Goal: Task Accomplishment & Management: Complete application form

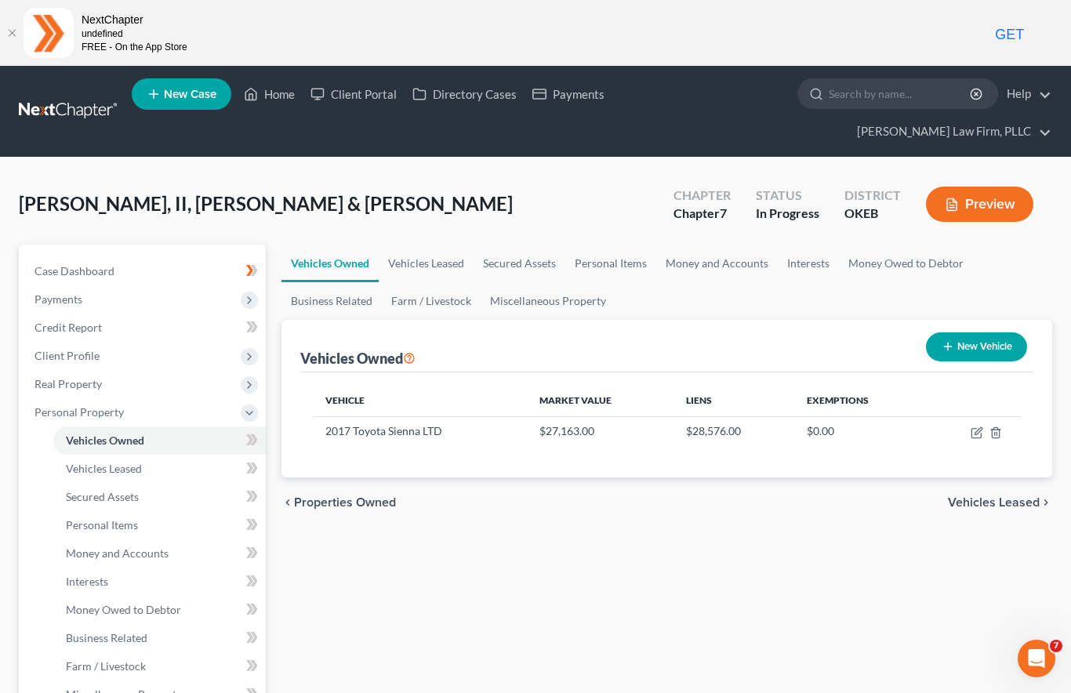
click at [352, 101] on link "Client Portal" at bounding box center [354, 94] width 102 height 28
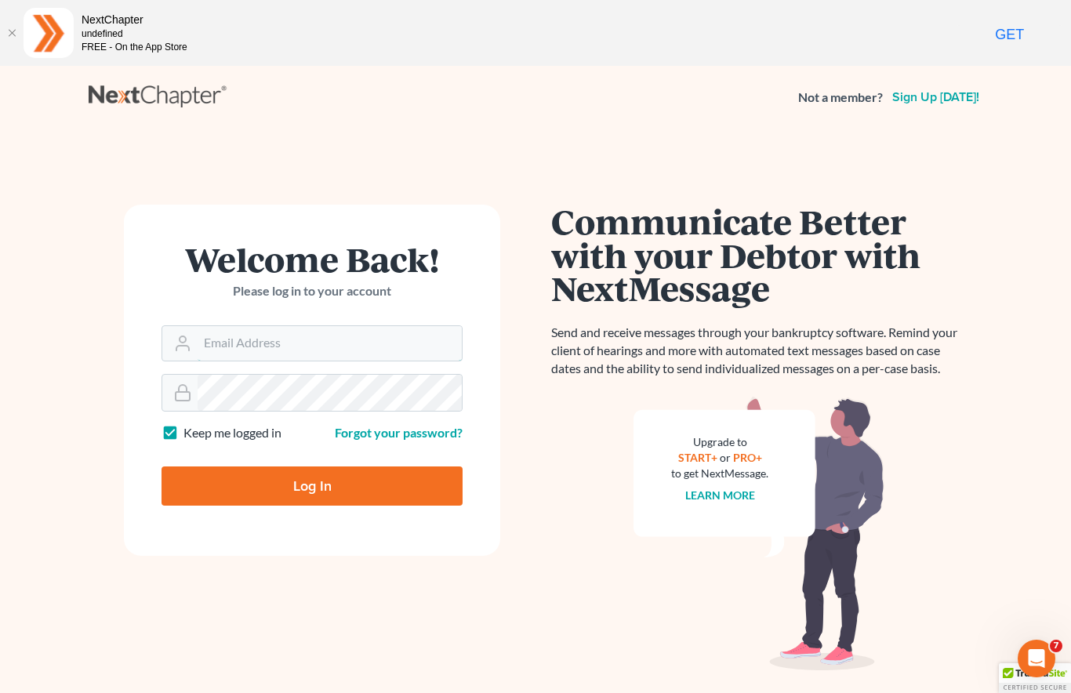
click at [313, 336] on input "Email Address" at bounding box center [330, 343] width 264 height 35
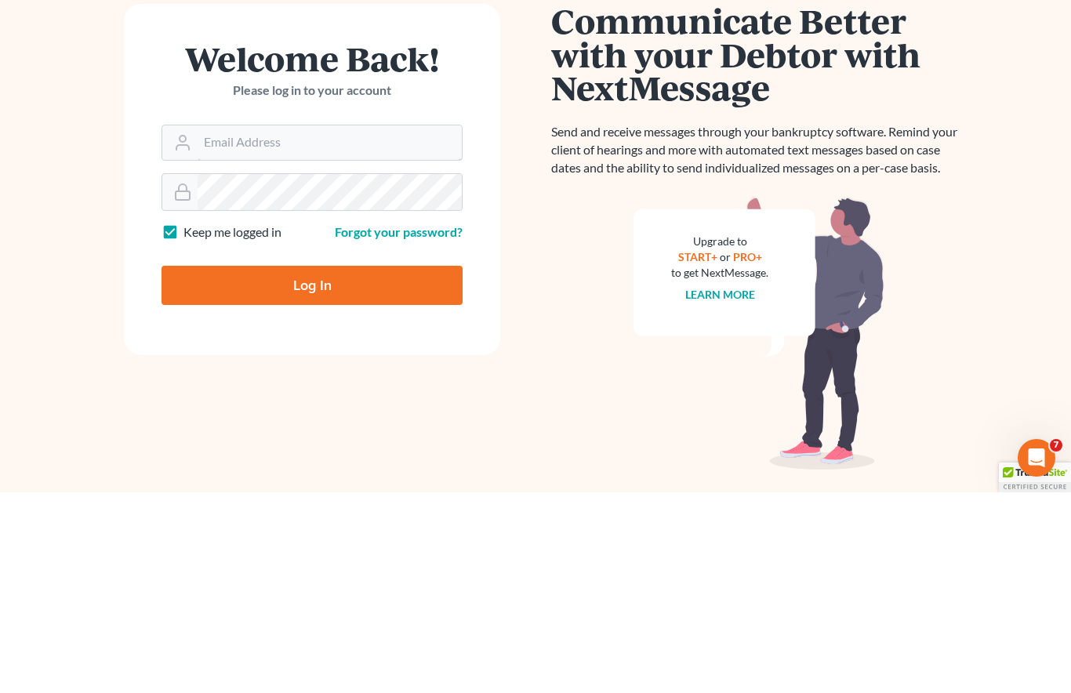
scroll to position [82, 0]
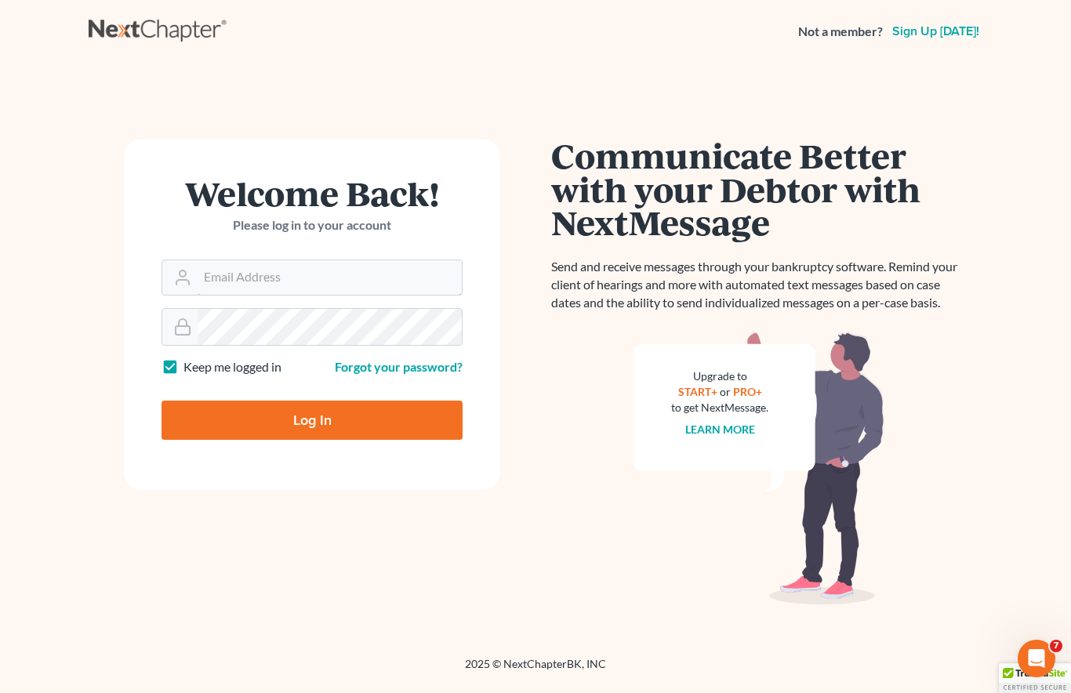
type input "[PERSON_NAME][EMAIL_ADDRESS][DOMAIN_NAME]"
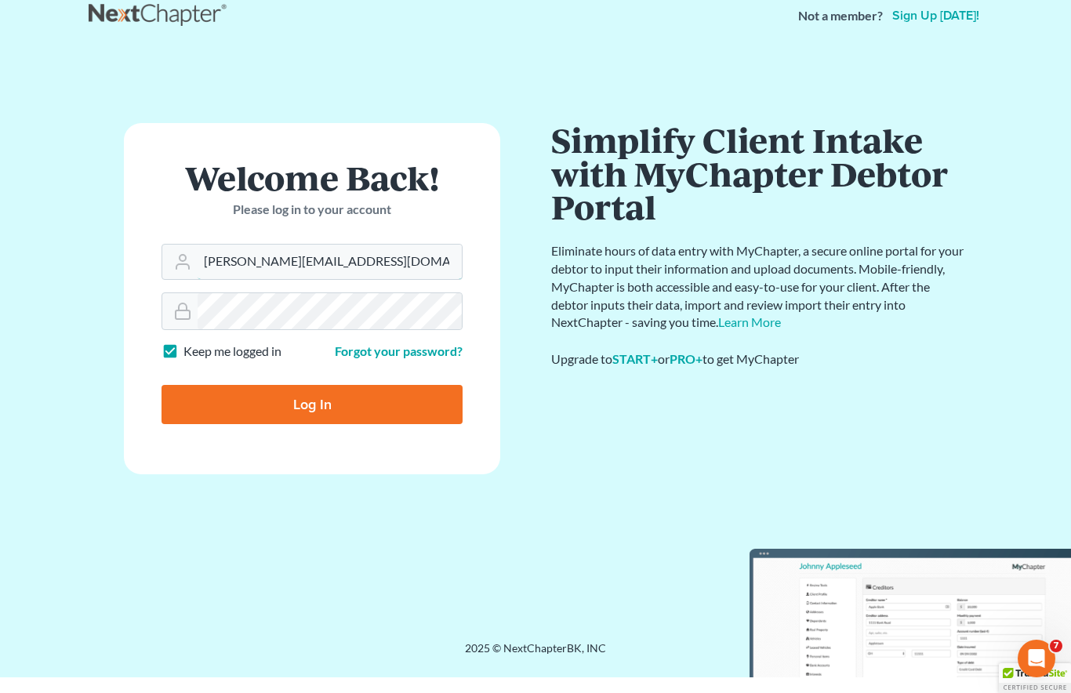
scroll to position [66, 0]
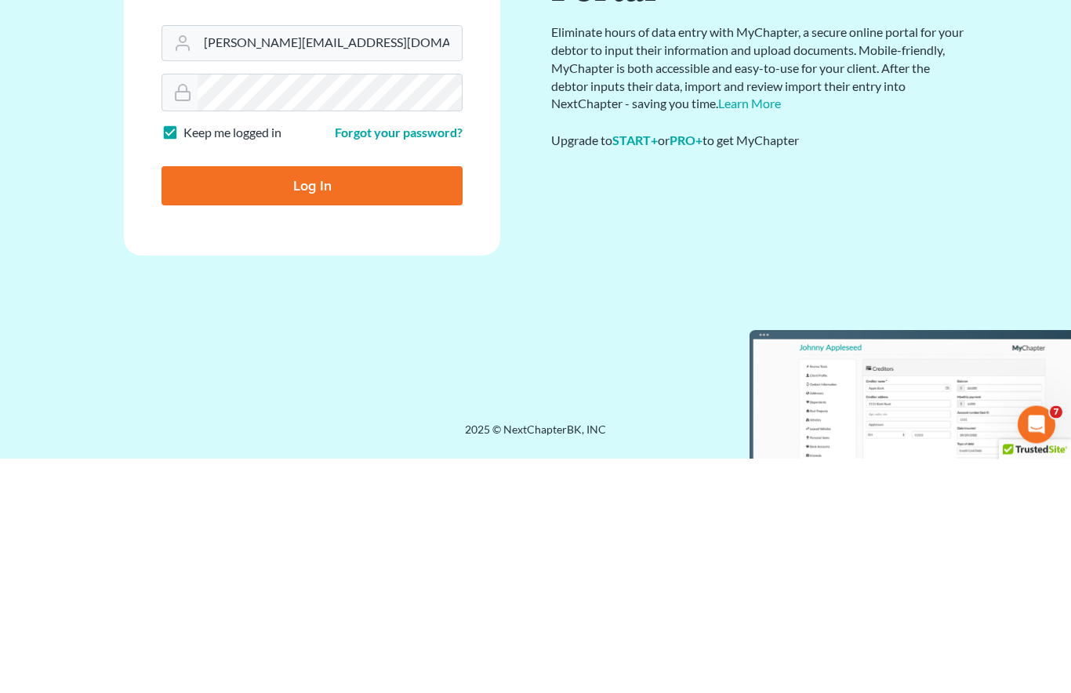
click at [335, 401] on input "Log In" at bounding box center [312, 420] width 301 height 39
type input "Thinking..."
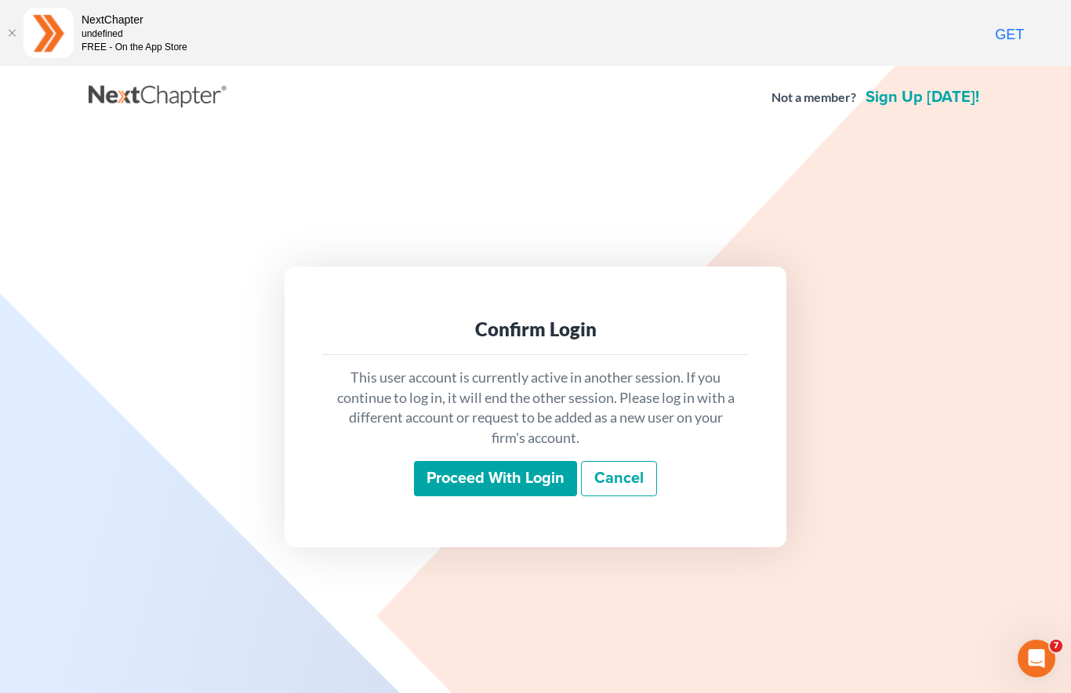
click at [507, 490] on input "Proceed with login" at bounding box center [495, 479] width 163 height 36
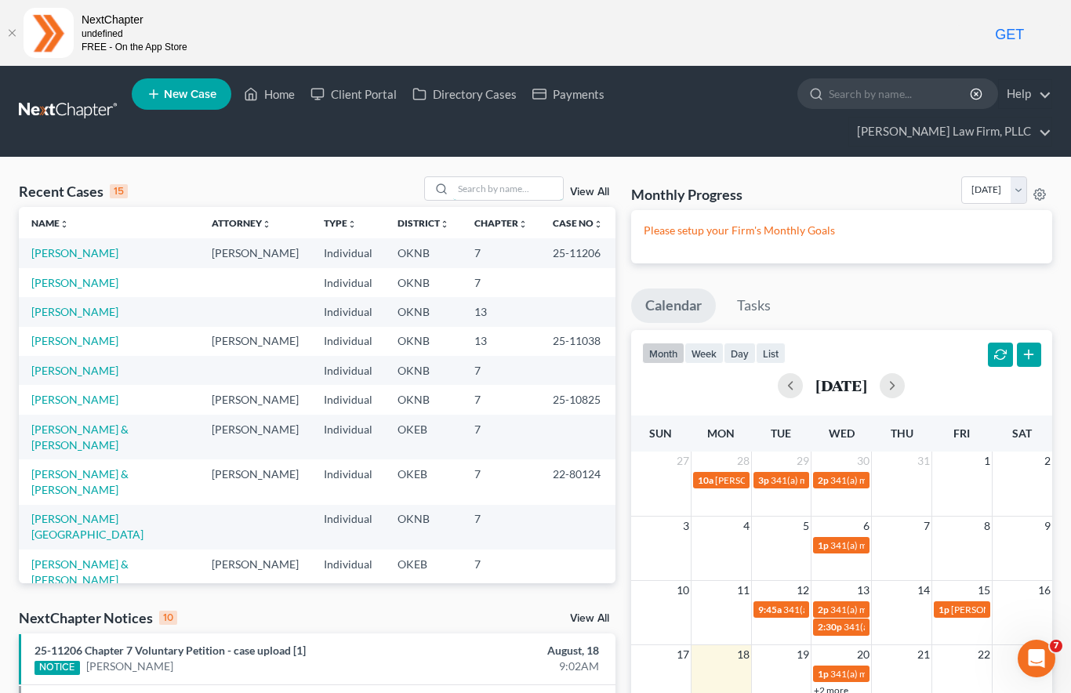
click at [491, 177] on input "search" at bounding box center [508, 188] width 110 height 23
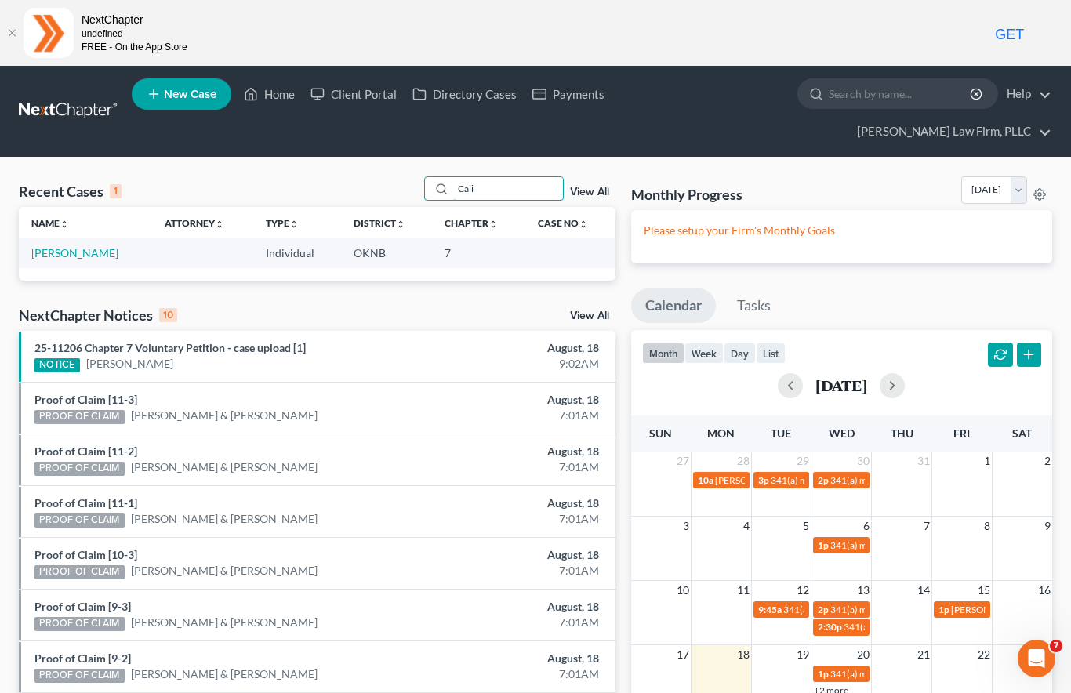
type input "Cali"
click at [67, 246] on link "Cali, Jennifer" at bounding box center [74, 252] width 87 height 13
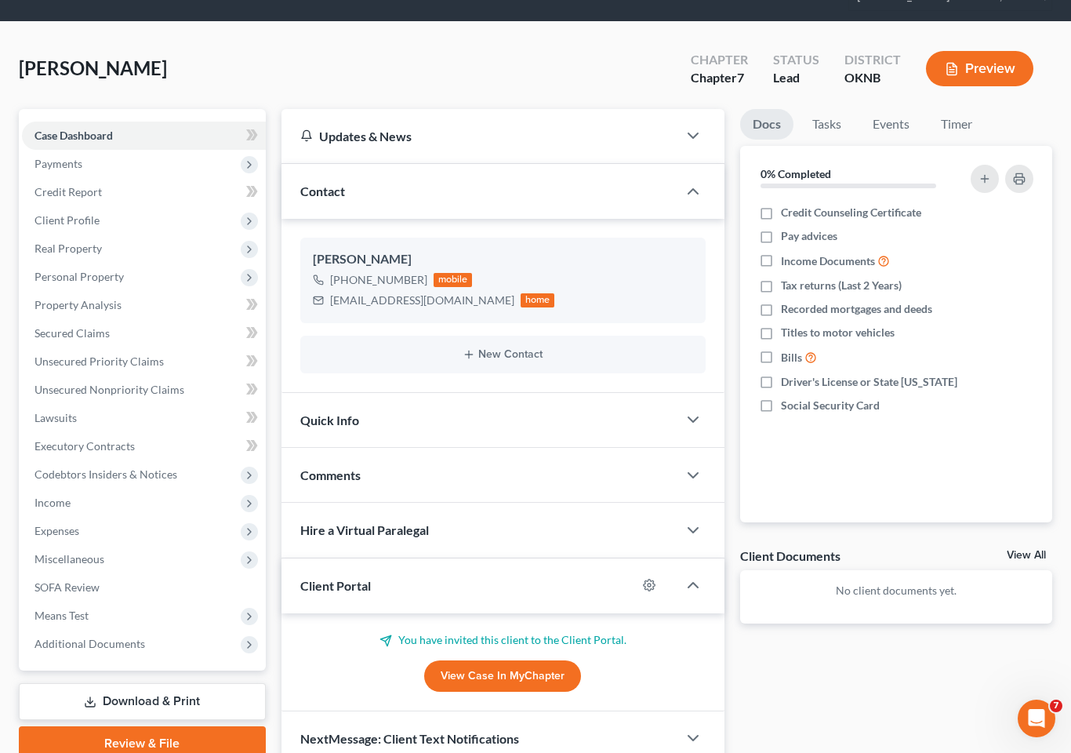
scroll to position [178, 0]
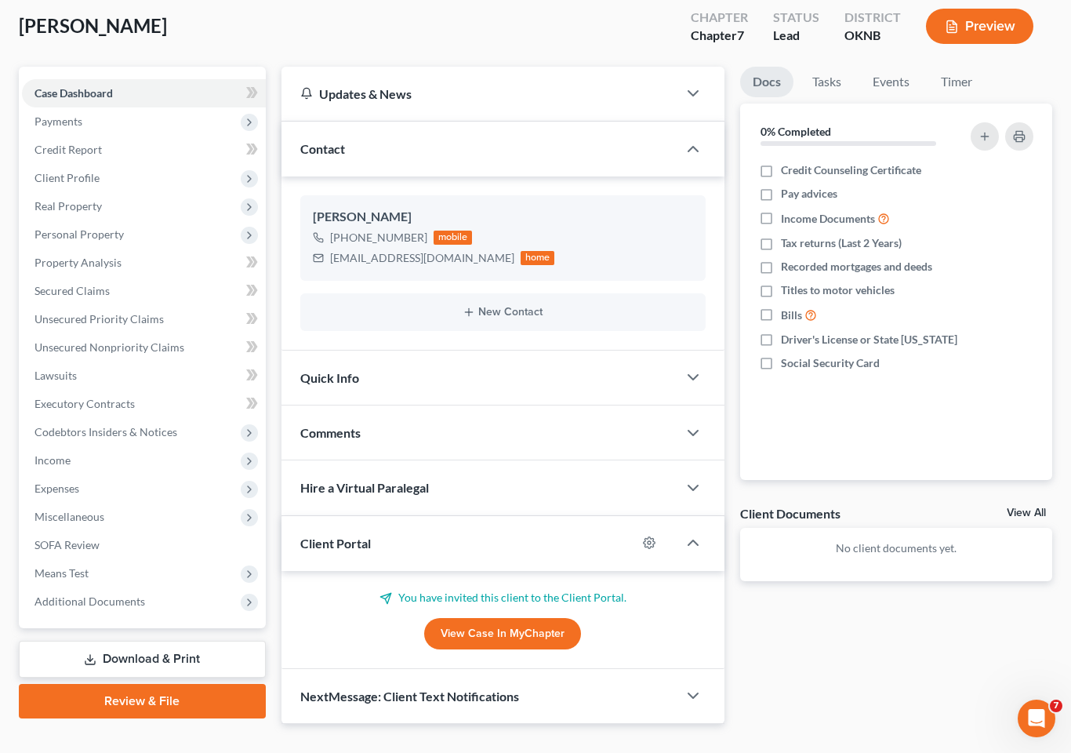
click at [652, 537] on icon "button" at bounding box center [649, 543] width 13 height 13
select select "0"
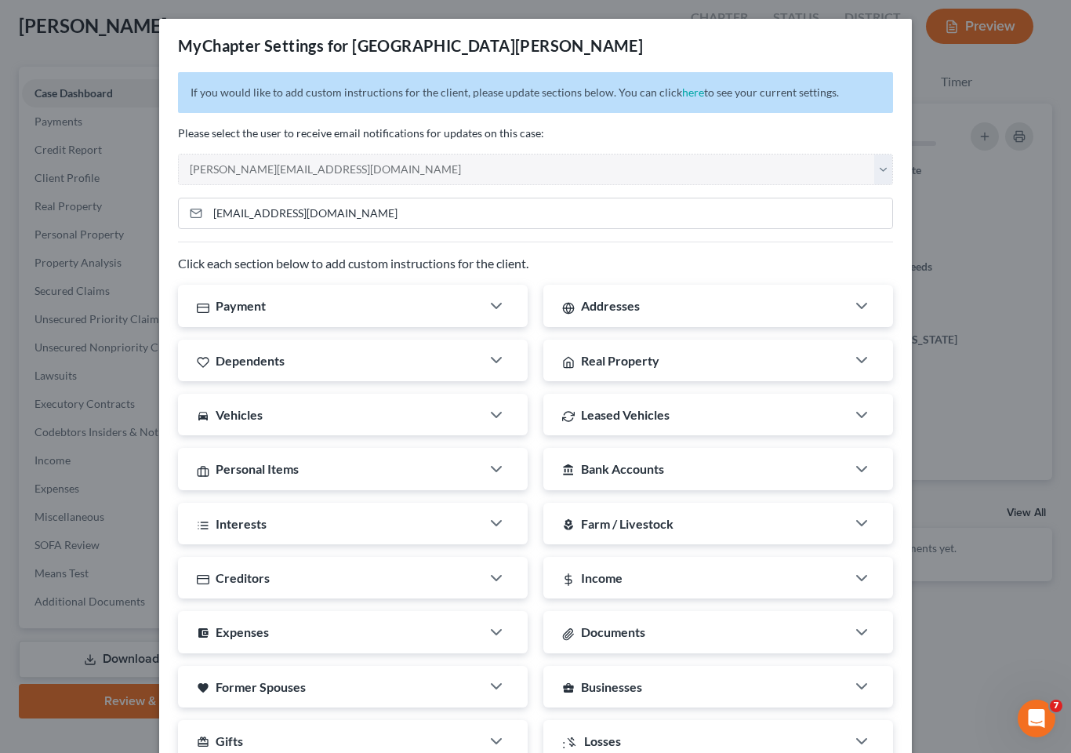
click at [933, 213] on div "MyChapter Settings for Cali, Jennifer If you would like to add custom instructi…" at bounding box center [535, 376] width 1071 height 753
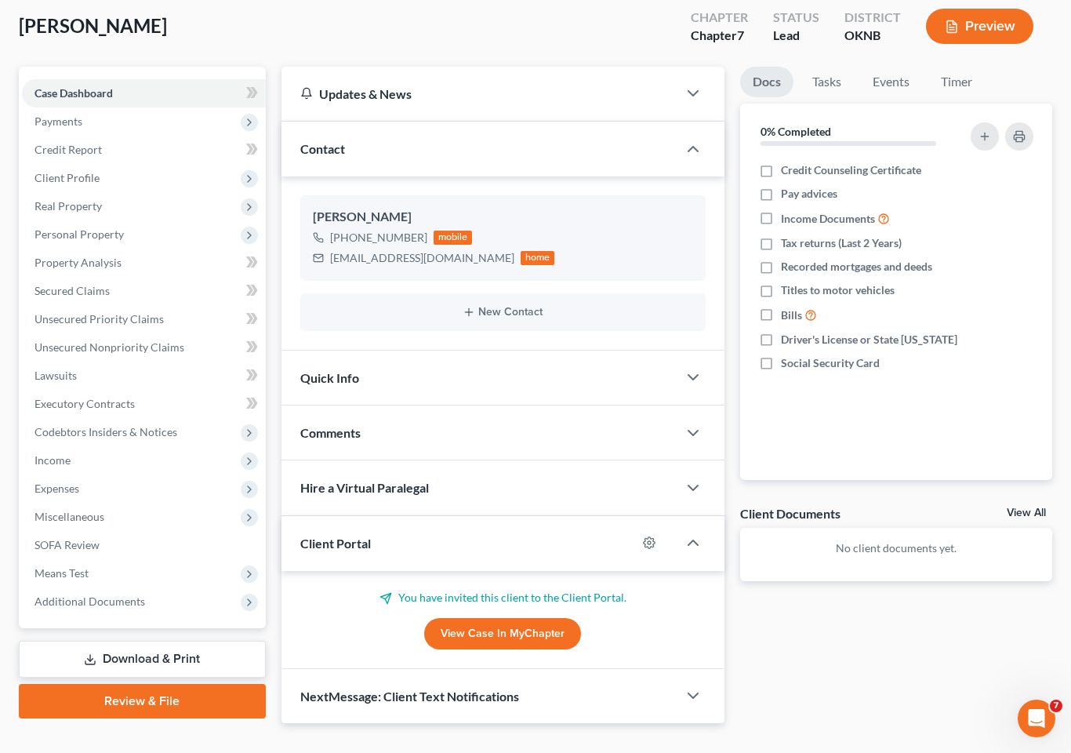
click at [646, 537] on icon "button" at bounding box center [649, 543] width 13 height 13
select select "0"
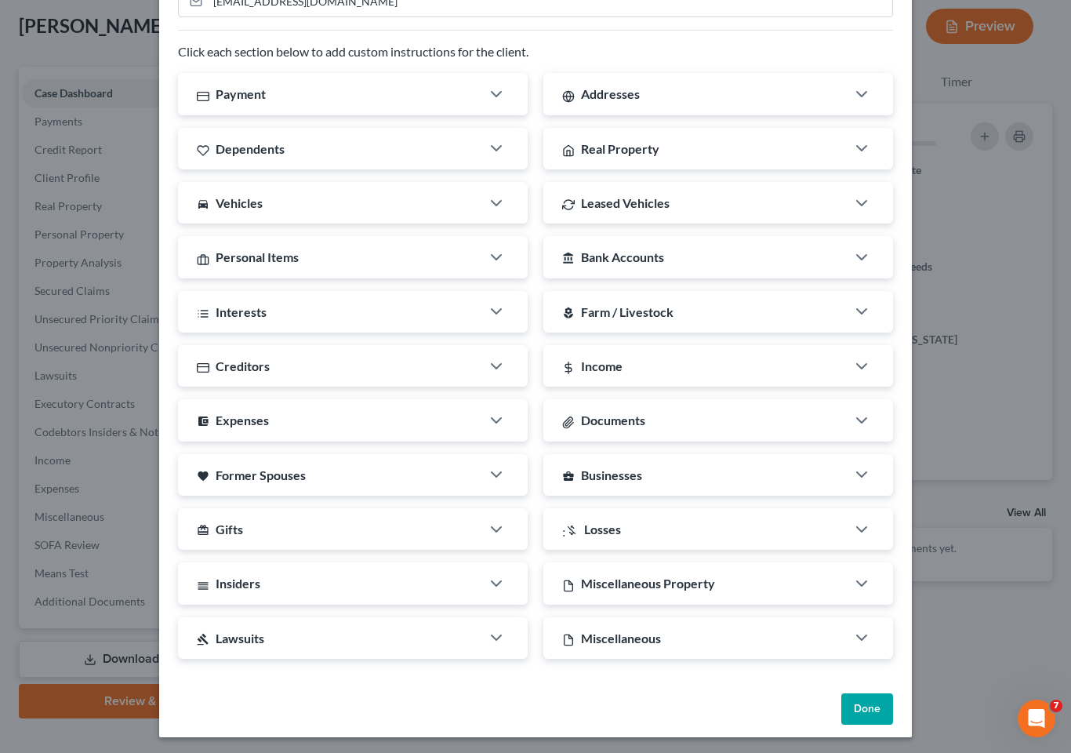
scroll to position [211, 0]
click at [875, 693] on button "Done" at bounding box center [868, 709] width 52 height 31
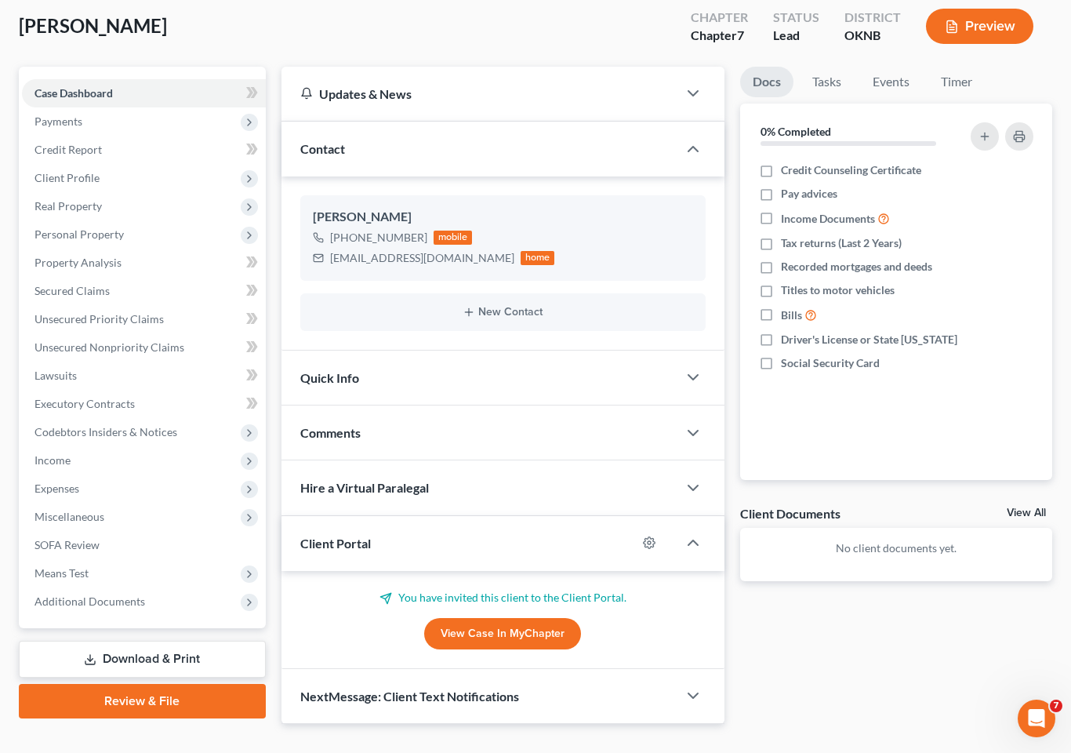
click at [700, 533] on icon "button" at bounding box center [693, 542] width 19 height 19
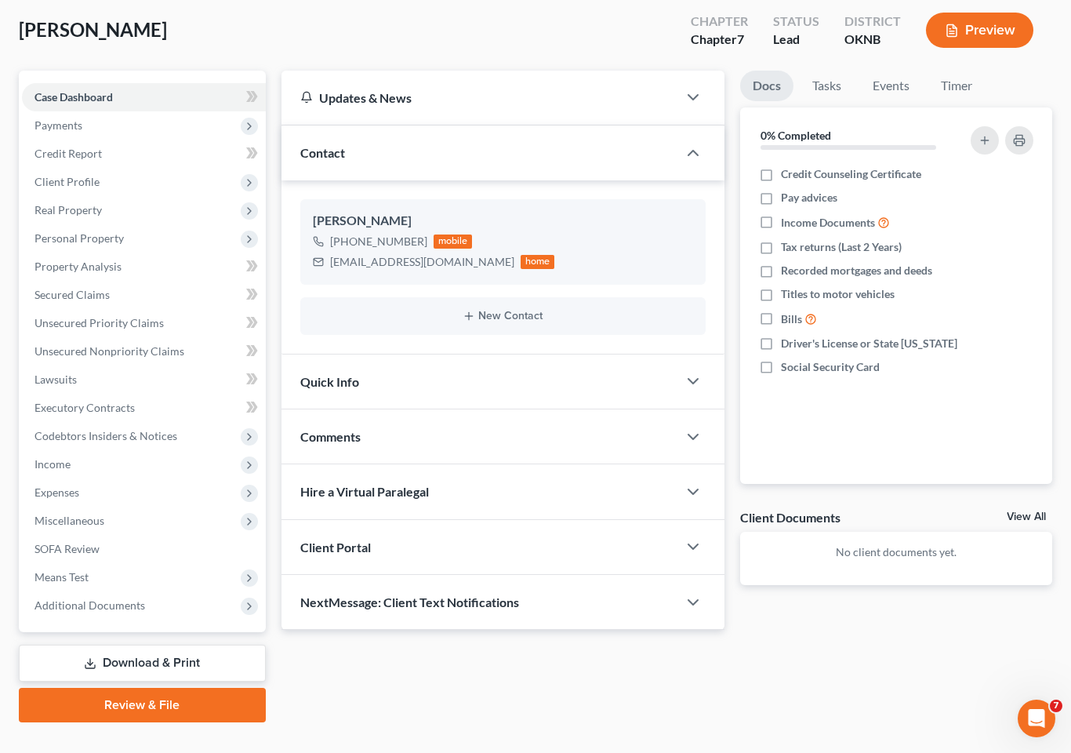
click at [337, 520] on div "Client Portal" at bounding box center [480, 547] width 396 height 54
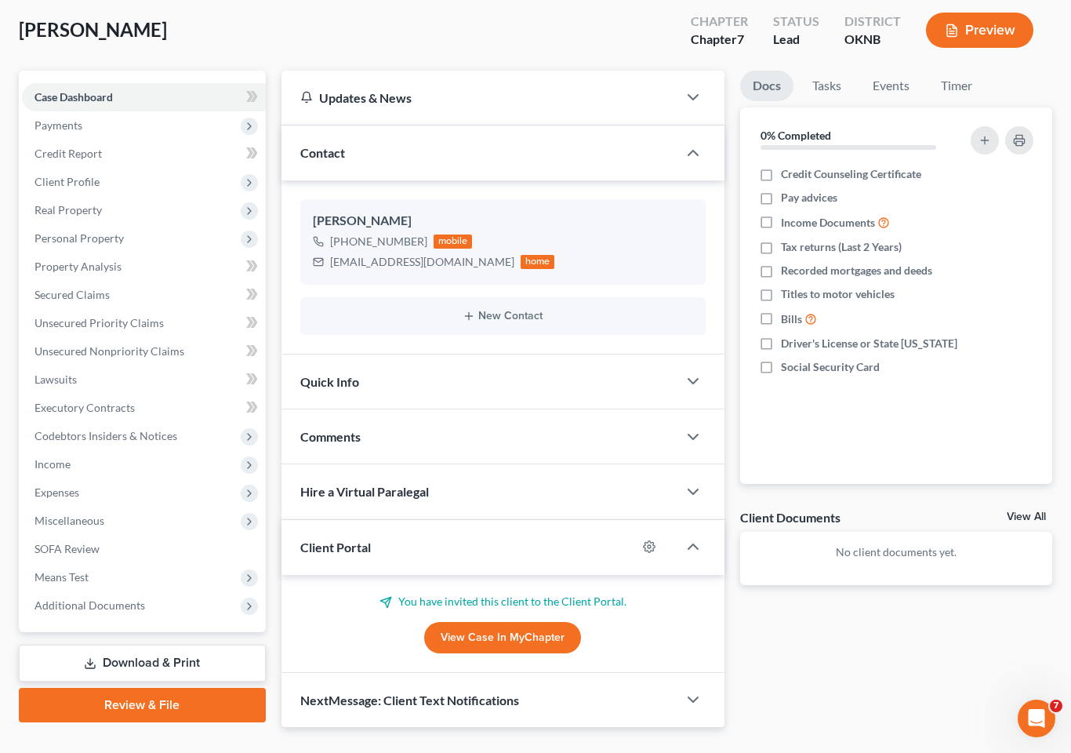
click at [503, 594] on p "You have invited this client to the Client Portal." at bounding box center [503, 602] width 406 height 16
click at [335, 540] on span "Client Portal" at bounding box center [335, 547] width 71 height 15
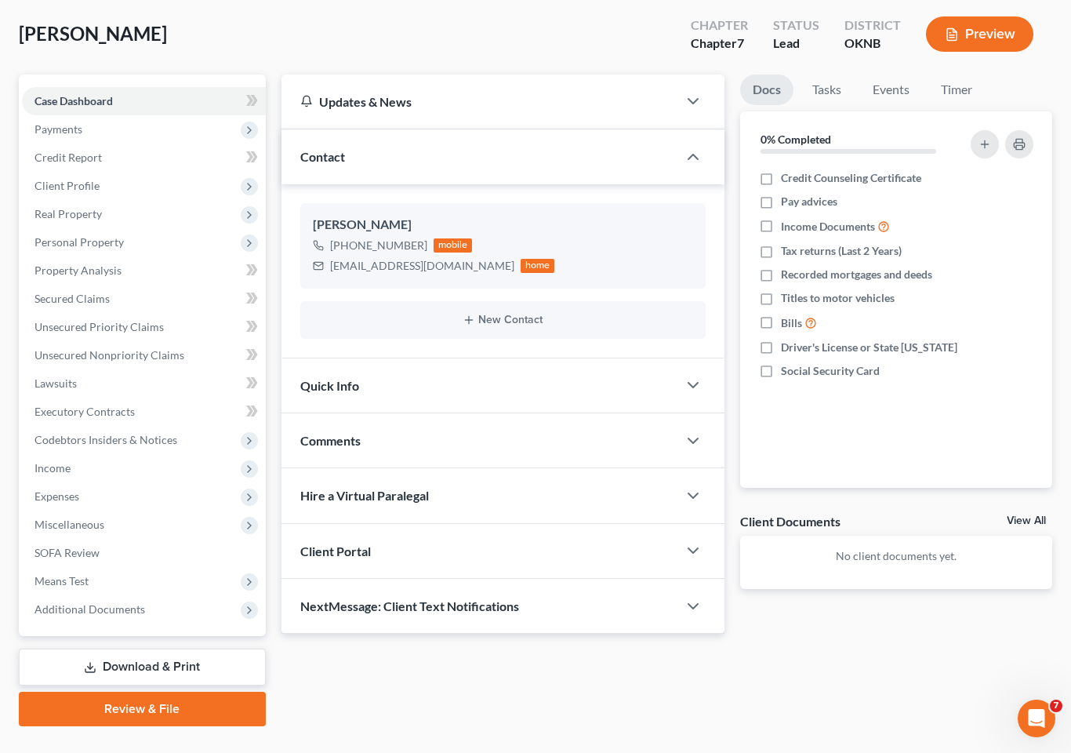
click at [692, 597] on icon "button" at bounding box center [693, 606] width 19 height 19
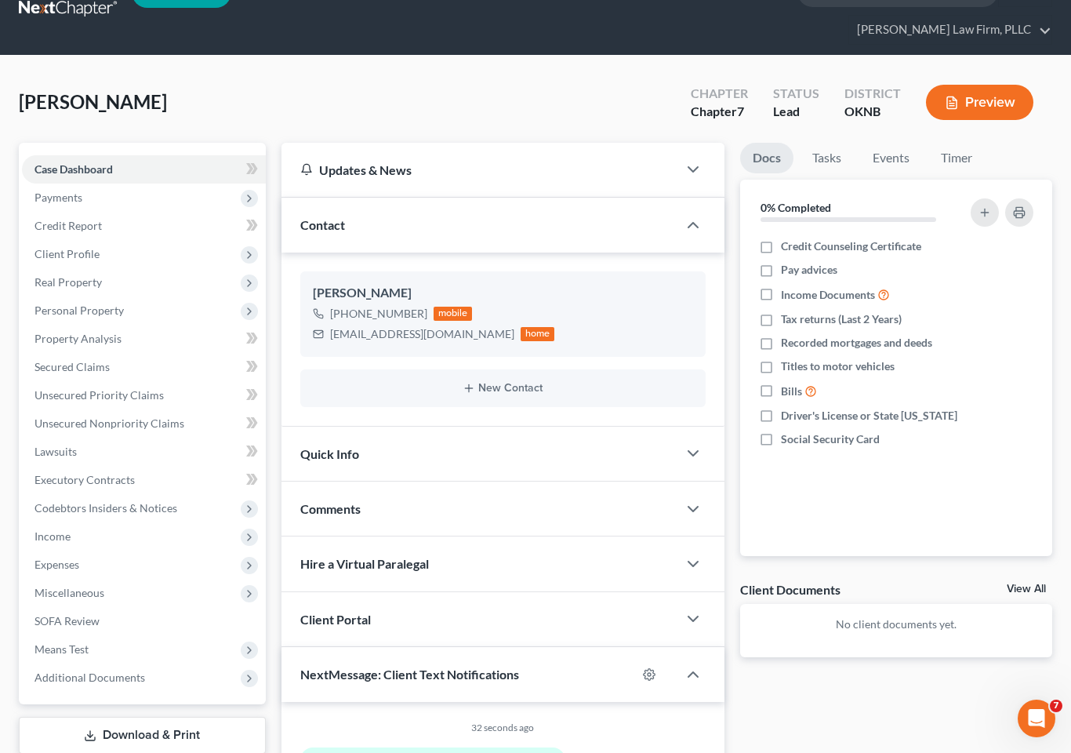
scroll to position [113, 0]
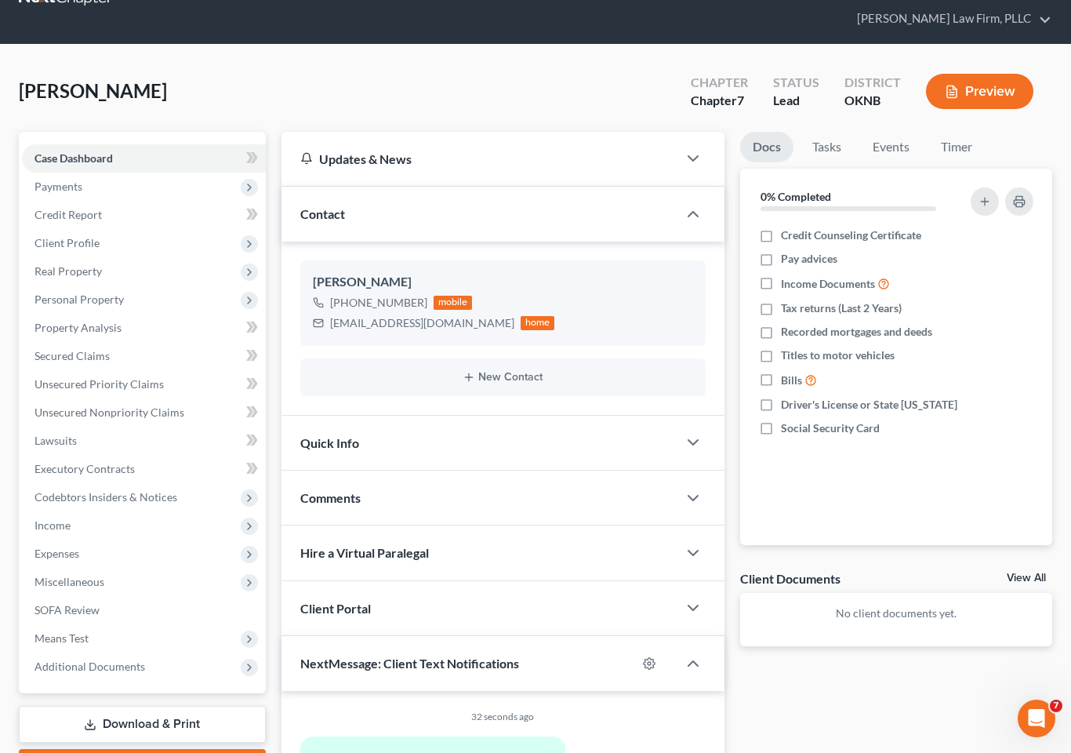
click at [159, 229] on span "Client Profile" at bounding box center [144, 243] width 244 height 28
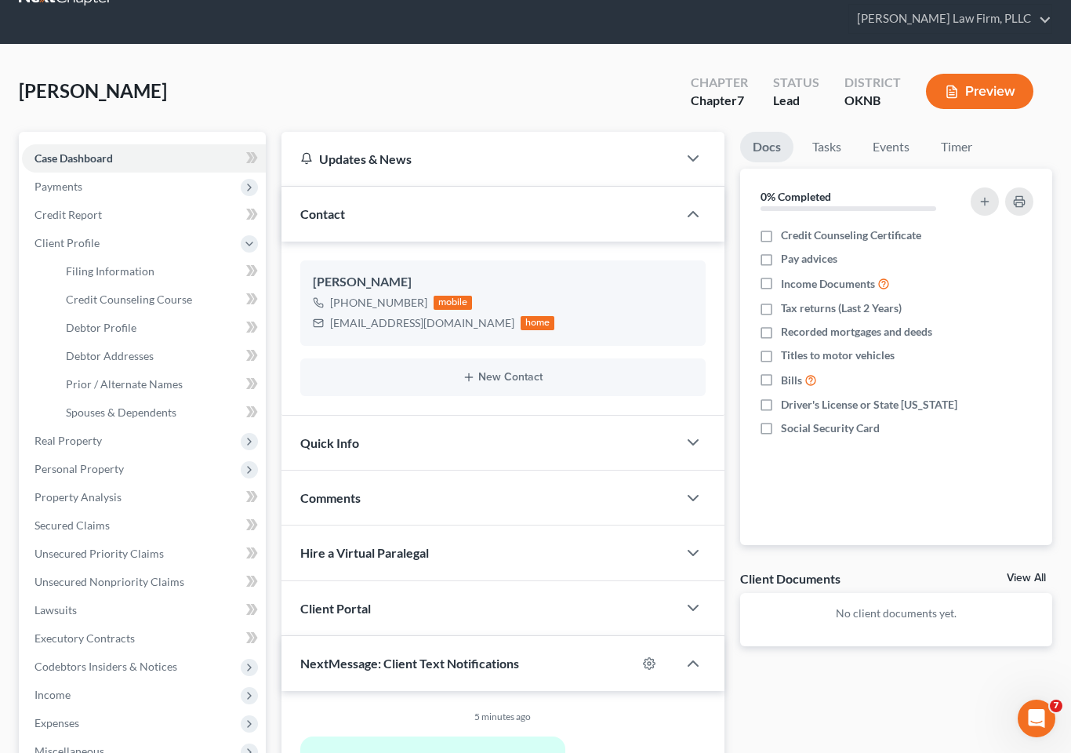
click at [166, 257] on link "Filing Information" at bounding box center [159, 271] width 213 height 28
select select "1"
select select "0"
select select "37"
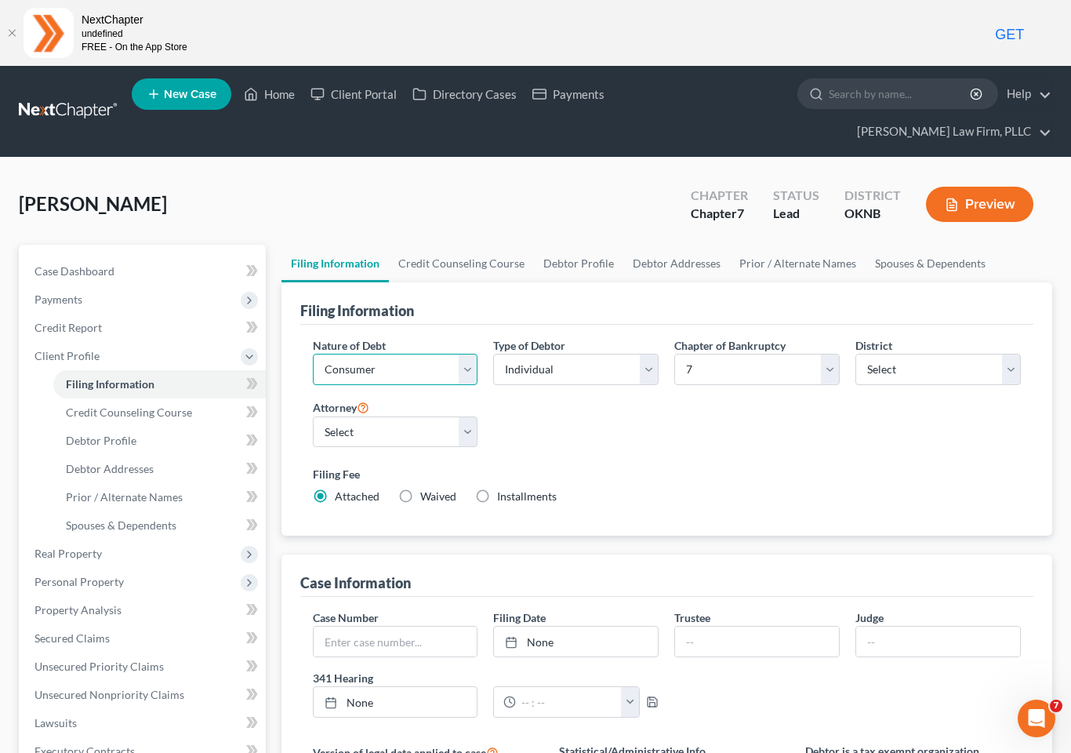
click at [467, 354] on select "Select Business Consumer Other" at bounding box center [396, 369] width 166 height 31
click at [447, 417] on select "Select Jerry Lundy - OKNB Jerry Lundy - OKNB Jerry Lundy - OKEB Collin Lundy - …" at bounding box center [396, 432] width 166 height 31
select select "1"
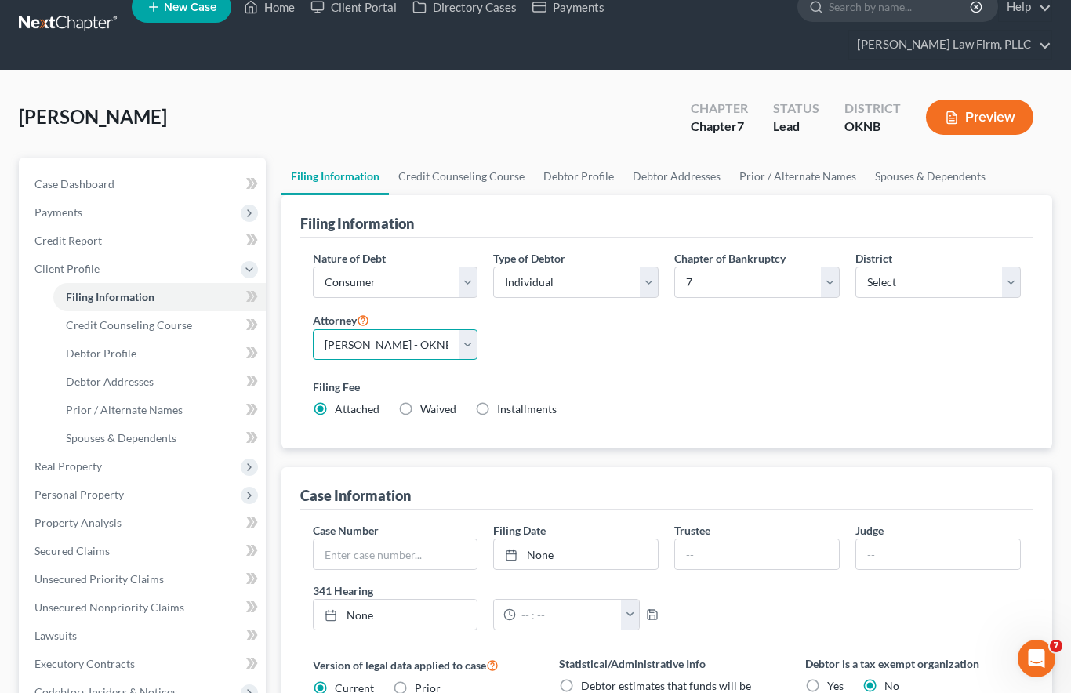
scroll to position [88, 0]
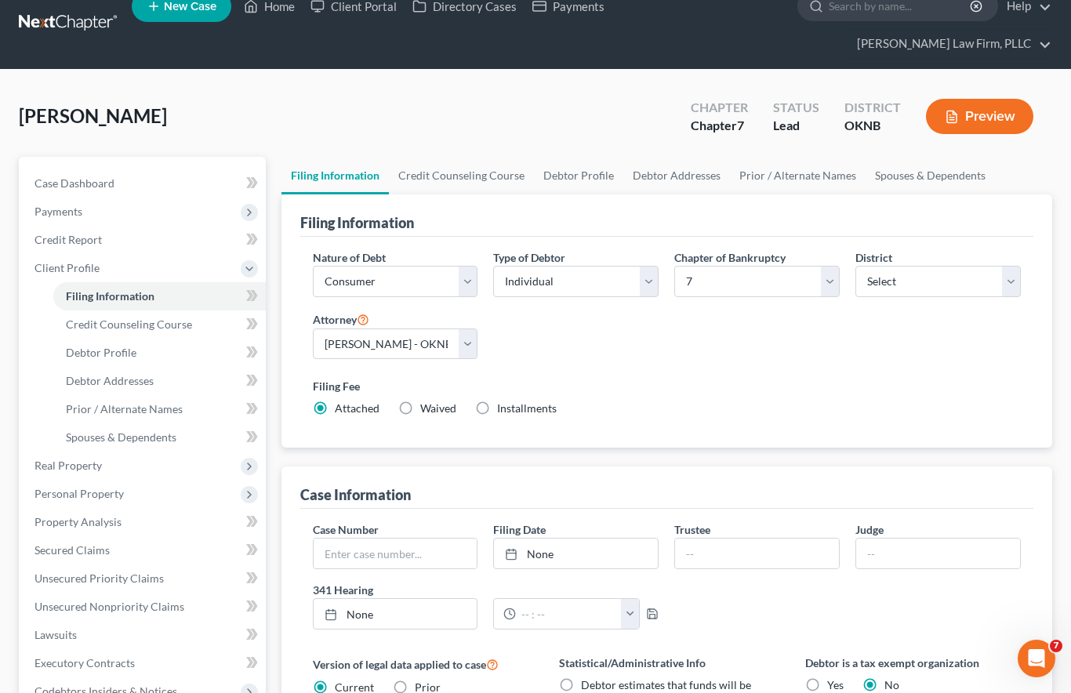
click at [137, 339] on link "Debtor Profile" at bounding box center [159, 353] width 213 height 28
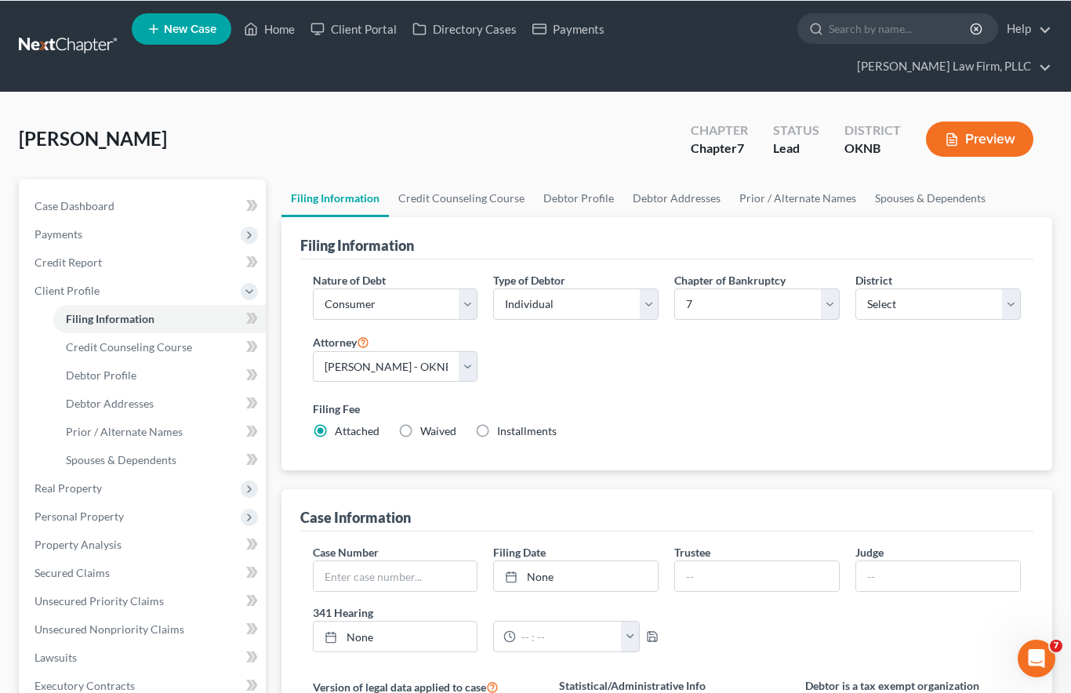
select select "0"
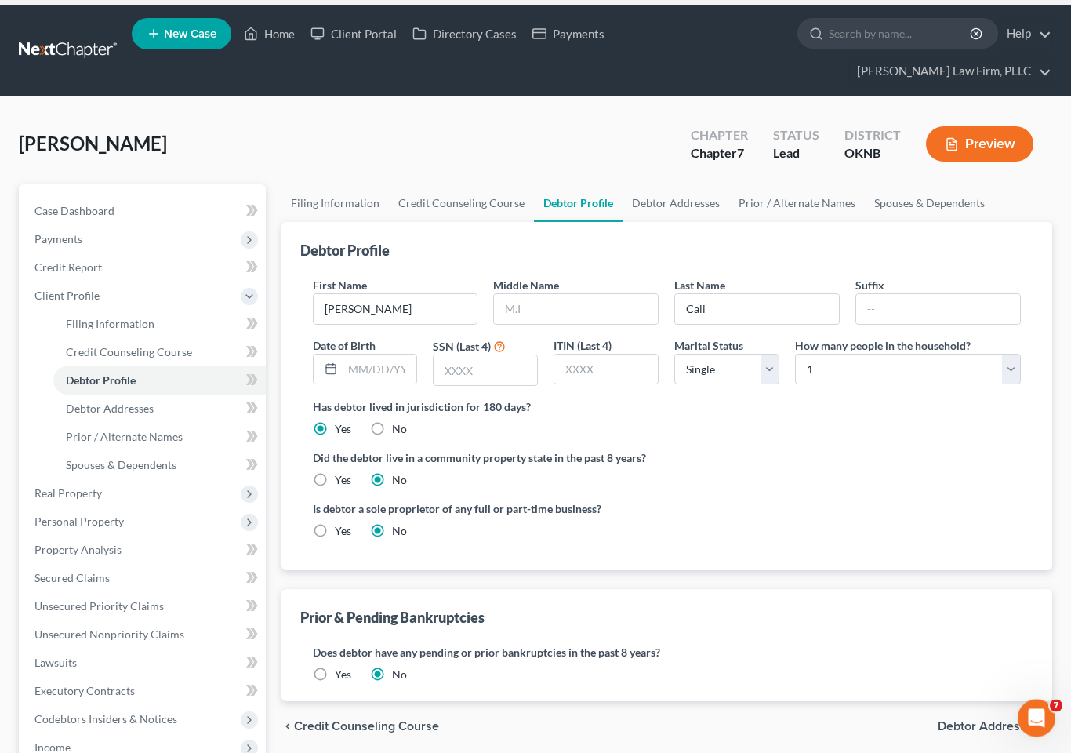
scroll to position [74, 0]
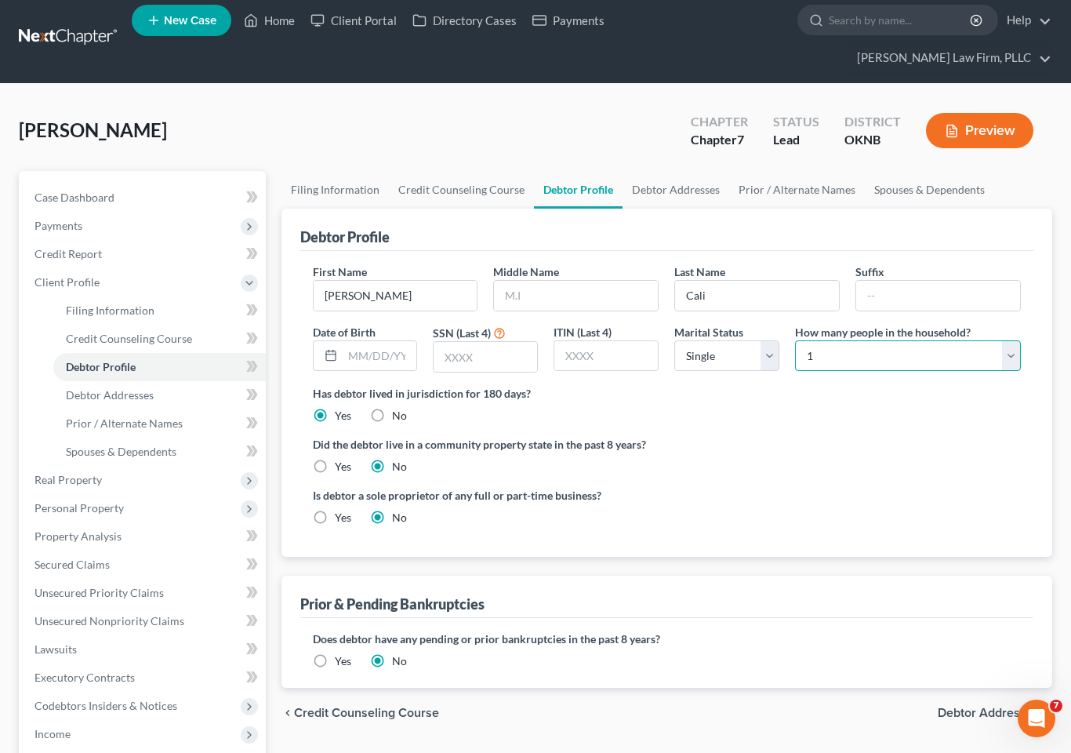
click at [1002, 340] on select "Select 1 2 3 4 5 6 7 8 9 10 11 12 13 14 15 16 17 18 19 20" at bounding box center [908, 355] width 226 height 31
select select "3"
click at [546, 281] on input "text" at bounding box center [576, 296] width 164 height 30
type input "Deneen"
click at [374, 341] on input "text" at bounding box center [380, 356] width 75 height 30
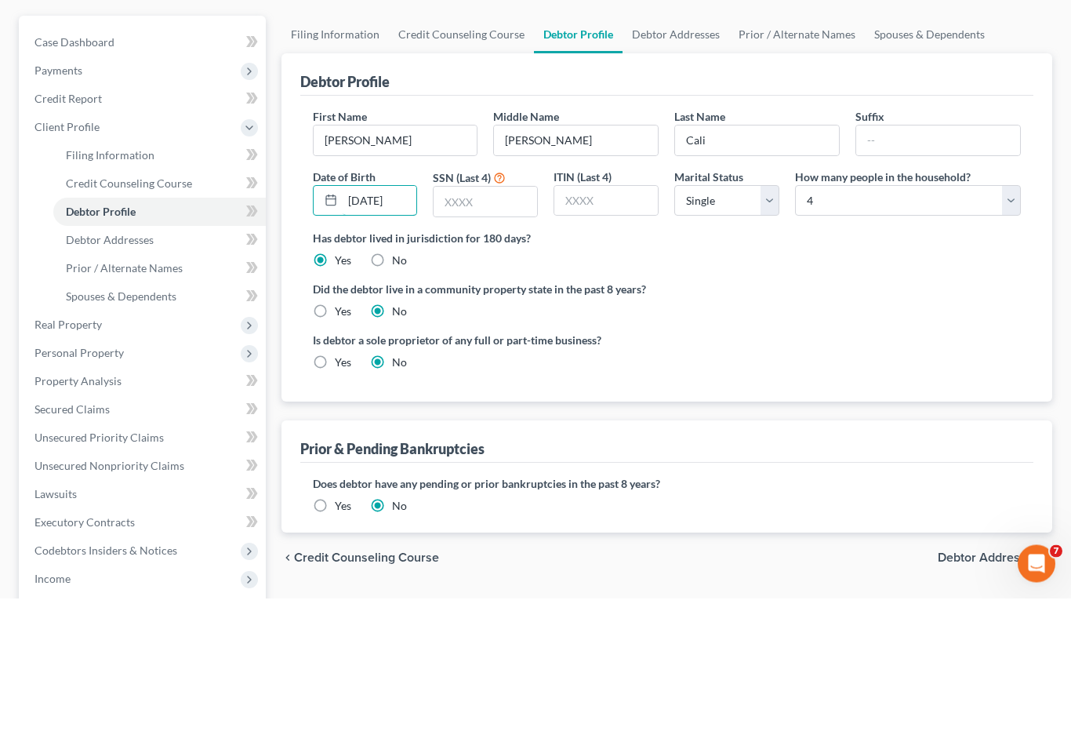
type input "09/06/1985"
click at [476, 342] on input "text" at bounding box center [486, 357] width 104 height 30
type input "0641"
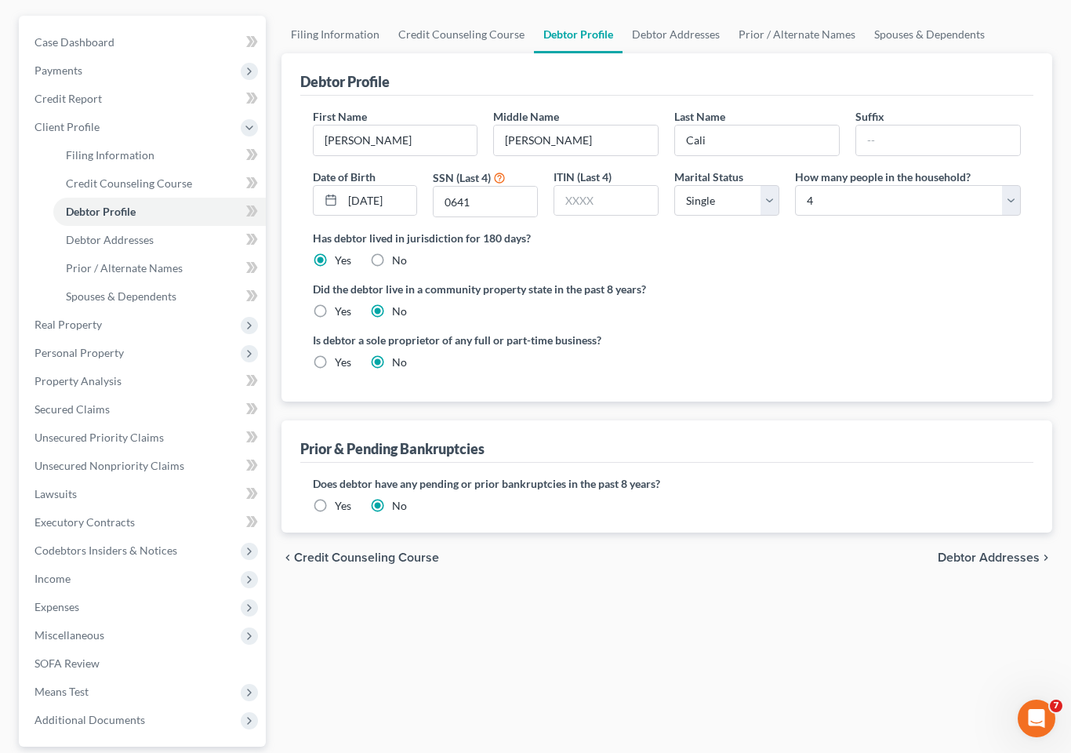
click at [140, 233] on span "Debtor Addresses" at bounding box center [110, 239] width 88 height 13
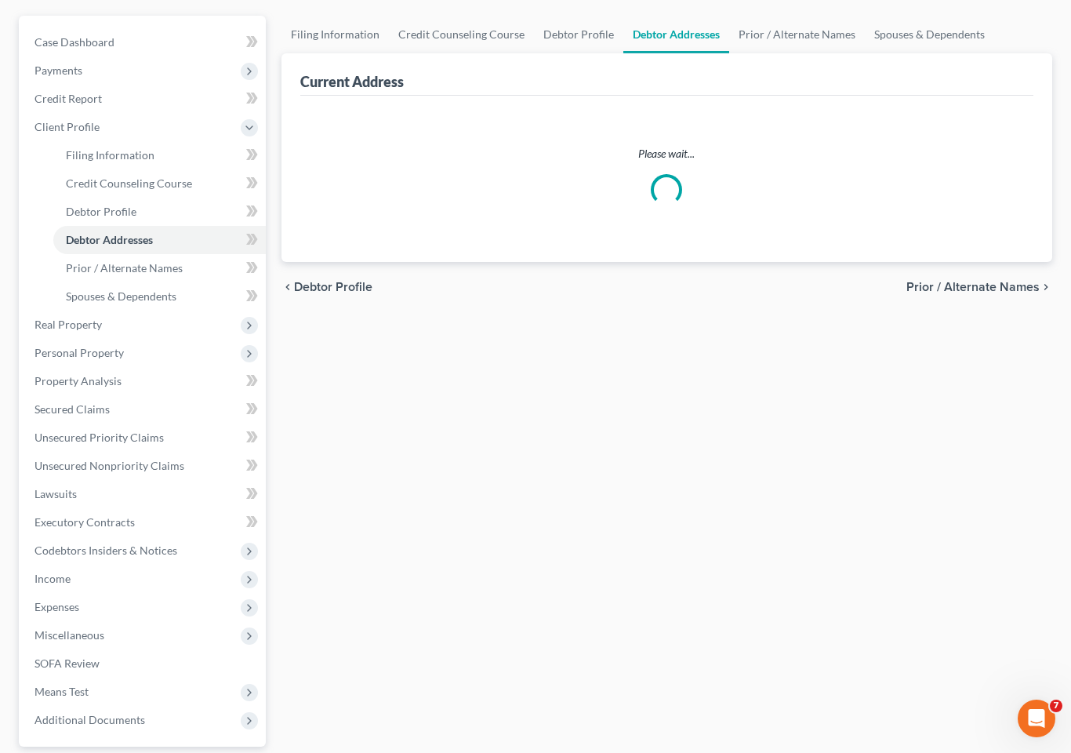
scroll to position [145, 0]
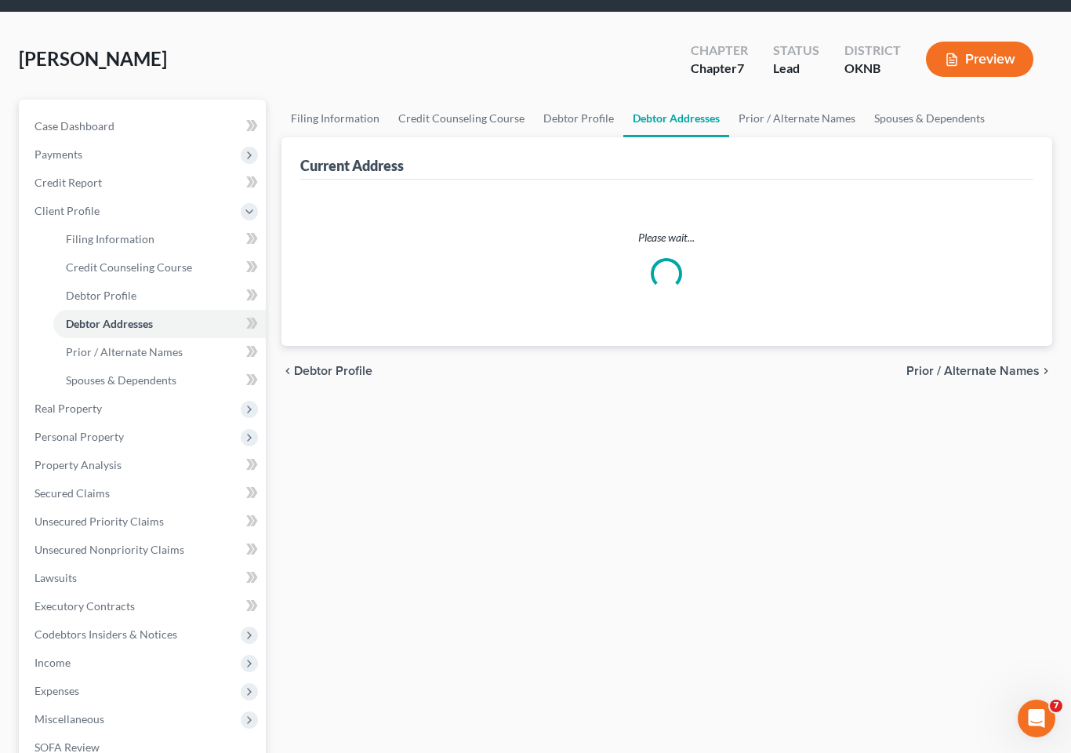
select select "0"
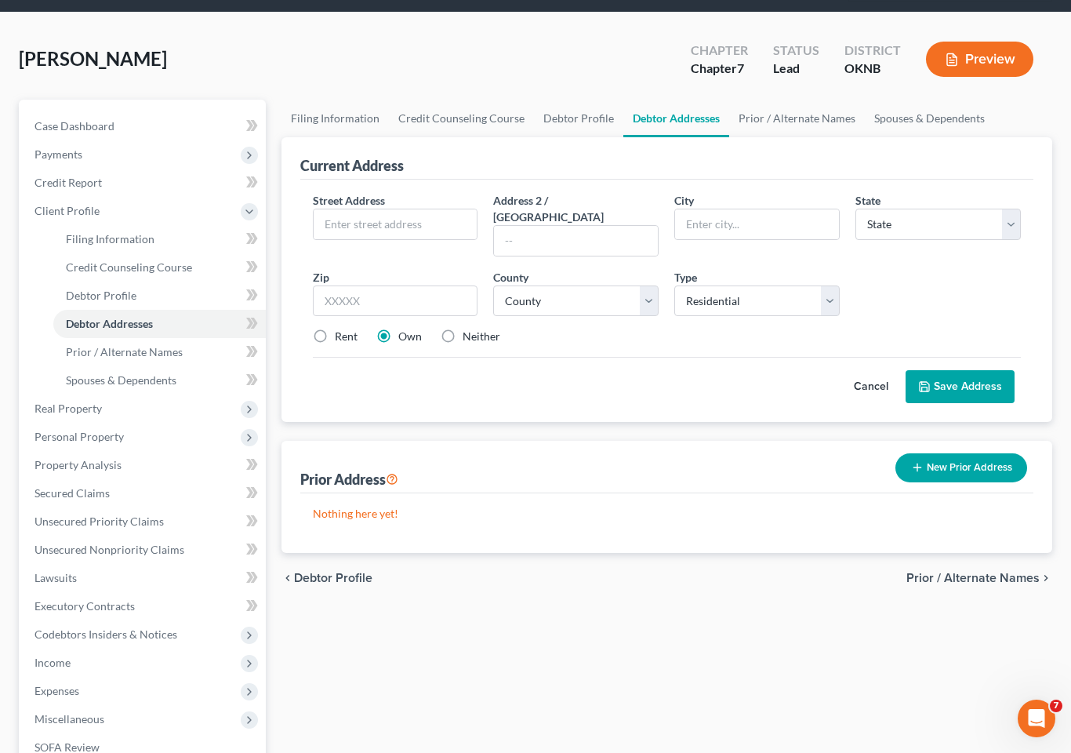
scroll to position [0, 0]
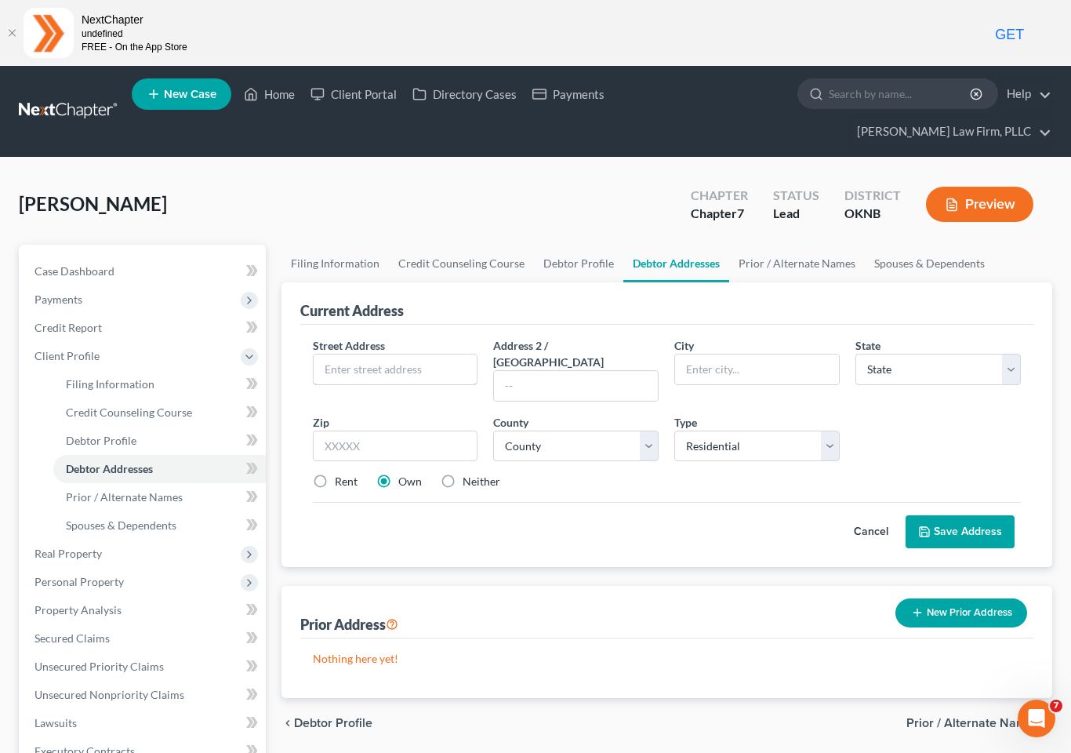
click at [391, 355] on input "text" at bounding box center [396, 370] width 164 height 30
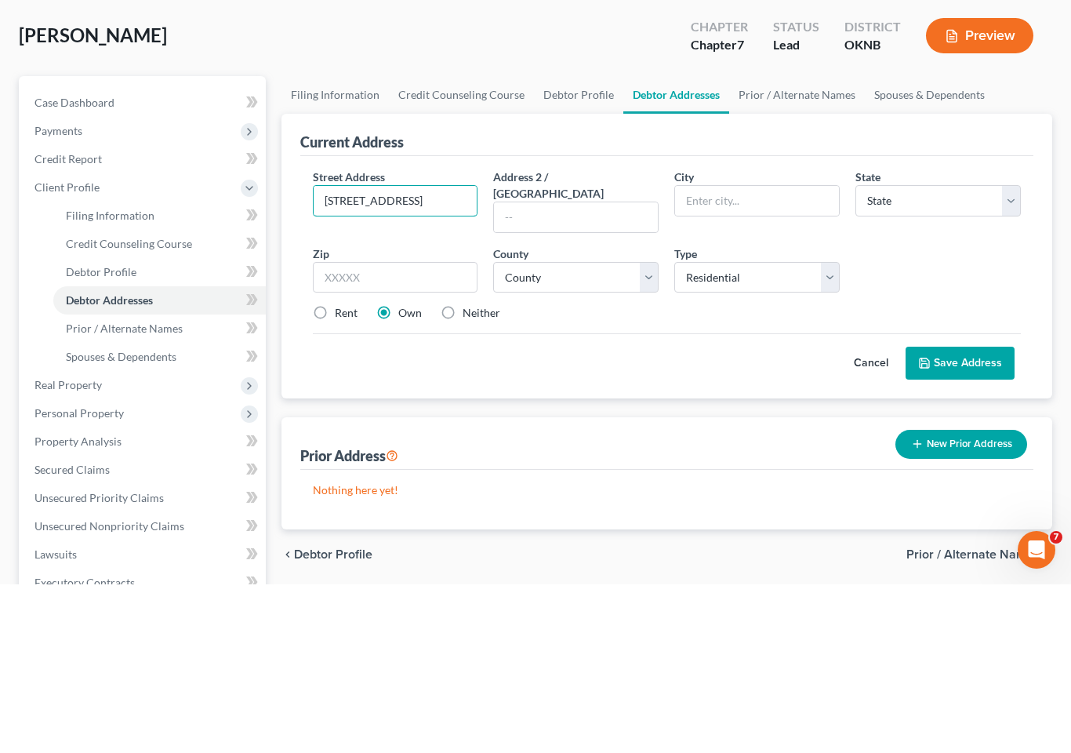
type input "209 N 14th St"
click at [534, 371] on input "text" at bounding box center [576, 386] width 164 height 30
click at [713, 355] on input "text" at bounding box center [757, 370] width 164 height 30
type input "Broken Arrow"
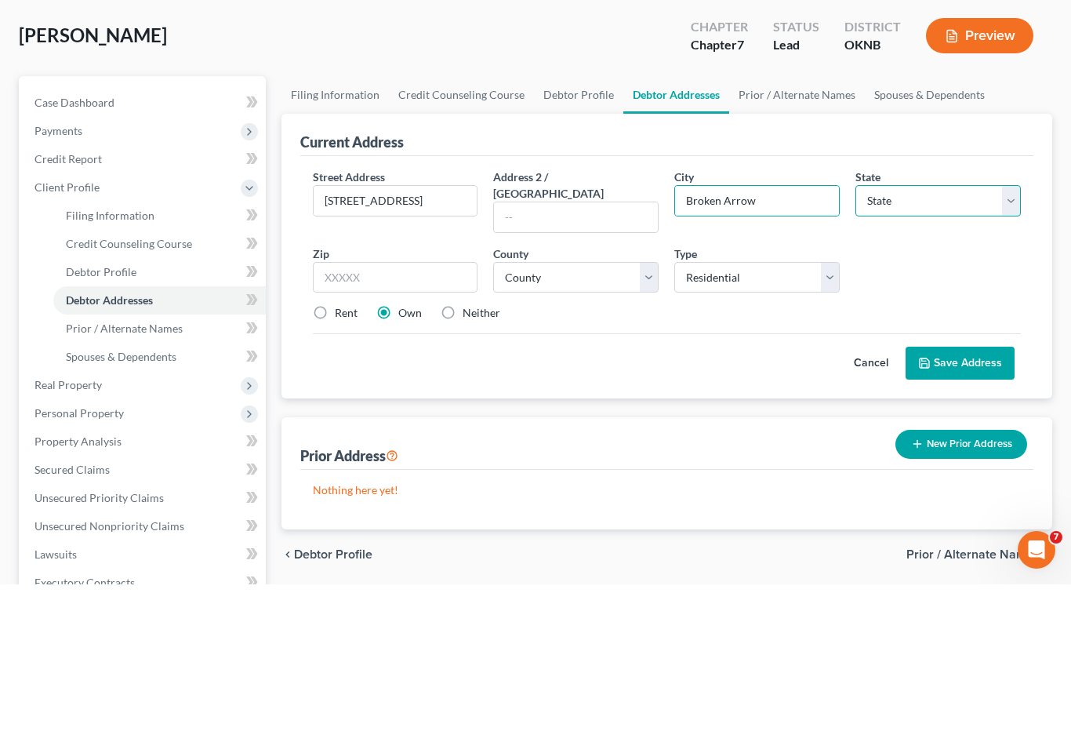
click at [919, 354] on select "State AL AK AR AZ CA CO CT DE DC FL GA GU HI ID IL IN IA KS KY LA ME MD MA MI M…" at bounding box center [939, 369] width 166 height 31
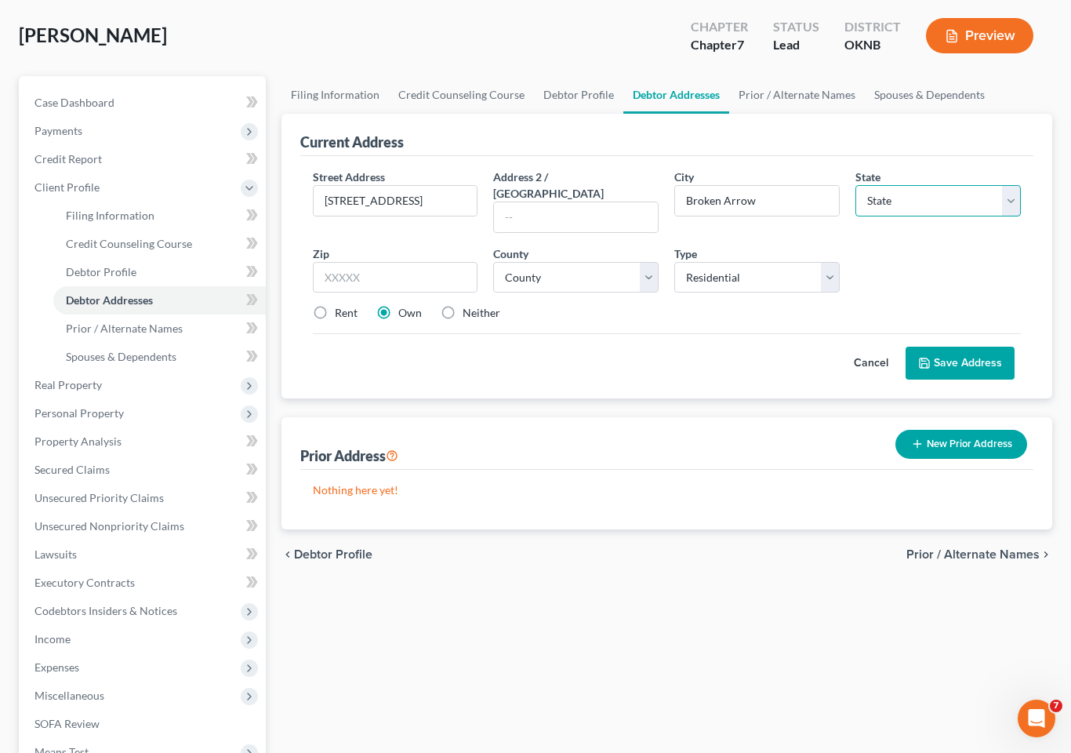
select select "37"
click at [381, 262] on input "text" at bounding box center [396, 277] width 166 height 31
type input "74012"
click at [335, 305] on label "Rent" at bounding box center [346, 313] width 23 height 16
click at [341, 305] on input "Rent" at bounding box center [346, 310] width 10 height 10
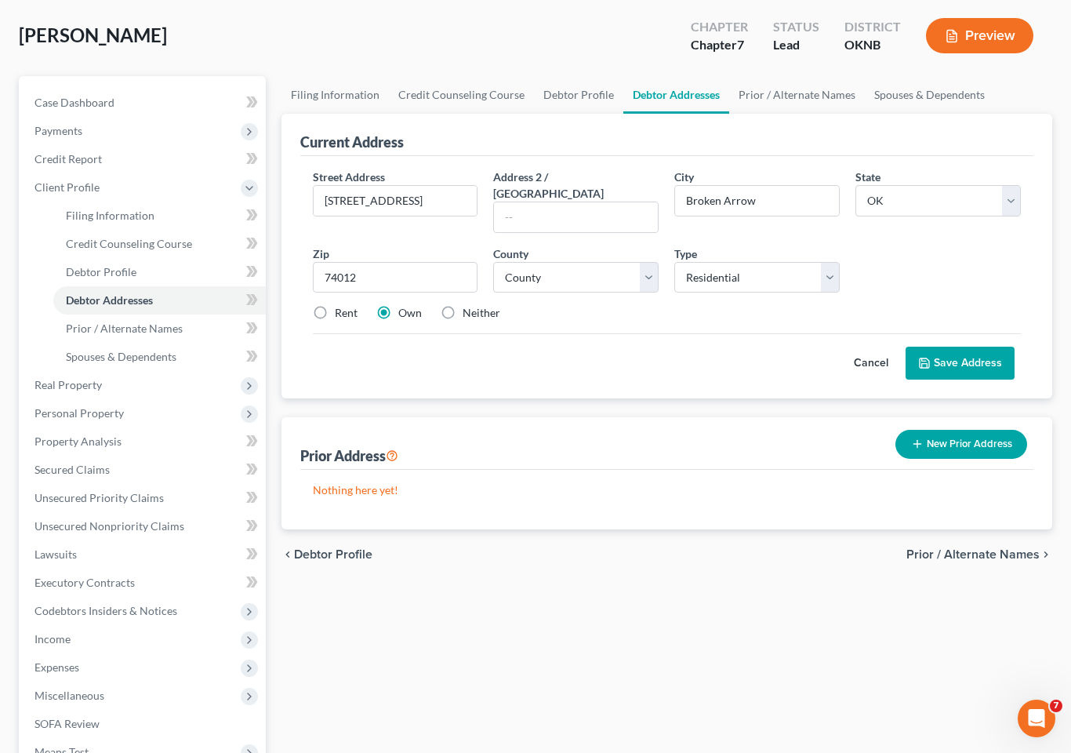
radio input "true"
click at [148, 350] on span "Spouses & Dependents" at bounding box center [121, 356] width 111 height 13
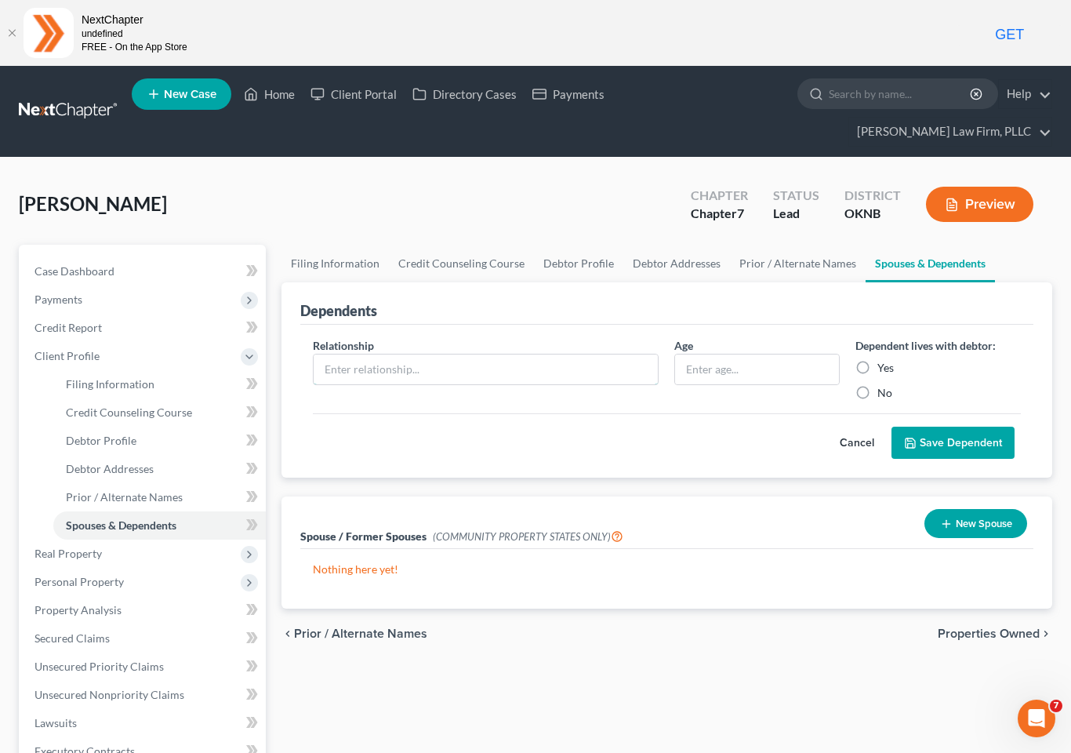
click at [545, 355] on input "text" at bounding box center [486, 370] width 345 height 30
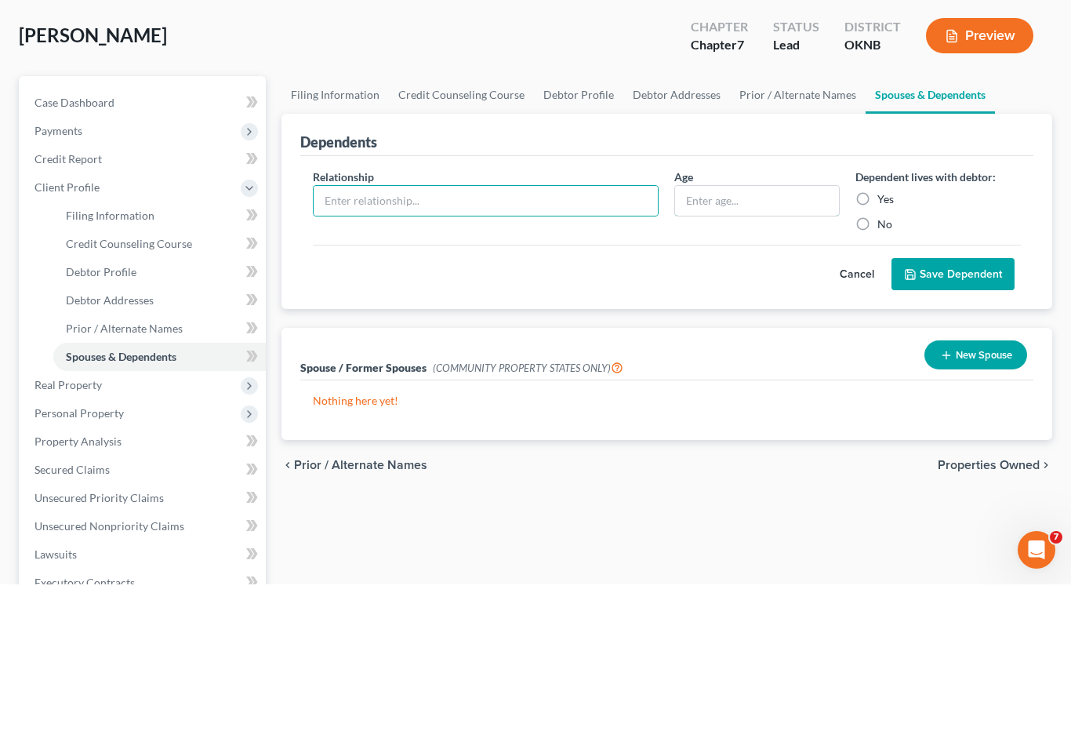
click at [745, 355] on input "text" at bounding box center [757, 370] width 164 height 30
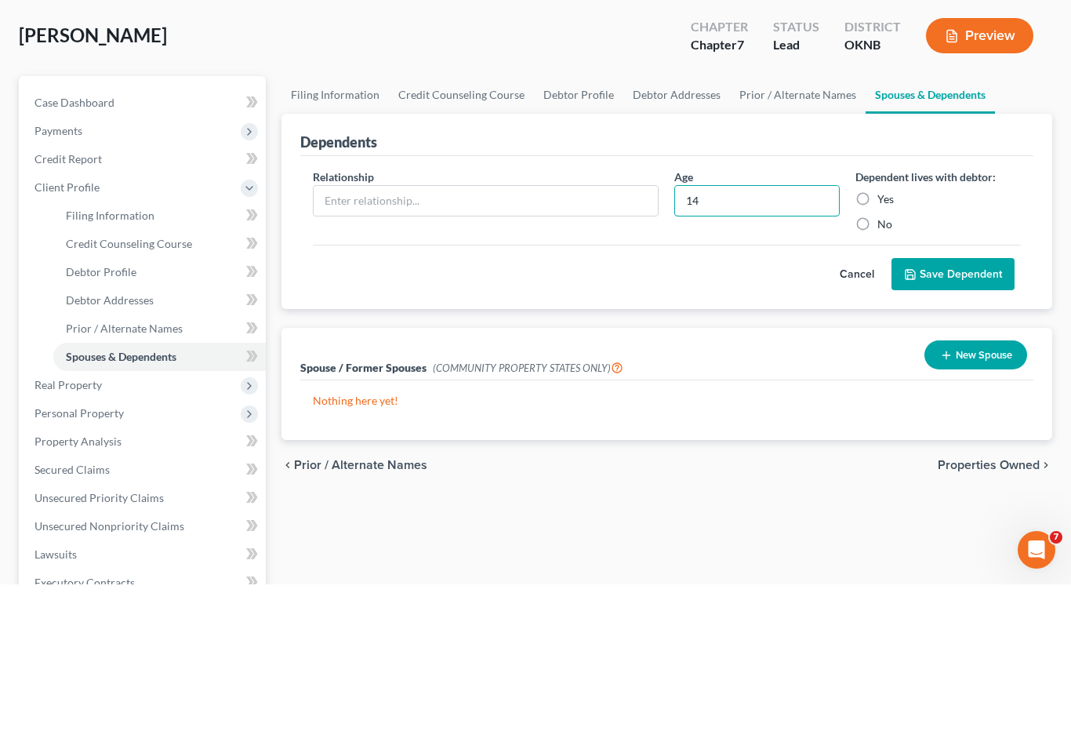
type input "14"
click at [445, 355] on input "text" at bounding box center [486, 370] width 345 height 30
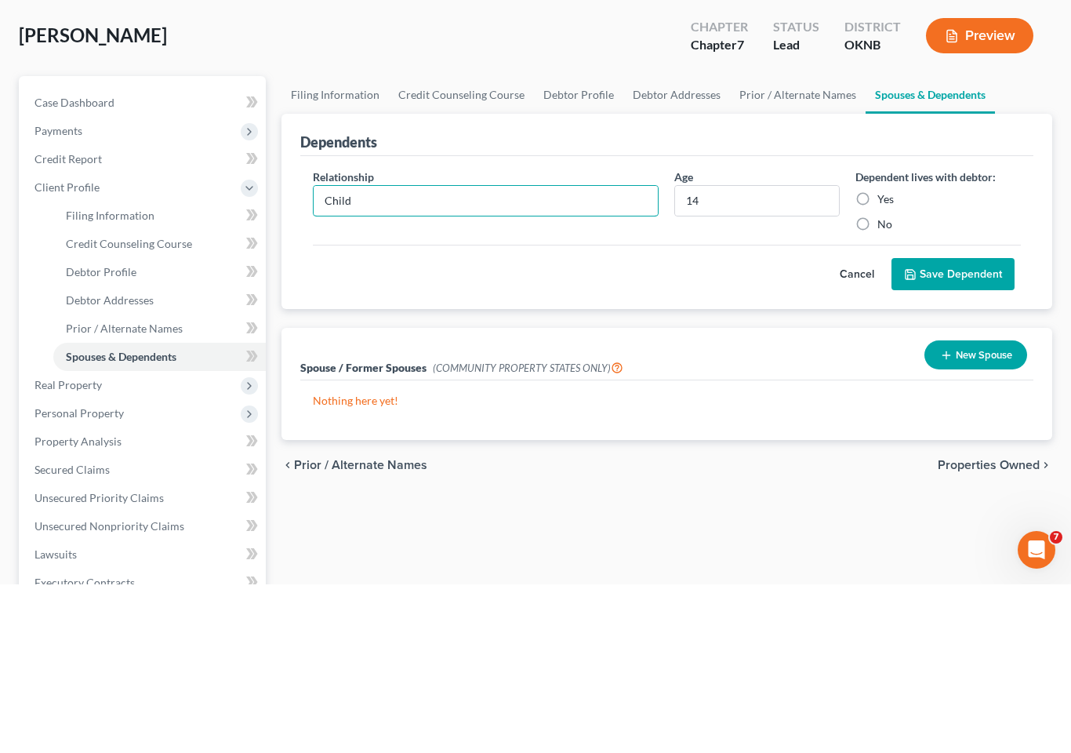
type input "Child"
click at [878, 360] on label "Yes" at bounding box center [886, 368] width 16 height 16
click at [884, 360] on input "Yes" at bounding box center [889, 365] width 10 height 10
radio input "true"
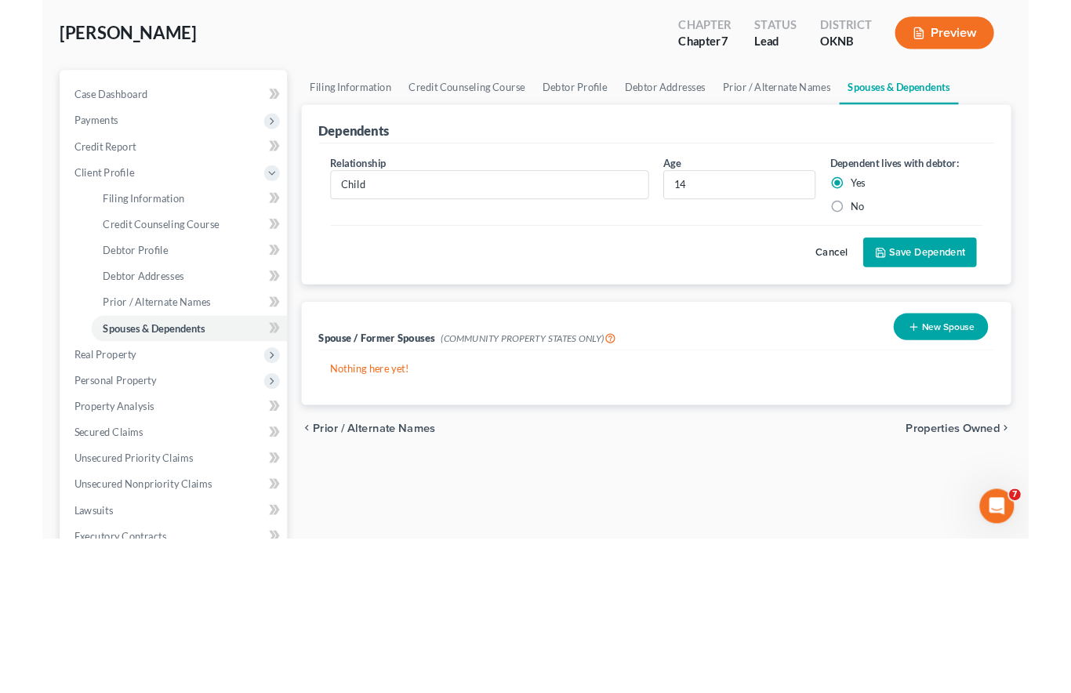
scroll to position [169, 0]
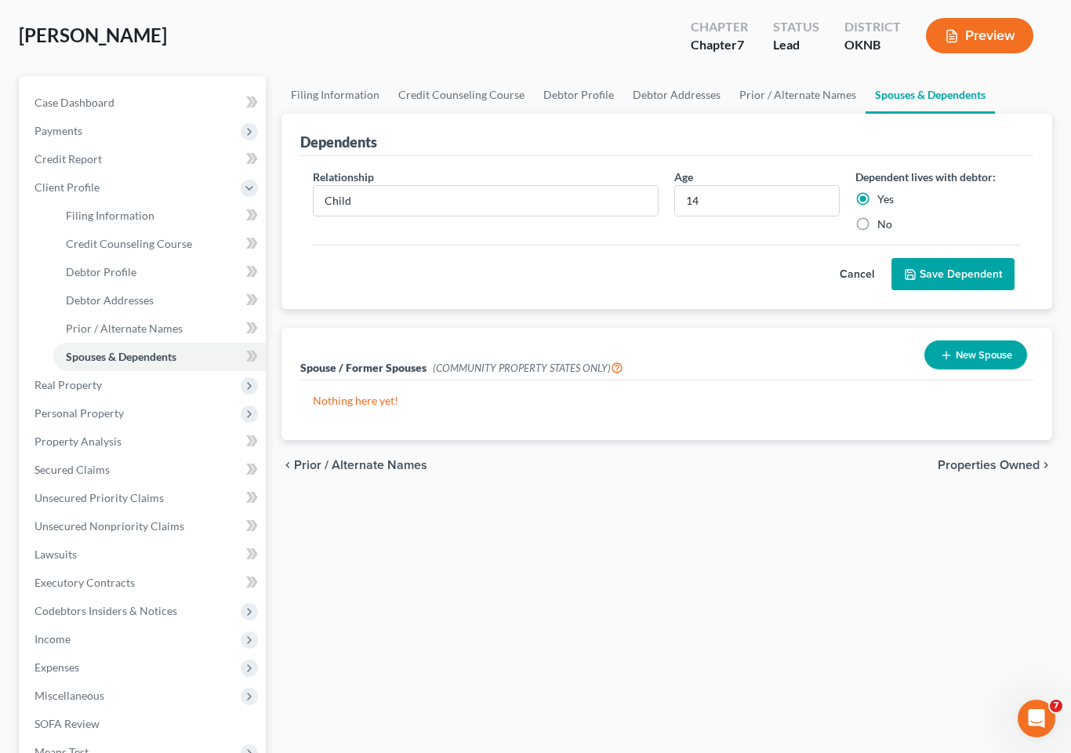
click at [946, 258] on button "Save Dependent" at bounding box center [953, 274] width 123 height 33
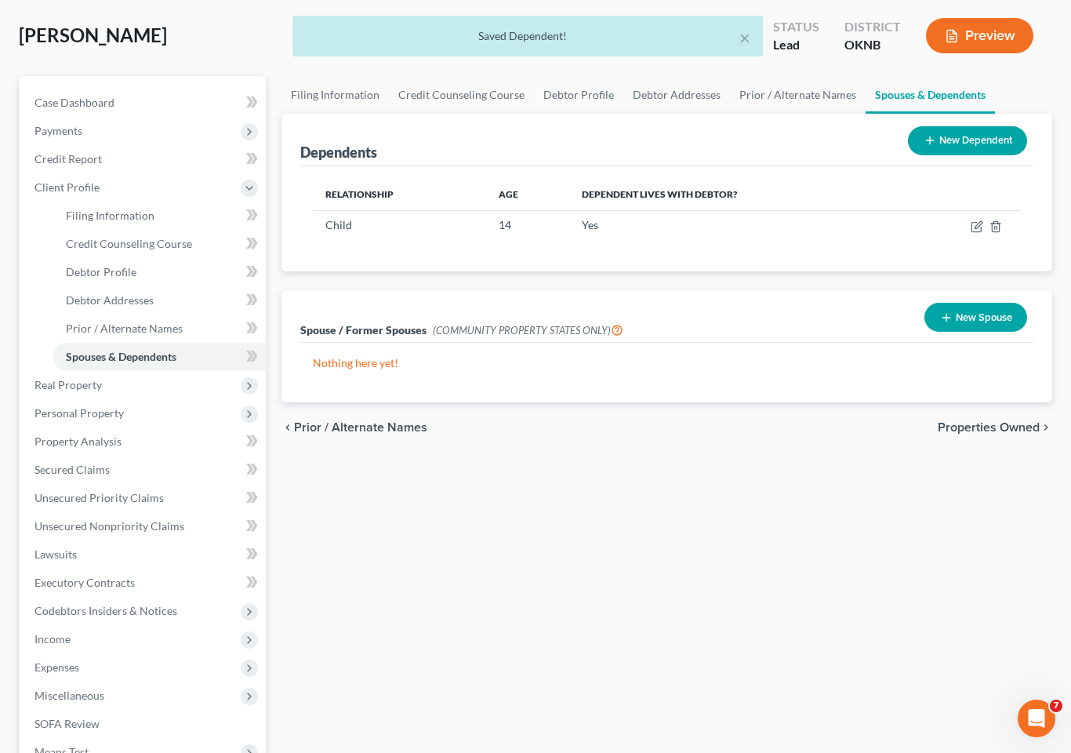
click at [971, 220] on icon "button" at bounding box center [977, 226] width 13 height 13
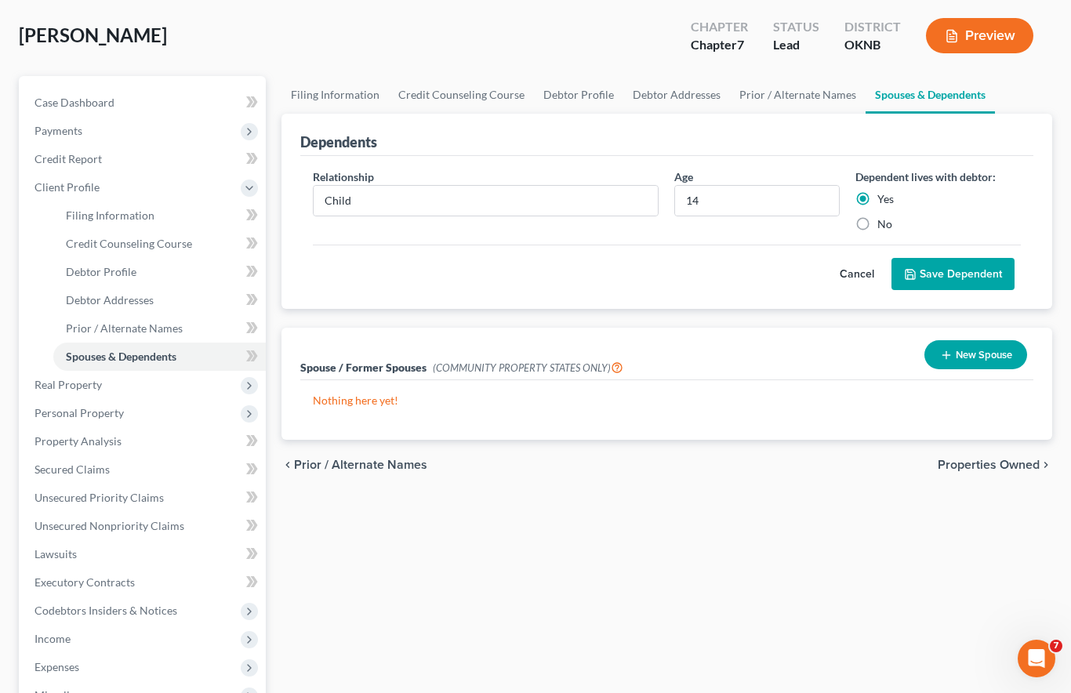
click at [947, 258] on button "Save Dependent" at bounding box center [953, 274] width 123 height 33
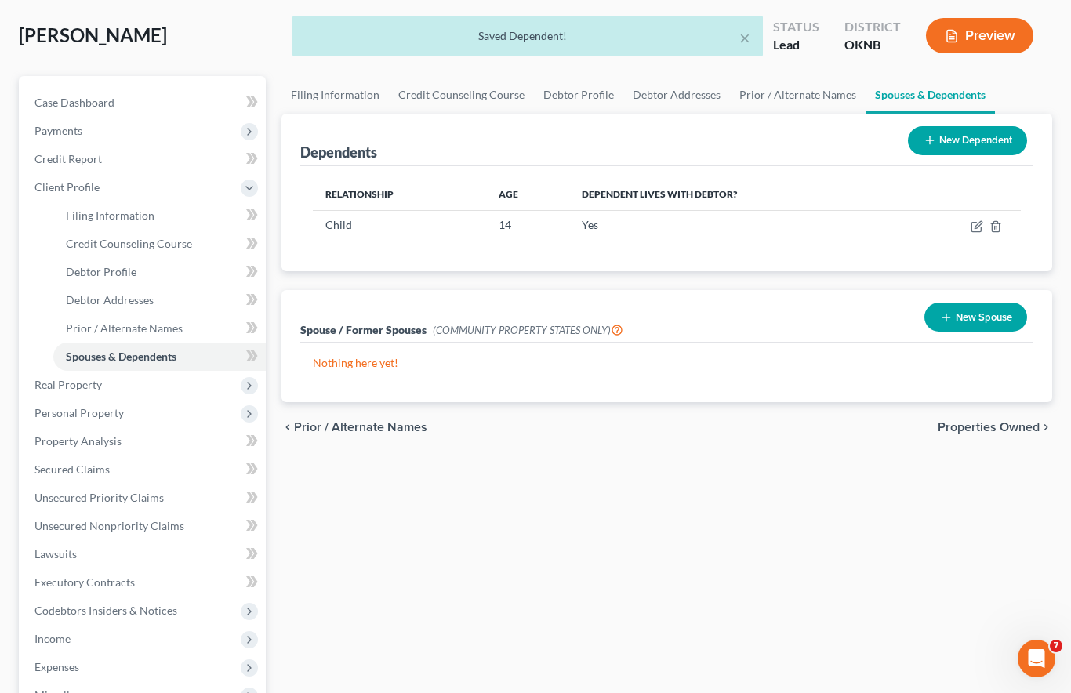
click at [973, 223] on icon "button" at bounding box center [976, 227] width 9 height 9
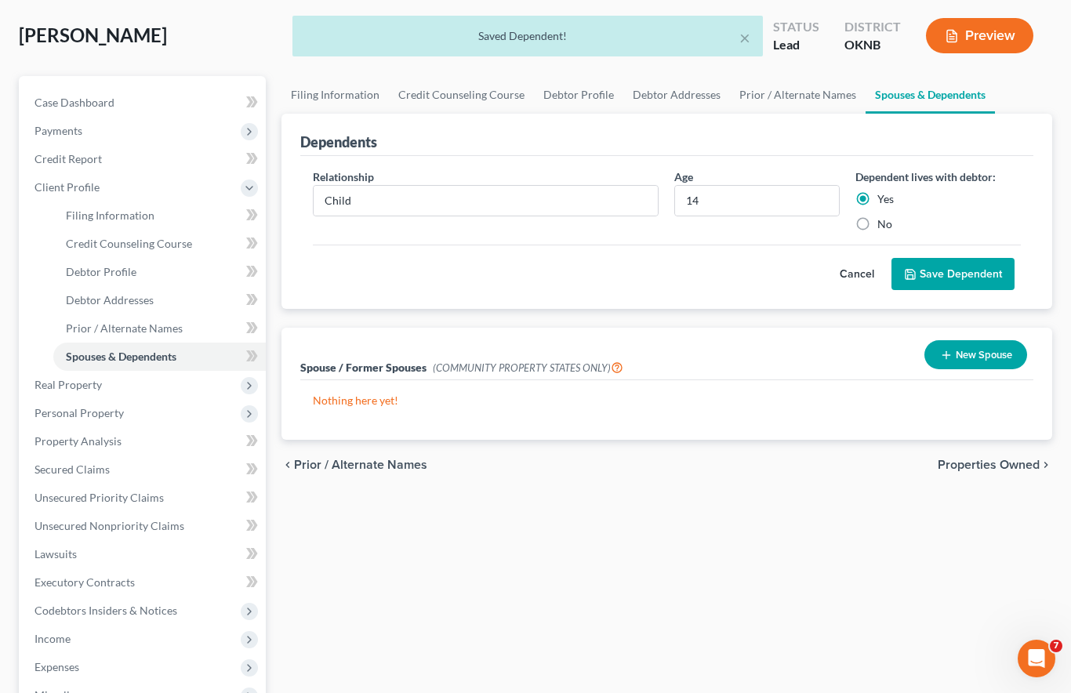
click at [934, 258] on button "Save Dependent" at bounding box center [953, 274] width 123 height 33
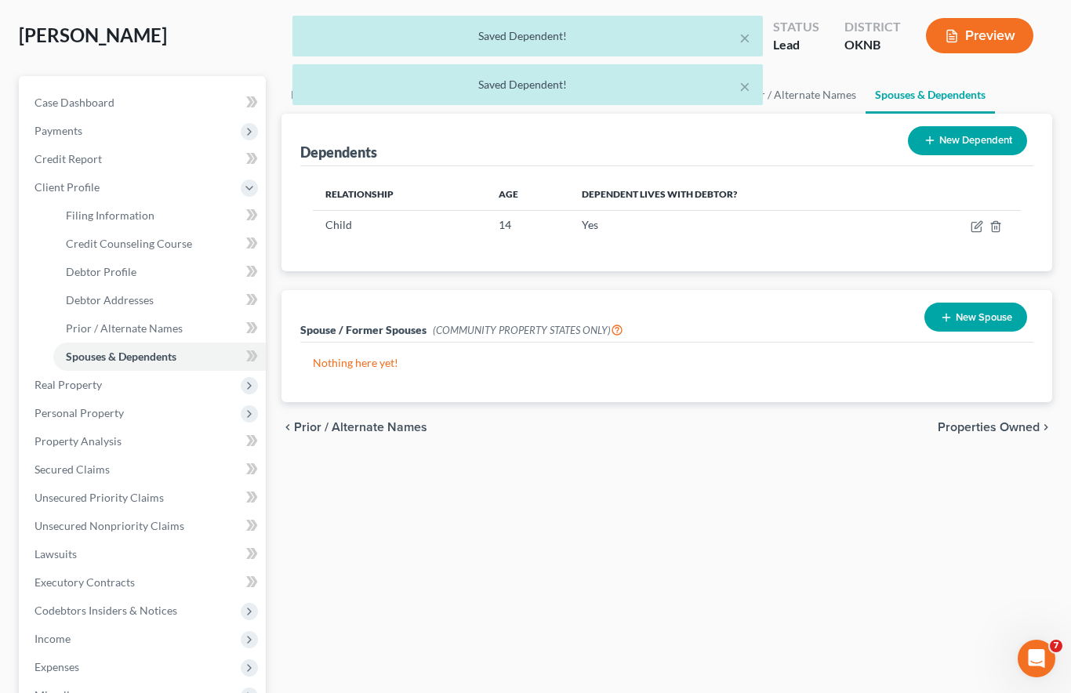
click at [962, 110] on div "× Saved Dependent! × Saved Dependent!" at bounding box center [527, 64] width 1071 height 97
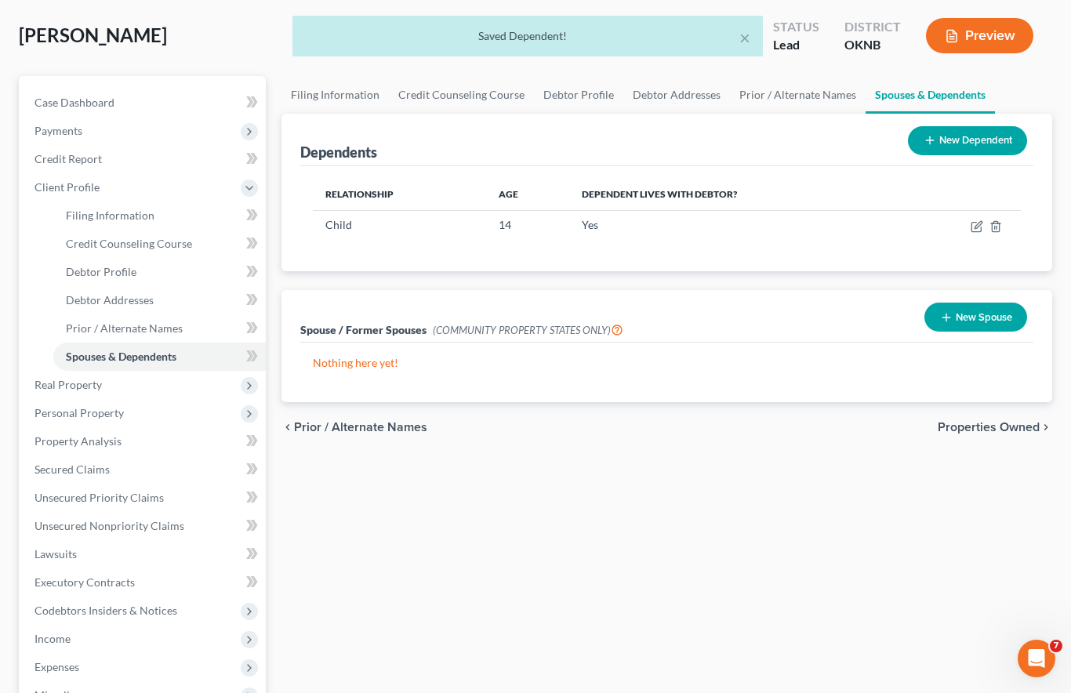
click at [971, 126] on button "New Dependent" at bounding box center [967, 140] width 119 height 29
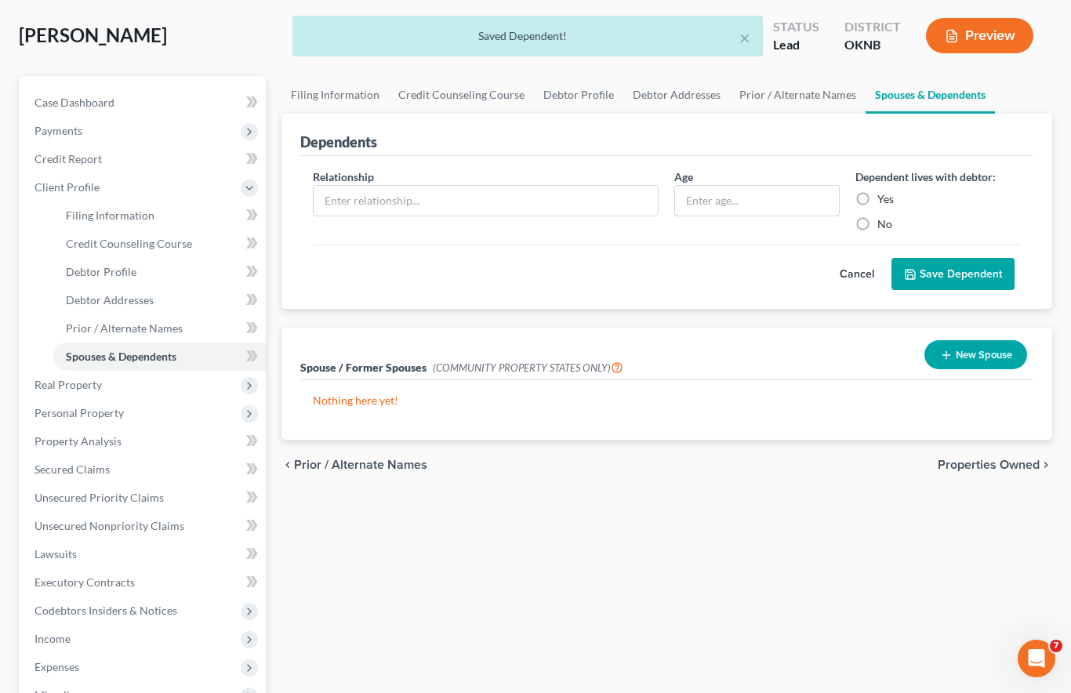
click at [730, 186] on input "text" at bounding box center [757, 201] width 164 height 30
click at [552, 186] on input "text" at bounding box center [486, 201] width 345 height 30
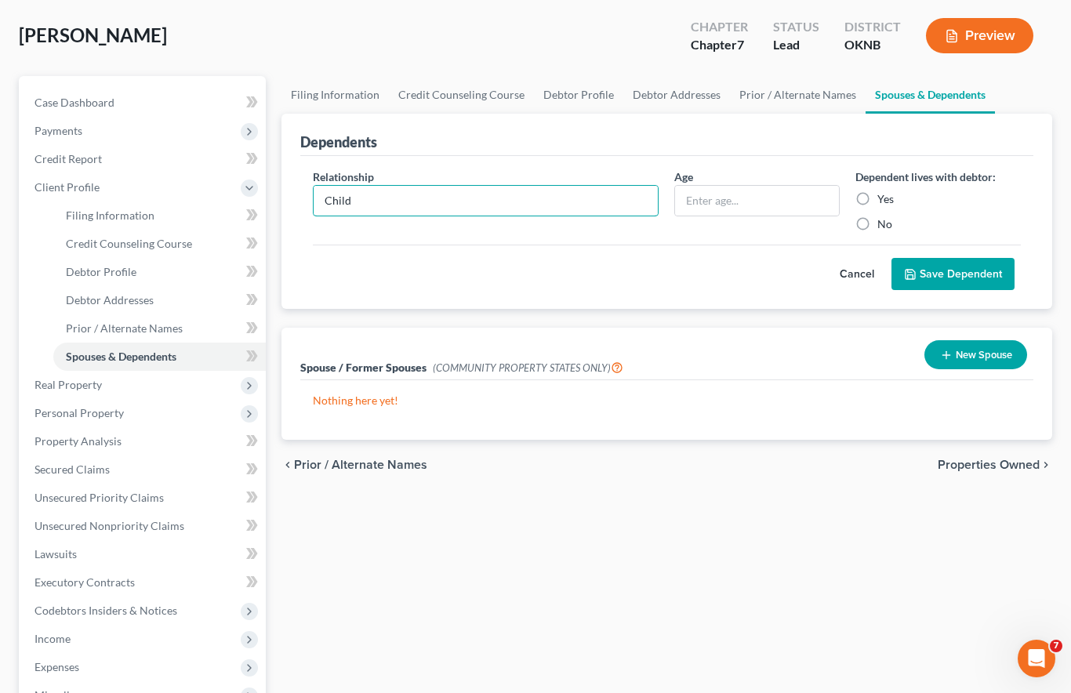
type input "Child"
click at [744, 186] on input "text" at bounding box center [757, 201] width 164 height 30
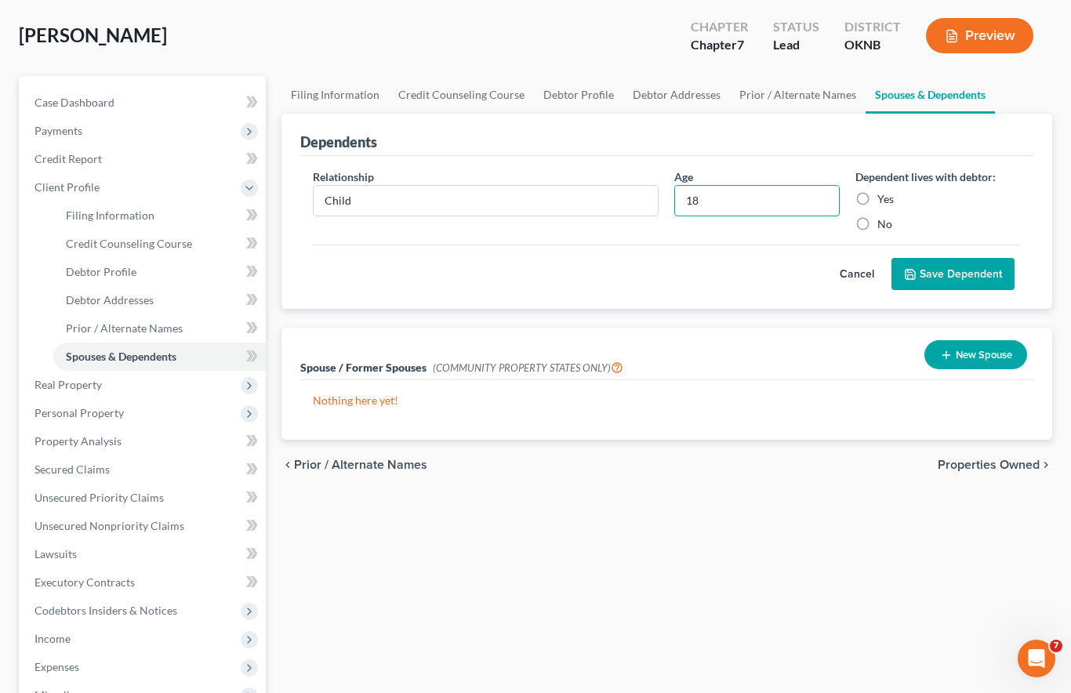
type input "18"
click at [878, 191] on label "Yes" at bounding box center [886, 199] width 16 height 16
click at [884, 191] on input "Yes" at bounding box center [889, 196] width 10 height 10
radio input "true"
click at [960, 258] on button "Save Dependent" at bounding box center [953, 274] width 123 height 33
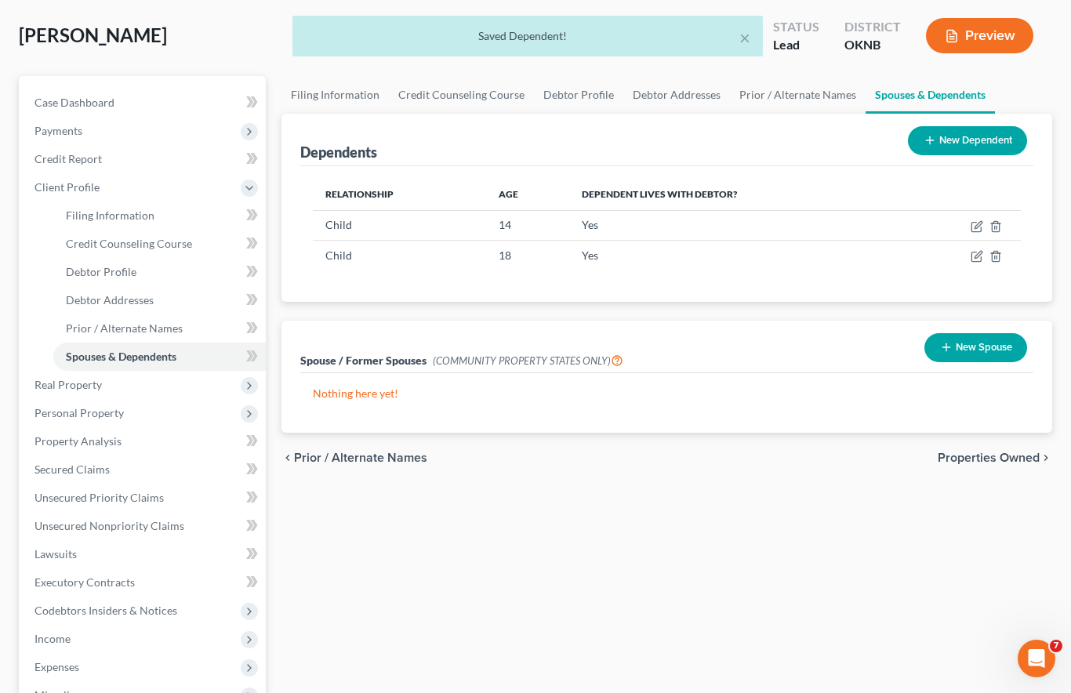
click at [145, 399] on span "Personal Property" at bounding box center [144, 413] width 244 height 28
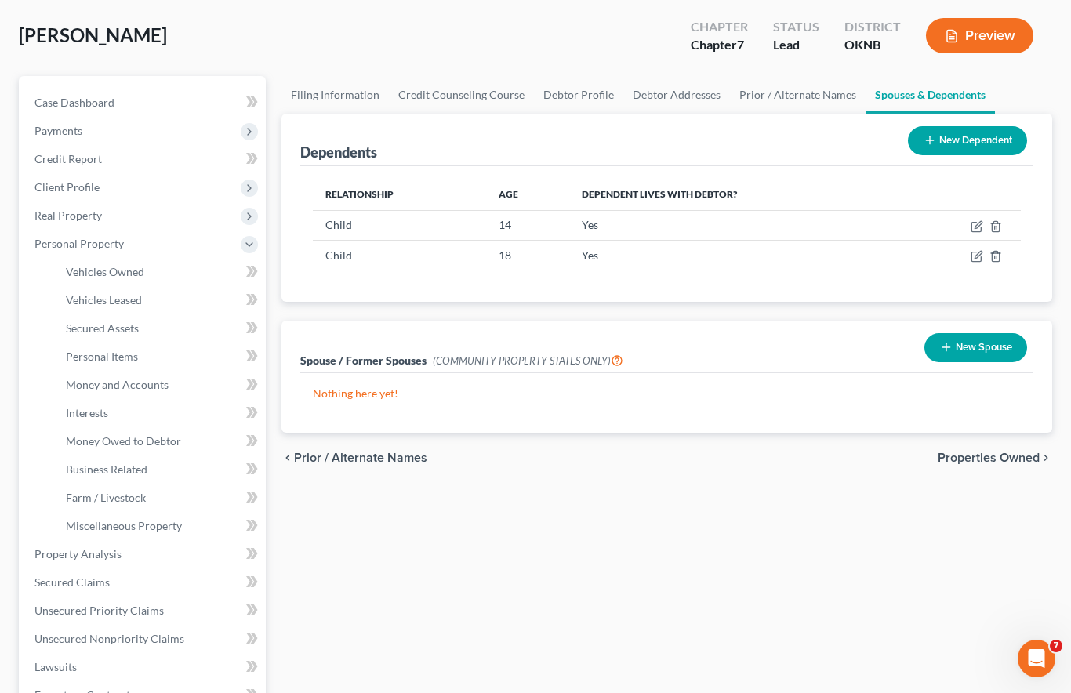
click at [172, 258] on link "Vehicles Owned" at bounding box center [159, 272] width 213 height 28
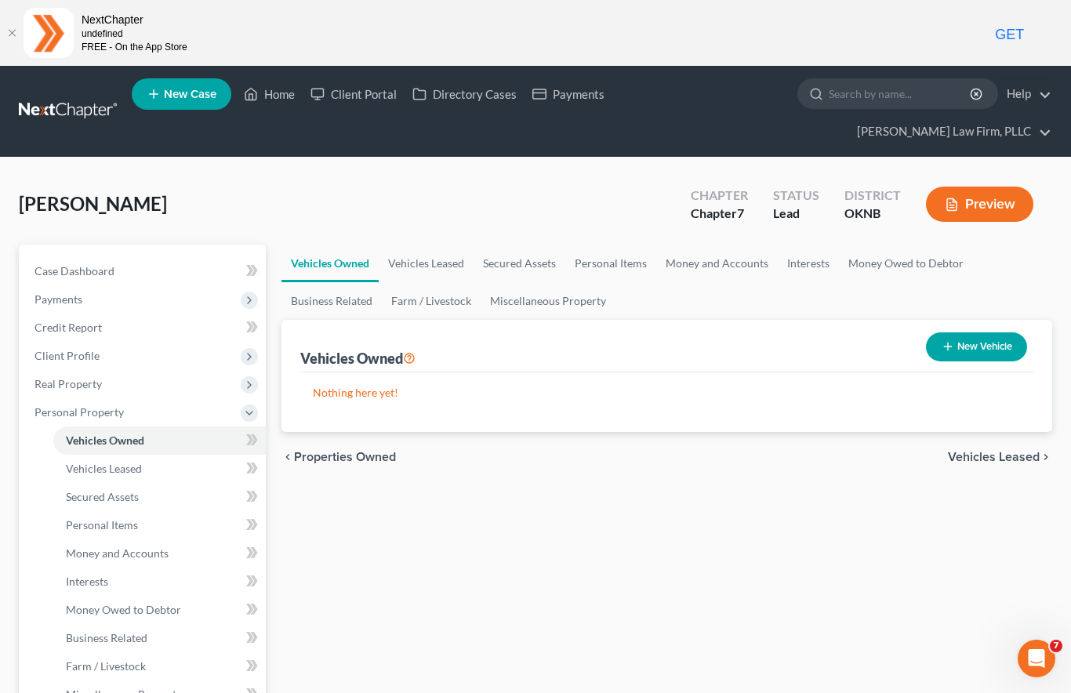
click at [970, 333] on button "New Vehicle" at bounding box center [976, 347] width 101 height 29
select select "0"
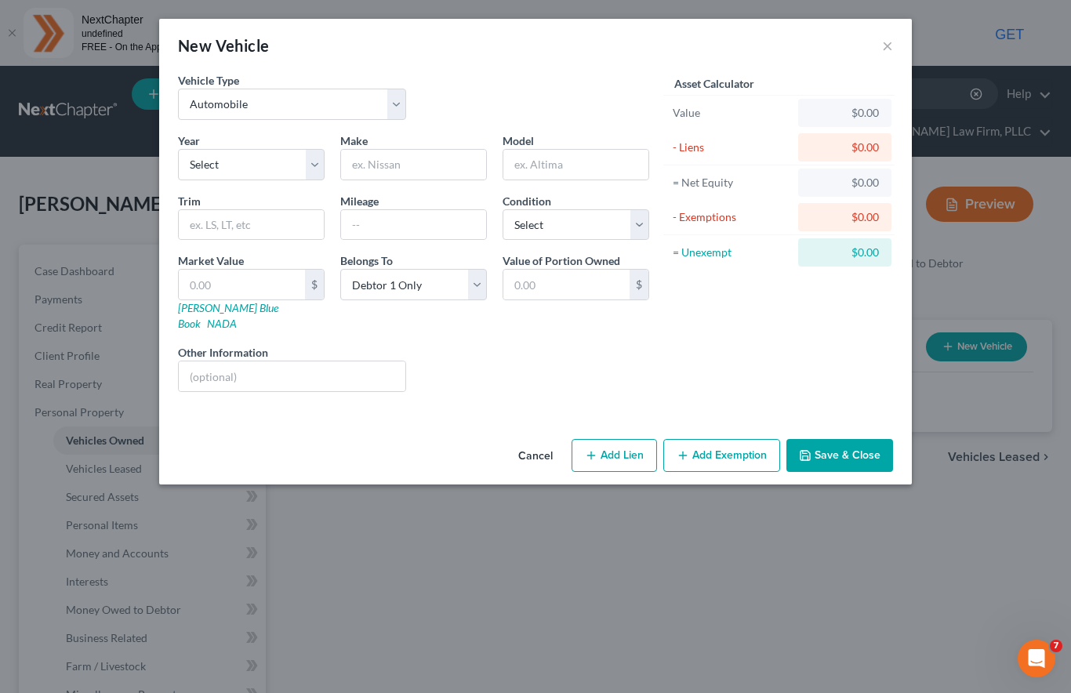
click at [893, 49] on button "×" at bounding box center [887, 45] width 11 height 19
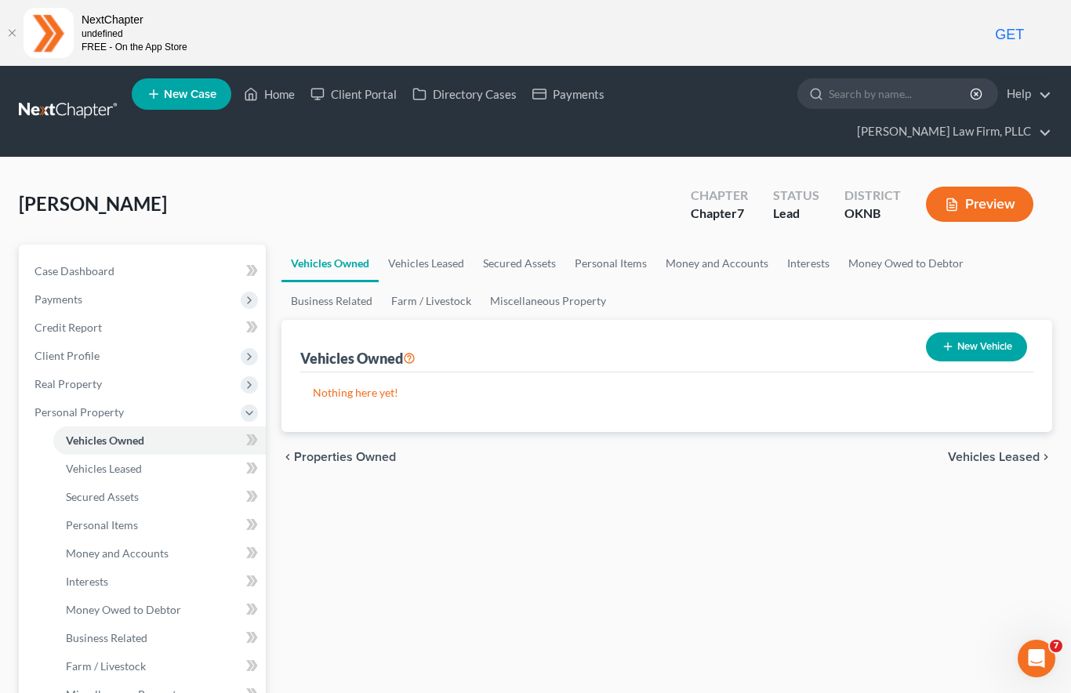
click at [169, 511] on link "Personal Items" at bounding box center [159, 525] width 213 height 28
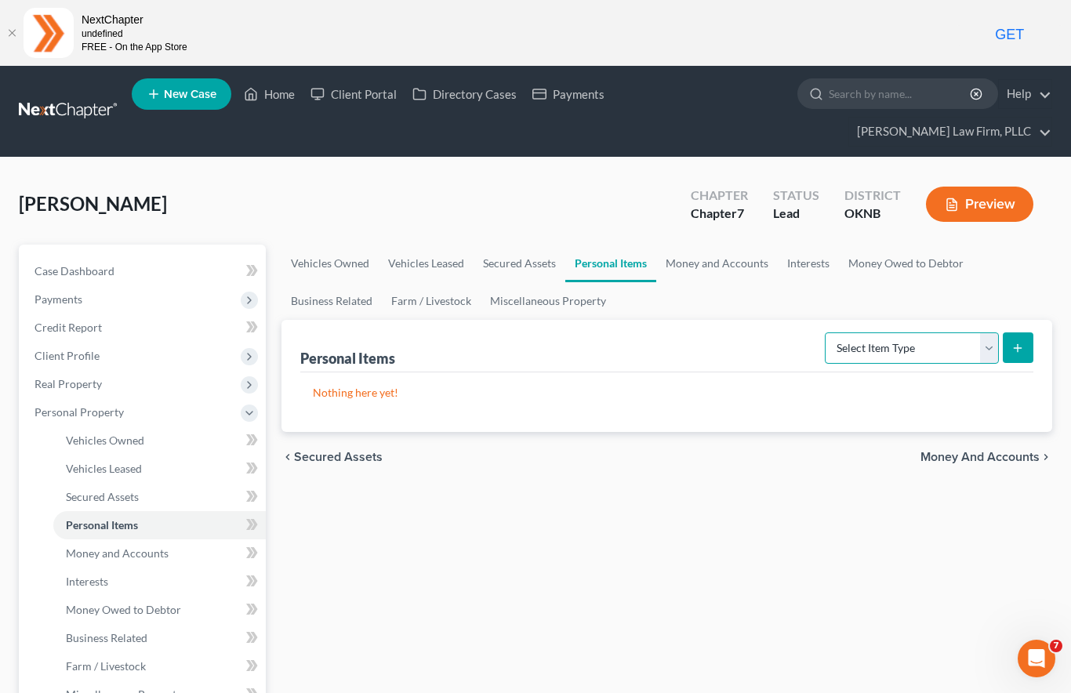
click at [977, 333] on select "Select Item Type Clothing Collectibles Of Value Electronics Firearms Household …" at bounding box center [912, 348] width 174 height 31
select select "clothing"
click at [1004, 333] on button "submit" at bounding box center [1018, 348] width 31 height 31
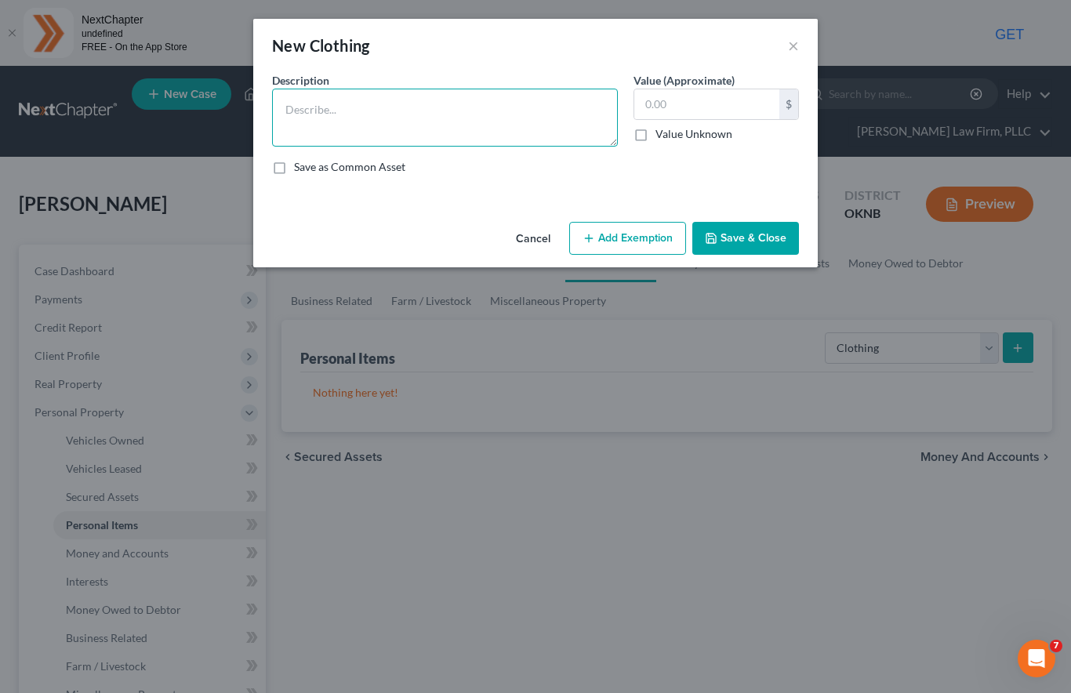
click at [511, 107] on textarea at bounding box center [445, 118] width 346 height 58
type textarea "Cloth"
click at [693, 106] on input "text" at bounding box center [707, 104] width 145 height 30
type input "750"
click at [638, 231] on button "Add Exemption" at bounding box center [627, 238] width 117 height 33
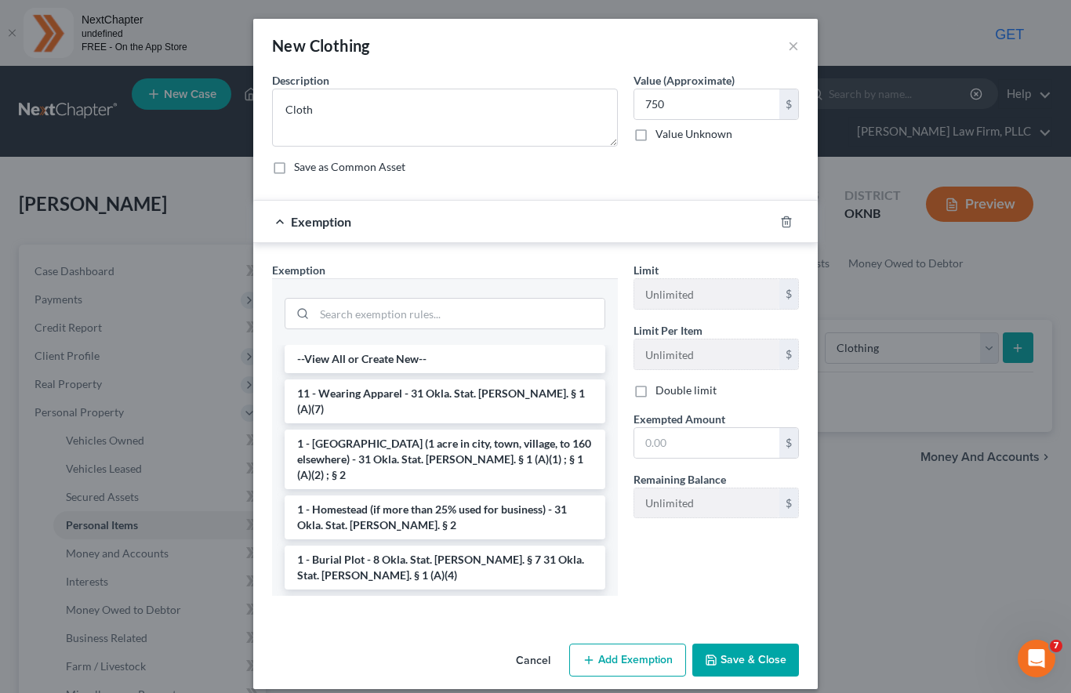
click at [457, 387] on li "11 - Wearing Apparel - 31 Okla. Stat. Ann. § 1 (A)(7)" at bounding box center [445, 402] width 321 height 44
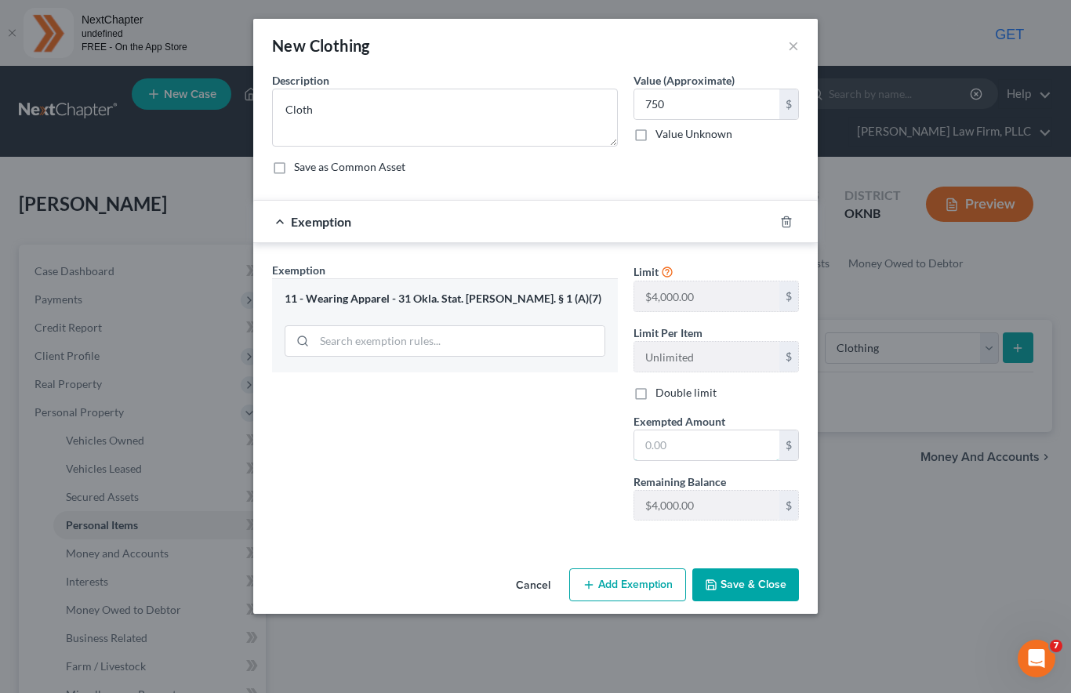
click at [689, 447] on input "text" at bounding box center [707, 446] width 145 height 30
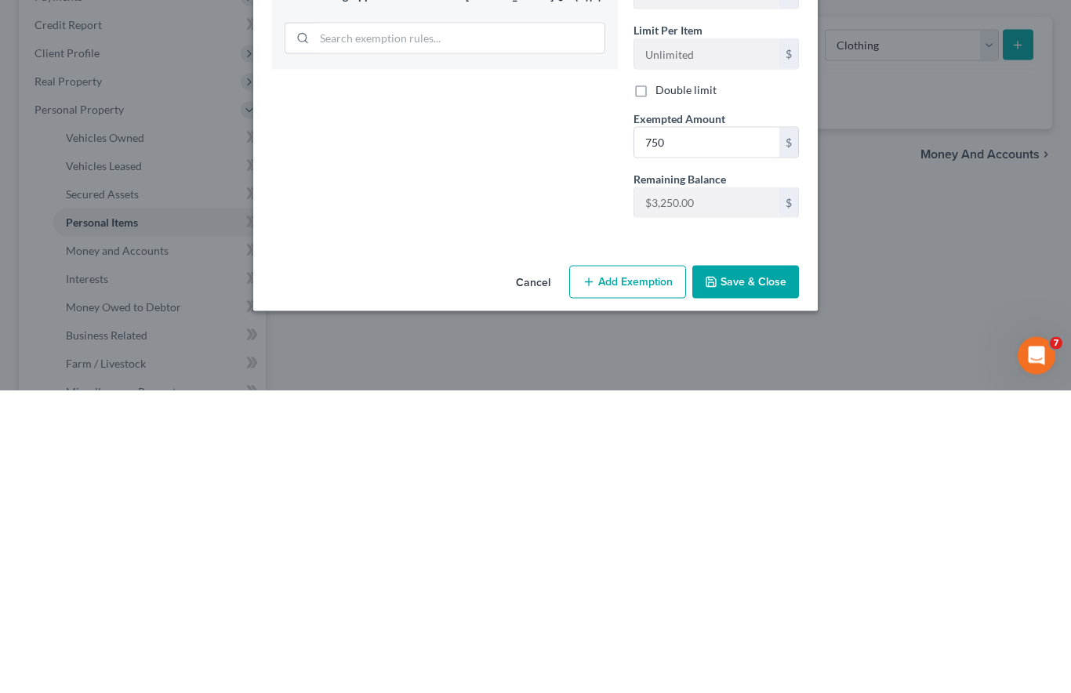
scroll to position [304, 0]
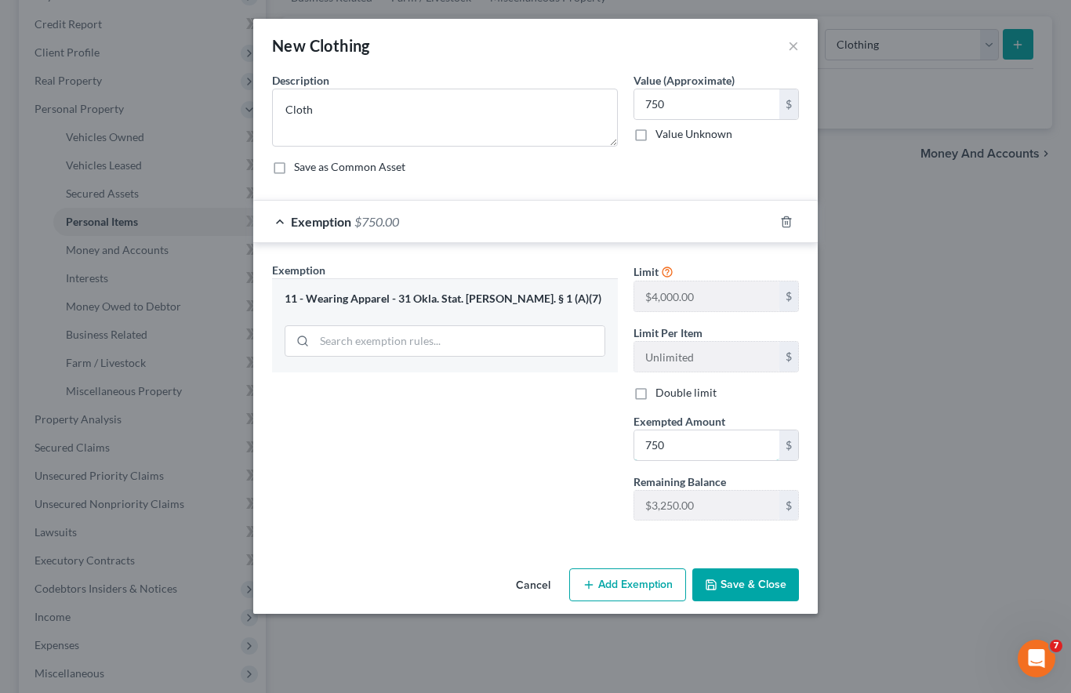
type input "750"
click at [749, 580] on button "Save & Close" at bounding box center [746, 585] width 107 height 33
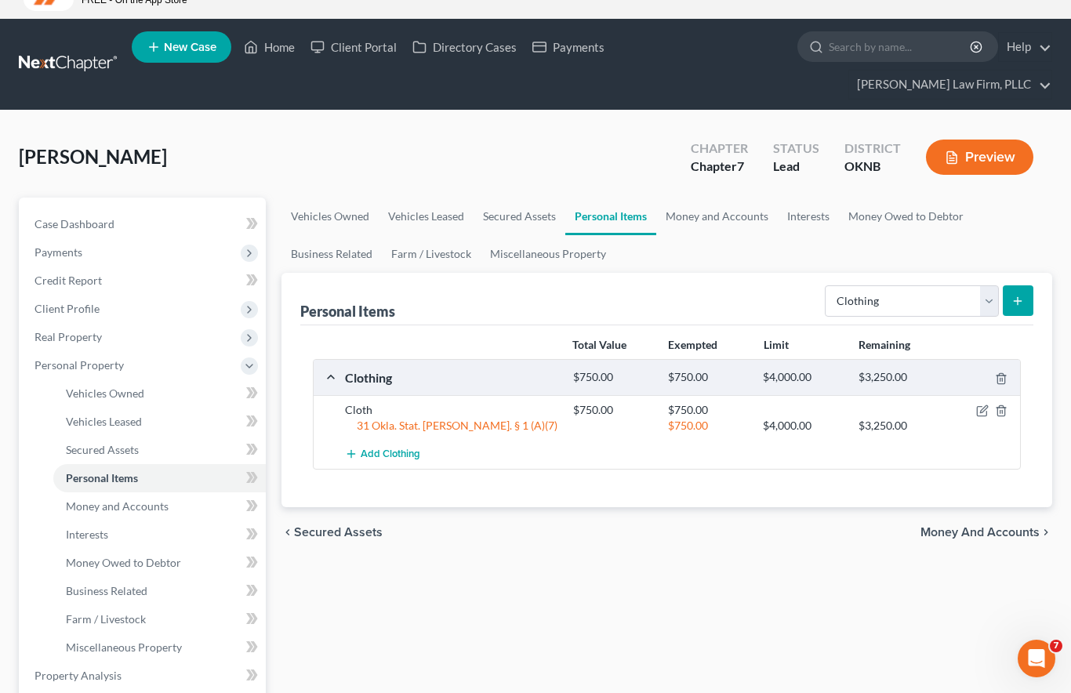
scroll to position [53, 0]
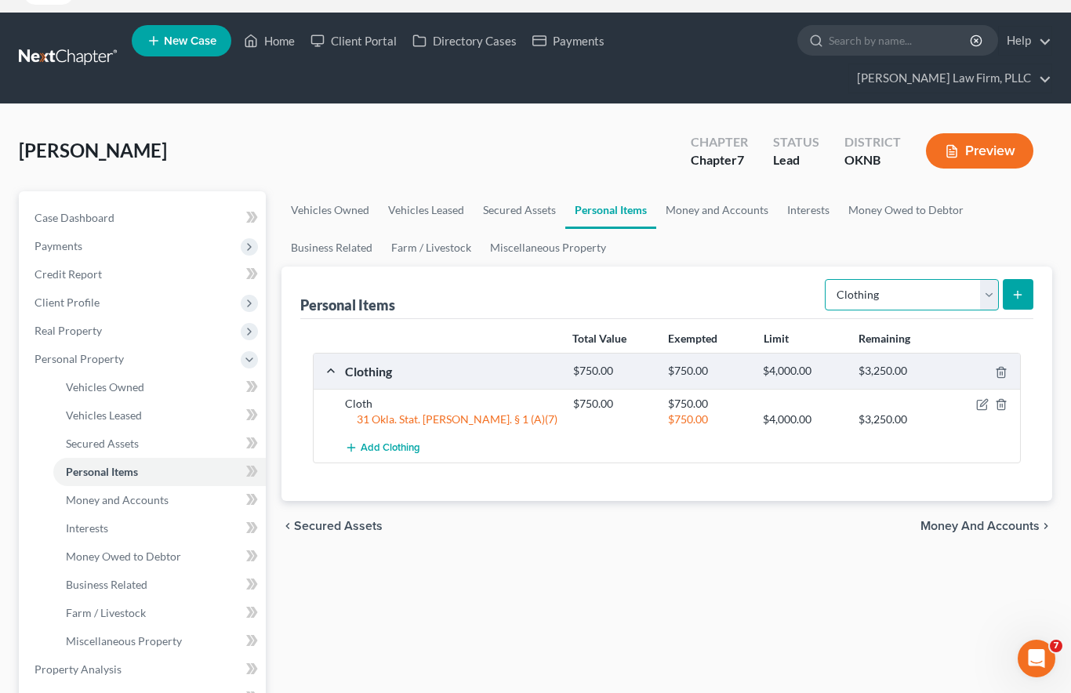
click at [977, 279] on select "Select Item Type Clothing Collectibles Of Value Electronics Firearms Household …" at bounding box center [912, 294] width 174 height 31
select select "electronics"
click at [1020, 289] on icon "submit" at bounding box center [1018, 295] width 13 height 13
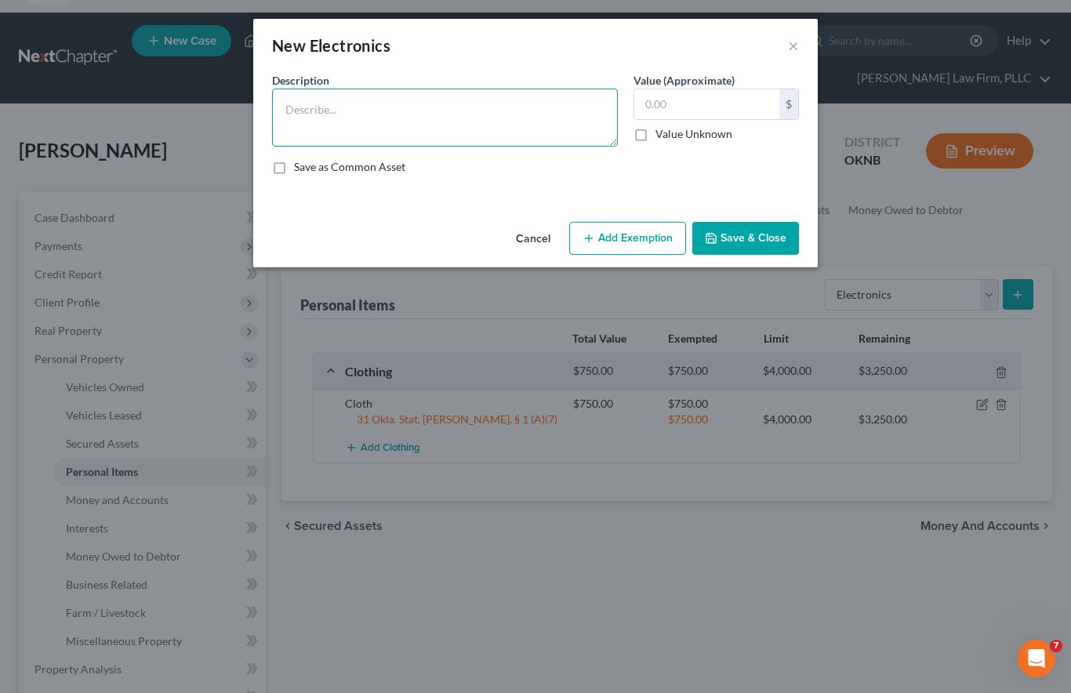
click at [455, 96] on textarea at bounding box center [445, 118] width 346 height 58
type textarea "Electronics"
click at [720, 100] on input "text" at bounding box center [707, 104] width 145 height 30
type input "0"
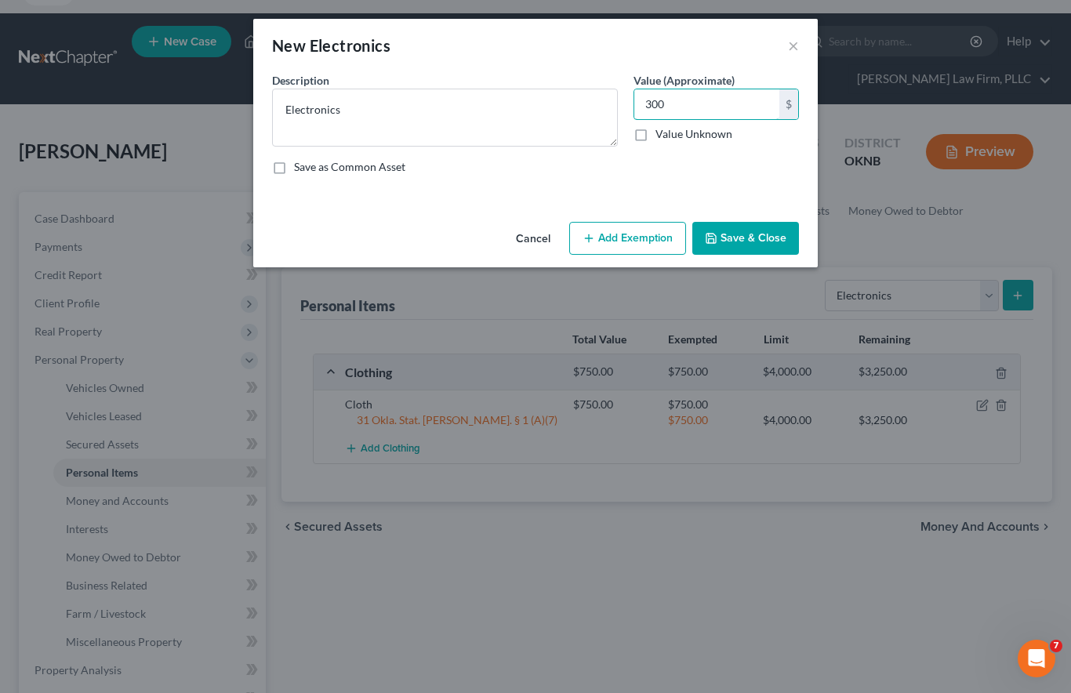
type input "300"
click at [747, 235] on button "Save & Close" at bounding box center [746, 238] width 107 height 33
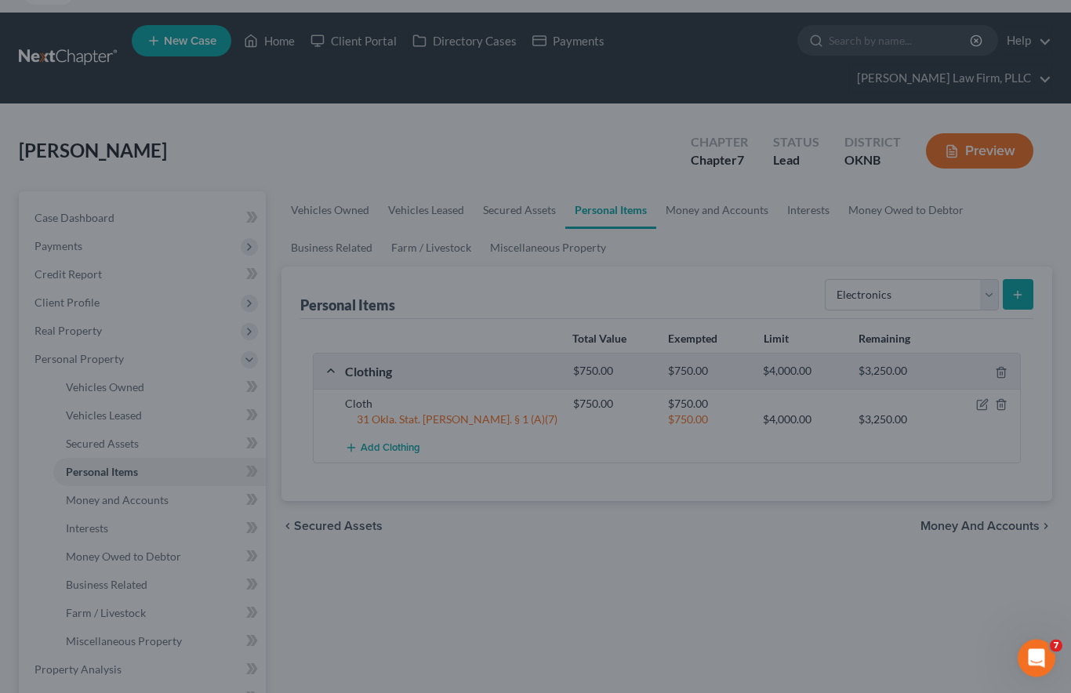
scroll to position [53, 0]
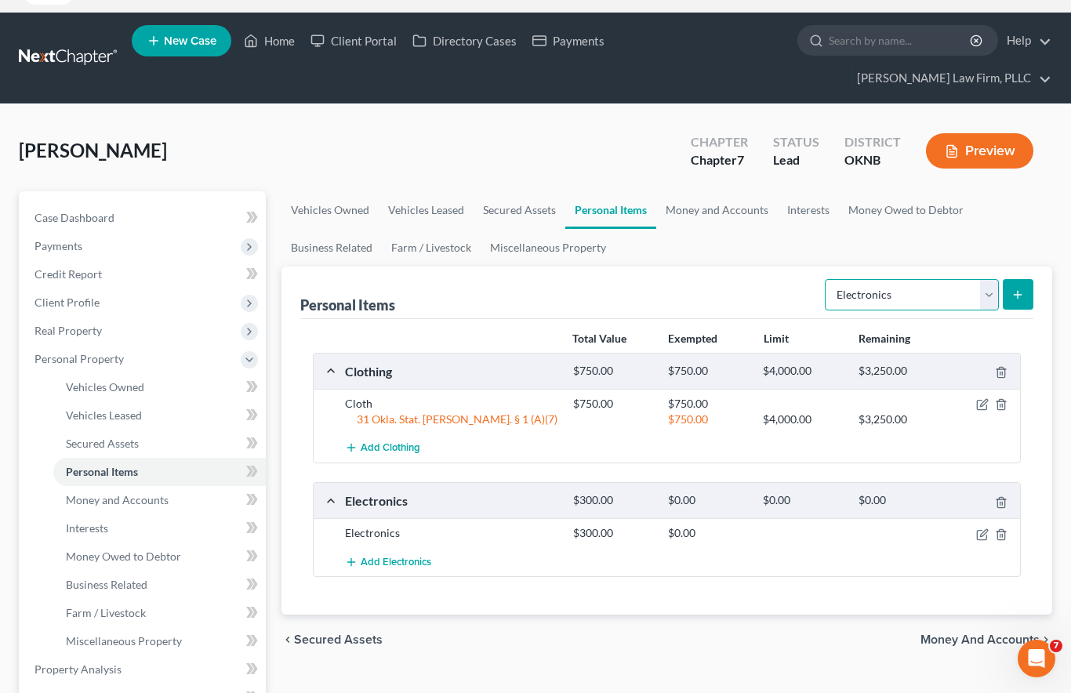
click at [991, 279] on select "Select Item Type Clothing Collectibles Of Value Electronics Firearms Household …" at bounding box center [912, 294] width 174 height 31
click at [1012, 279] on button "submit" at bounding box center [1018, 294] width 31 height 31
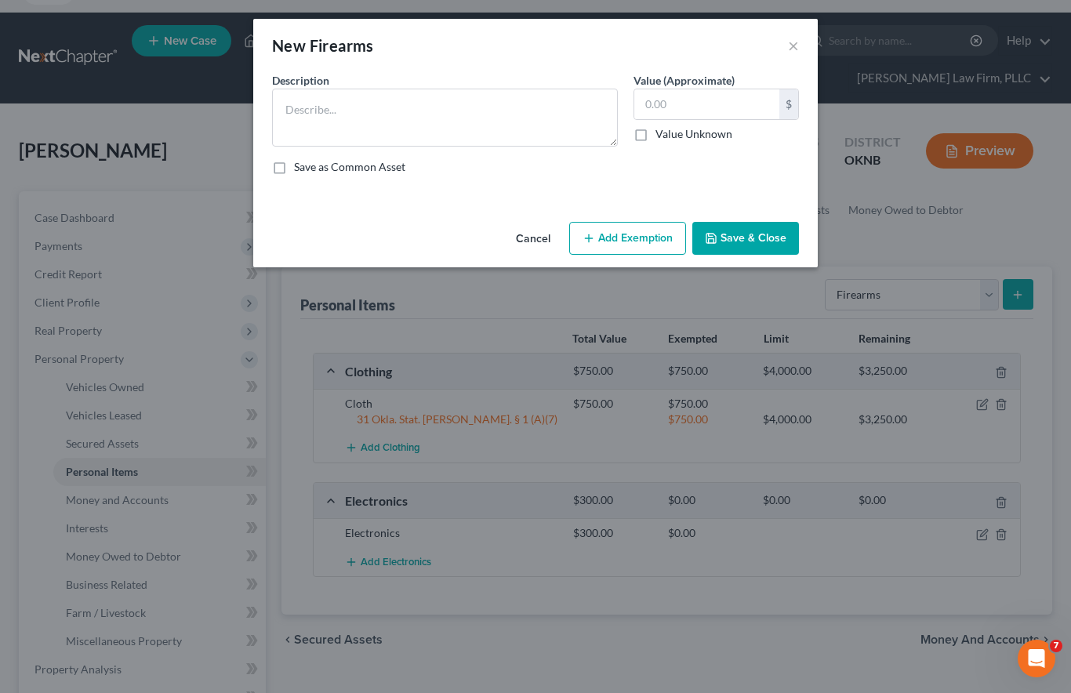
click at [789, 55] on button "×" at bounding box center [793, 45] width 11 height 19
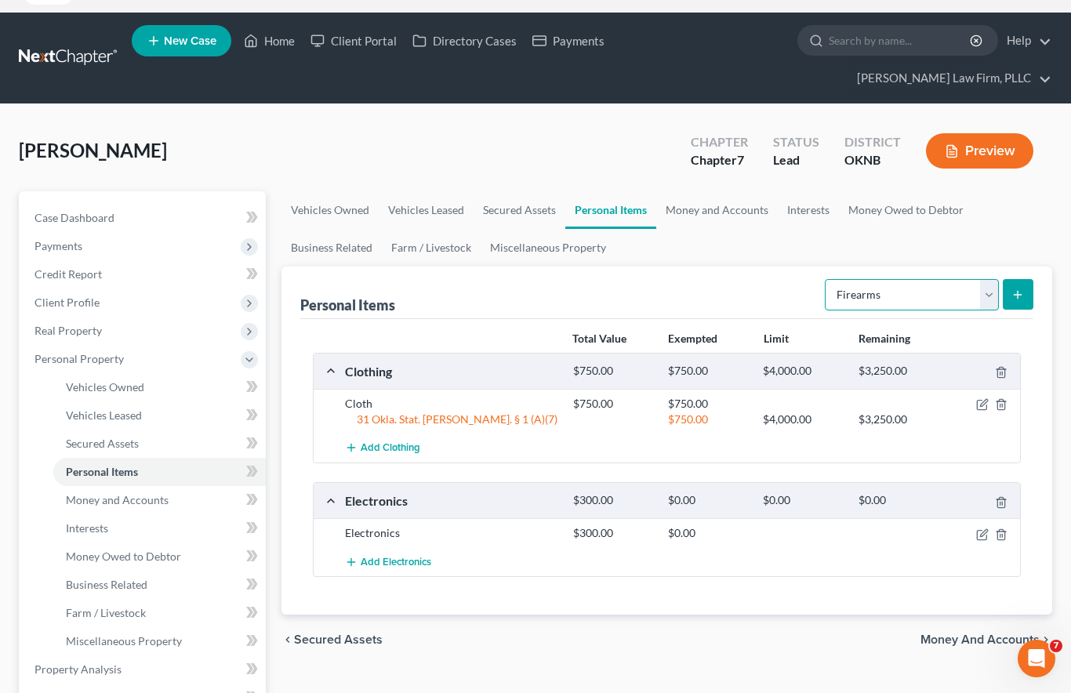
click at [974, 279] on select "Select Item Type Clothing Collectibles Of Value Electronics Firearms Household …" at bounding box center [912, 294] width 174 height 31
select select "household_goods"
click at [1011, 279] on button "submit" at bounding box center [1018, 294] width 31 height 31
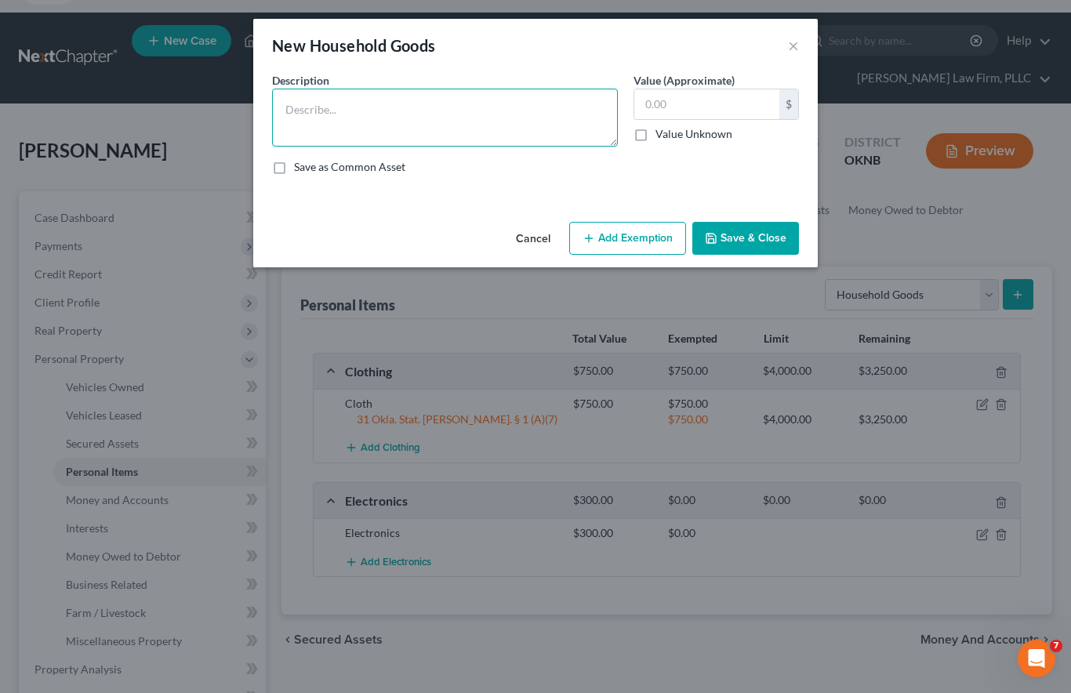
click at [472, 99] on textarea at bounding box center [445, 118] width 346 height 58
type textarea "Furniture/appliances"
click at [699, 107] on input "text" at bounding box center [707, 104] width 145 height 30
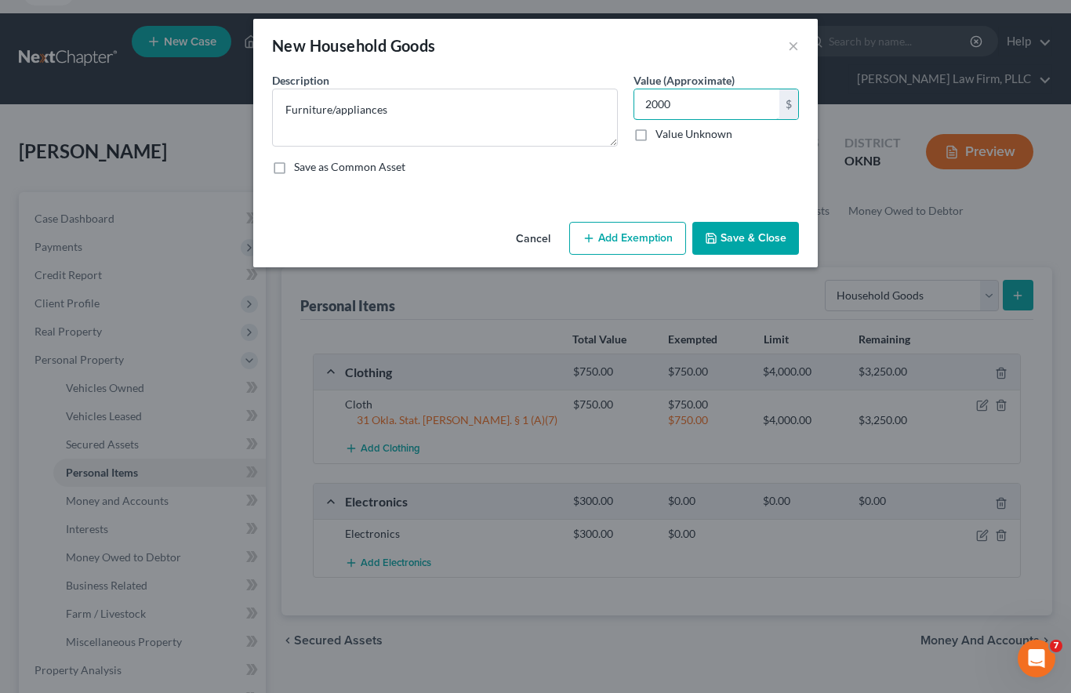
type input "2,000"
click at [642, 231] on button "Add Exemption" at bounding box center [627, 238] width 117 height 33
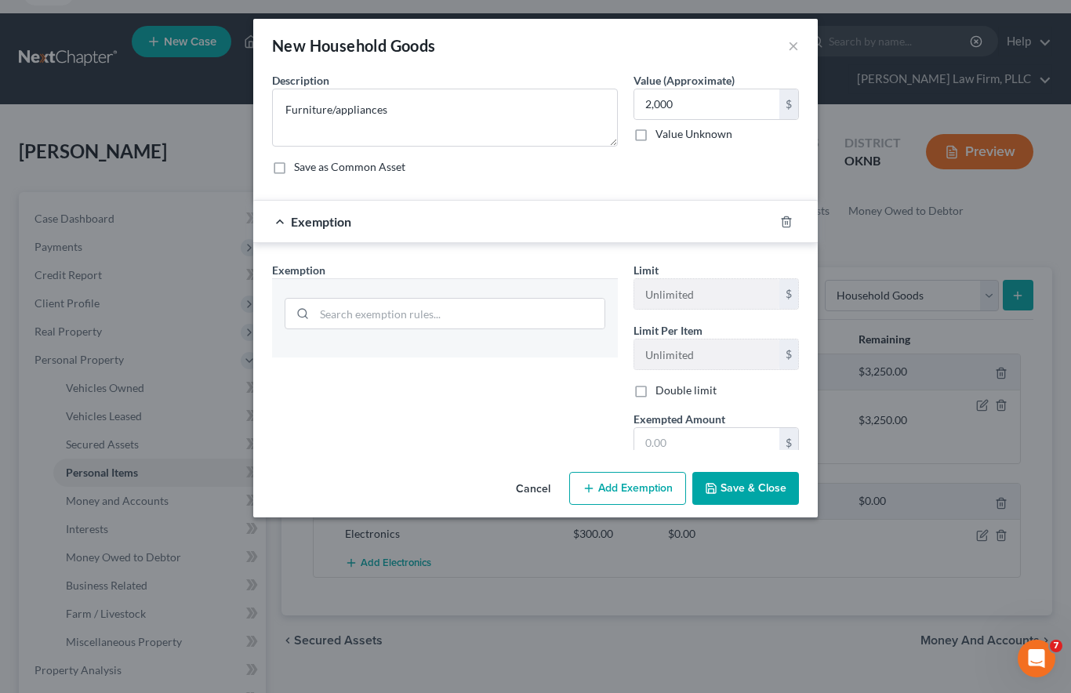
scroll to position [53, 0]
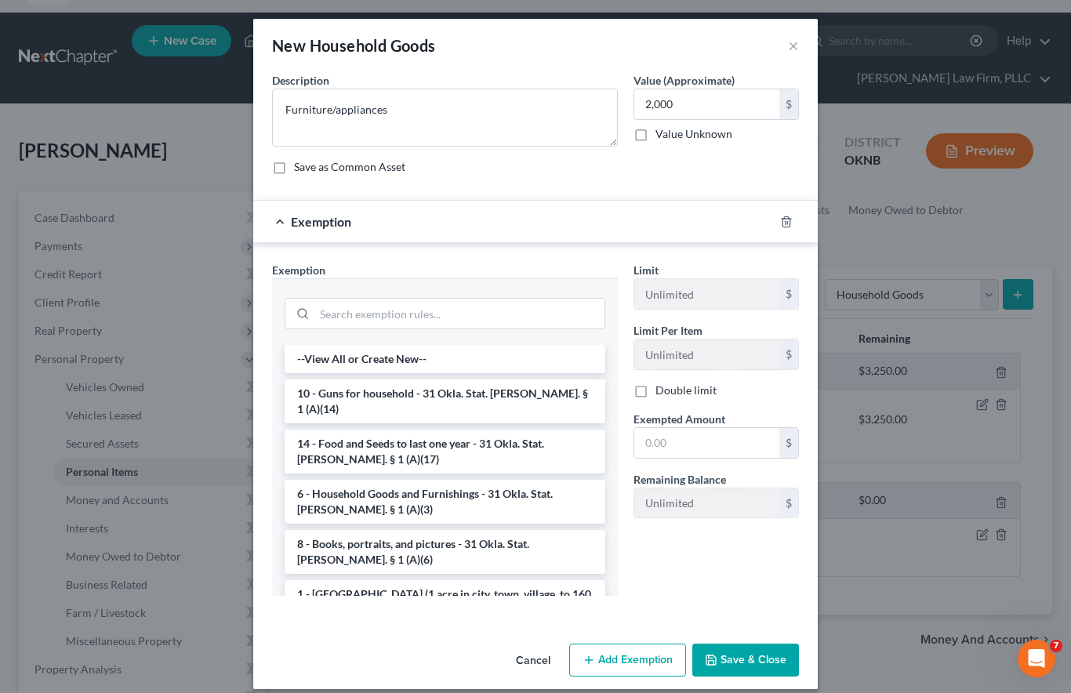
click at [468, 482] on li "6 - Household Goods and Furnishings - 31 Okla. Stat. Ann. § 1 (A)(3)" at bounding box center [445, 502] width 321 height 44
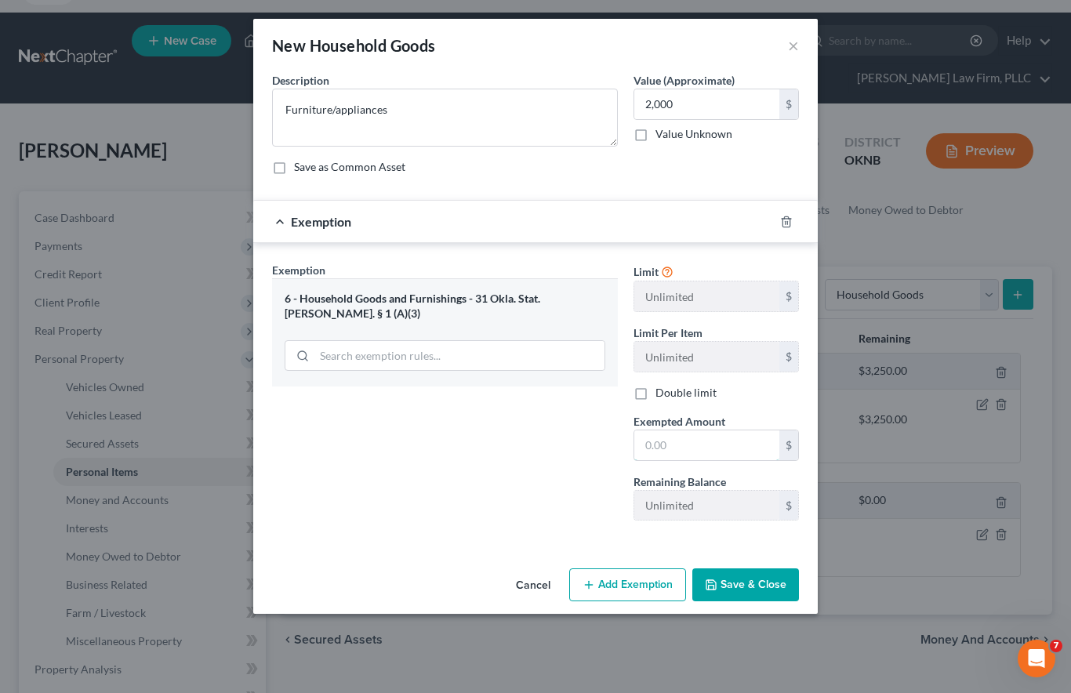
click at [700, 448] on input "text" at bounding box center [707, 446] width 145 height 30
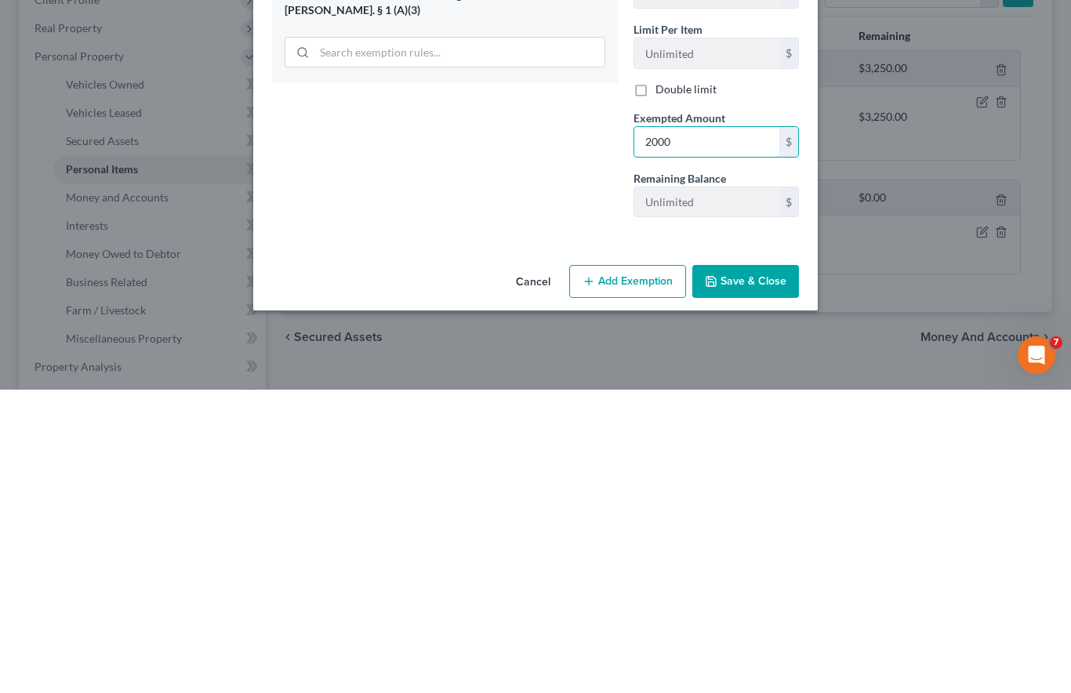
type input "2,000"
click at [738, 569] on button "Save & Close" at bounding box center [746, 585] width 107 height 33
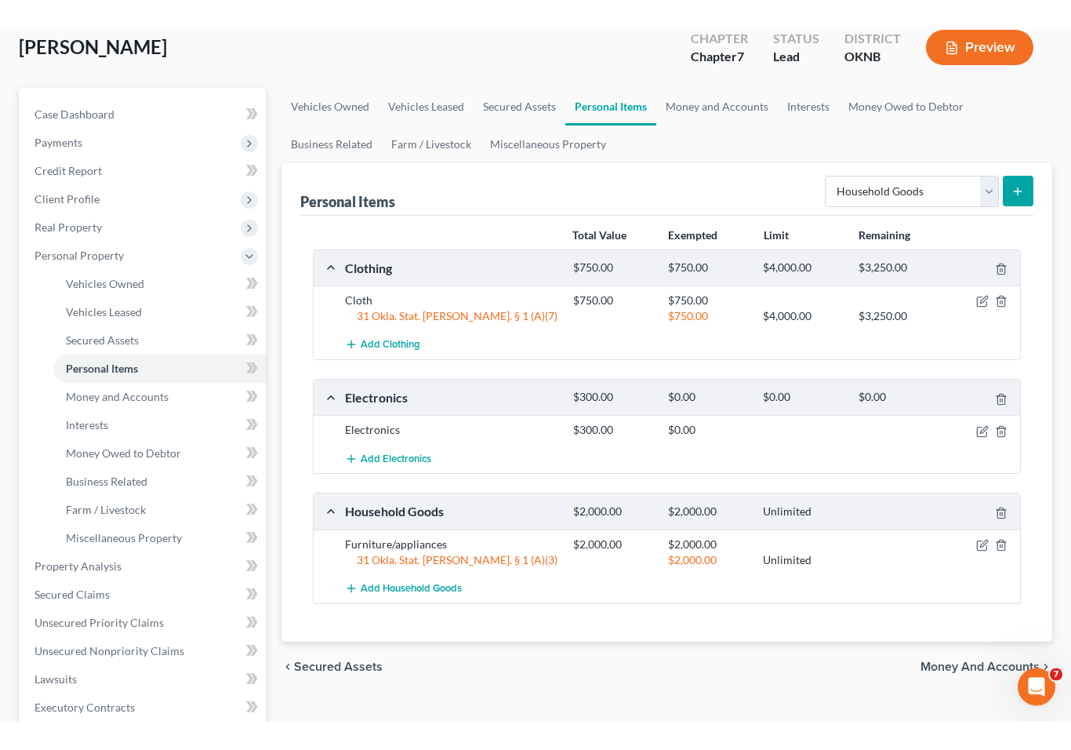
scroll to position [181, 0]
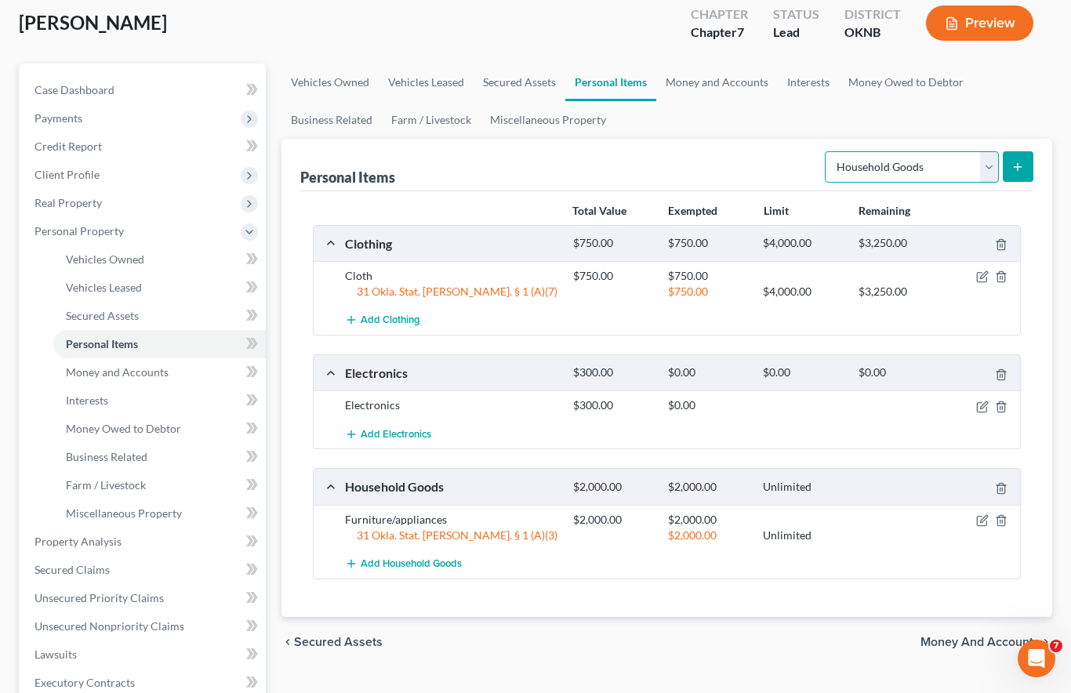
click at [991, 151] on select "Select Item Type Clothing Collectibles Of Value Electronics Firearms Household …" at bounding box center [912, 166] width 174 height 31
select select "jewelry"
click at [1011, 151] on button "submit" at bounding box center [1018, 166] width 31 height 31
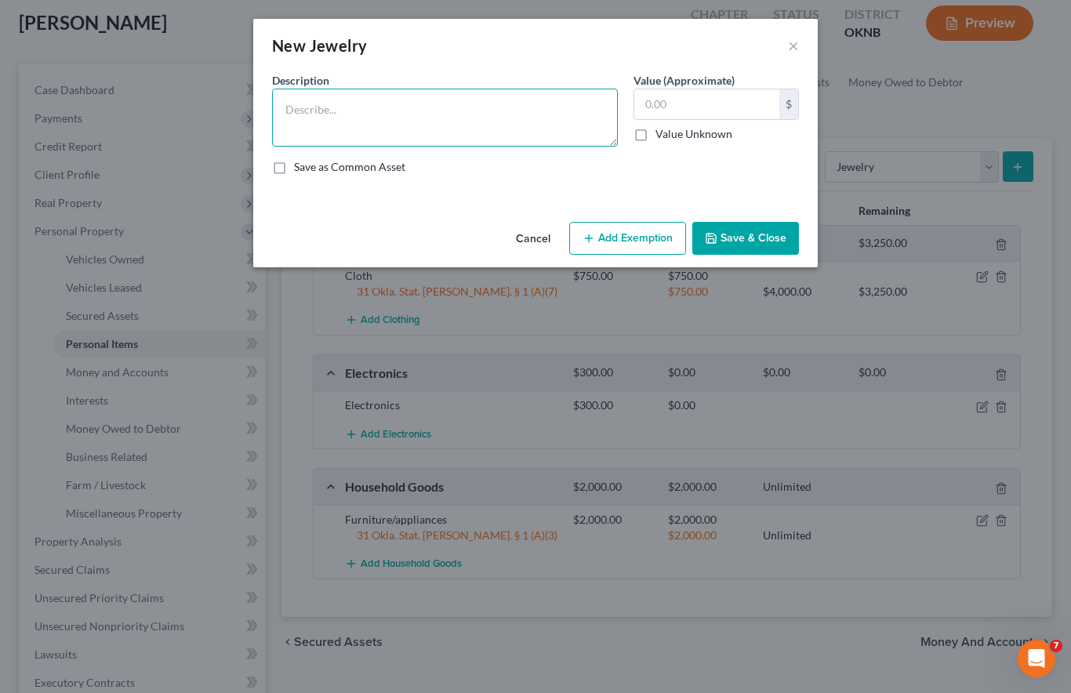
click at [478, 117] on textarea at bounding box center [445, 118] width 346 height 58
type textarea "Costume"
click at [695, 102] on input "text" at bounding box center [707, 104] width 145 height 30
type input "125"
click at [758, 236] on button "Save & Close" at bounding box center [746, 238] width 107 height 33
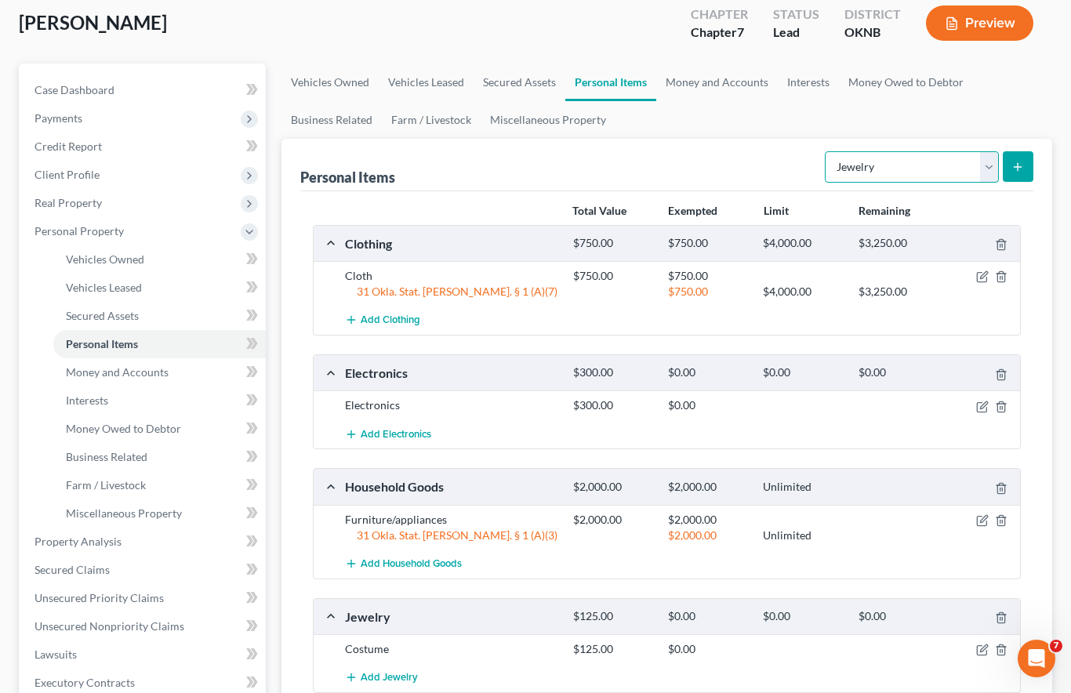
click at [982, 151] on select "Select Item Type Clothing Collectibles Of Value Electronics Firearms Household …" at bounding box center [912, 166] width 174 height 31
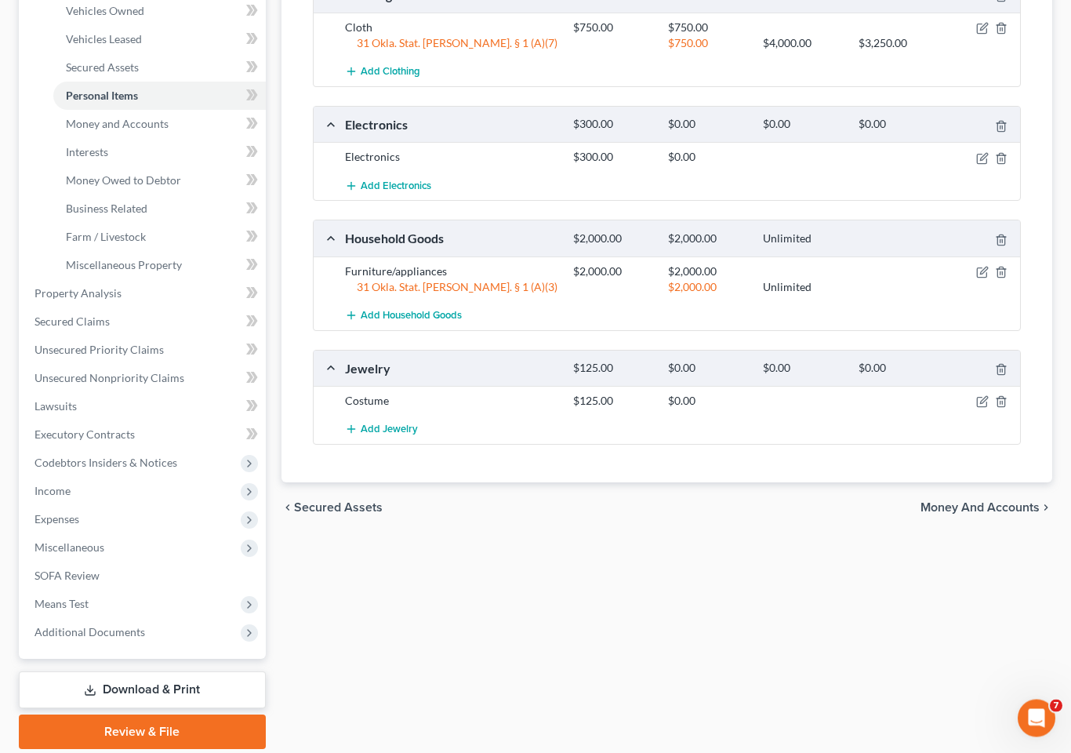
scroll to position [430, 0]
click at [973, 393] on div at bounding box center [984, 401] width 76 height 16
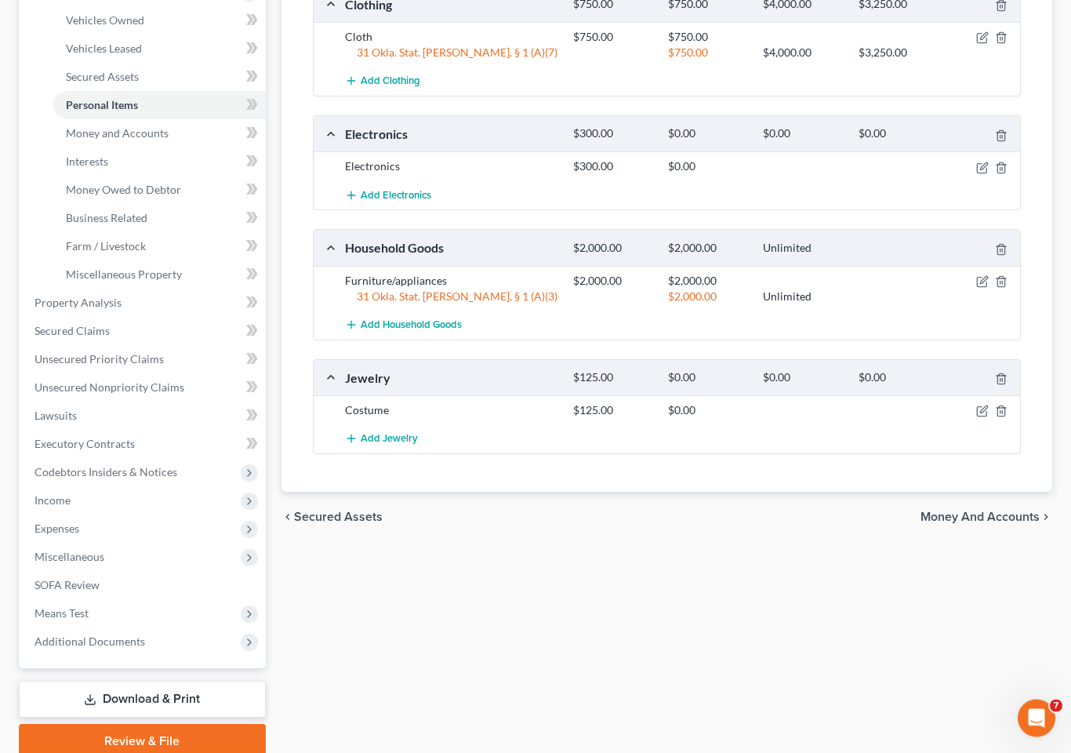
scroll to position [425, 0]
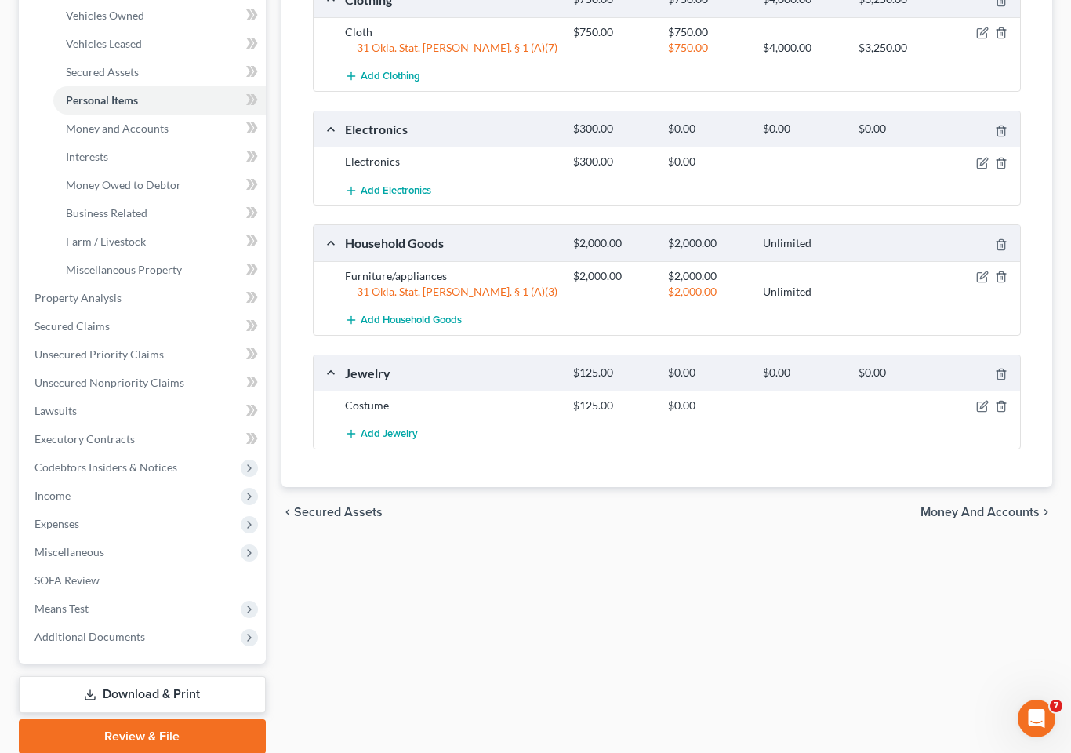
click at [973, 398] on div at bounding box center [984, 406] width 76 height 16
click at [984, 400] on icon "button" at bounding box center [983, 406] width 13 height 13
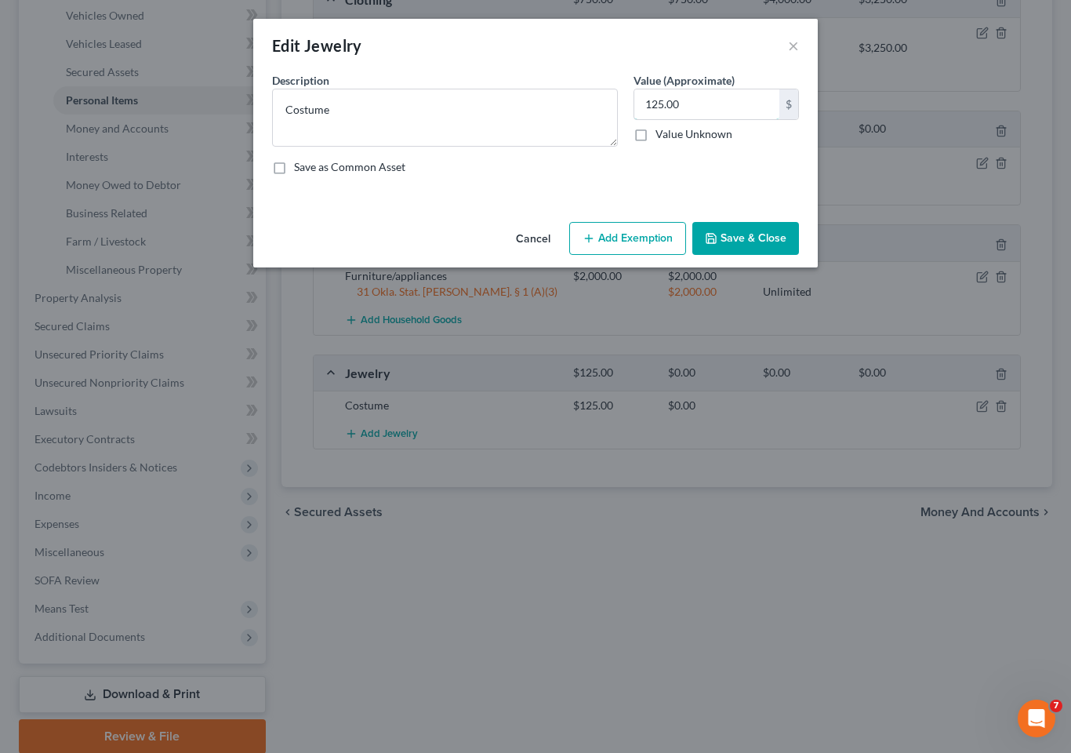
click at [706, 112] on input "125.00" at bounding box center [707, 104] width 145 height 30
type input "150"
click at [751, 237] on button "Save & Close" at bounding box center [746, 238] width 107 height 33
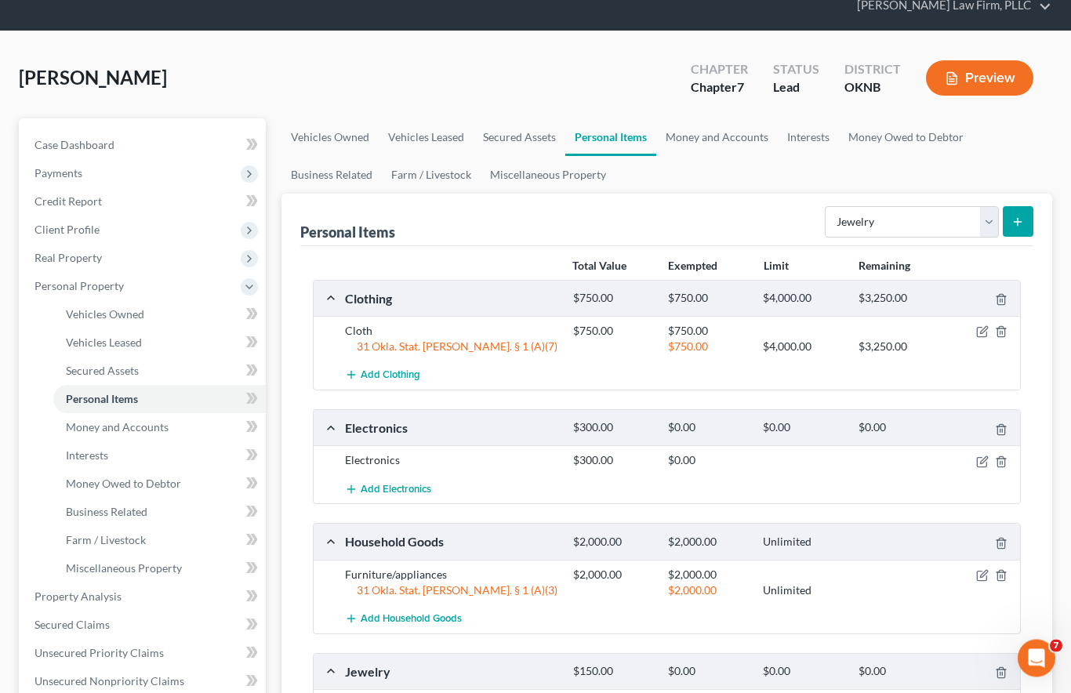
scroll to position [126, 0]
click at [988, 206] on select "Select Item Type Clothing Collectibles Of Value Electronics Firearms Household …" at bounding box center [912, 221] width 174 height 31
click at [169, 413] on link "Money and Accounts" at bounding box center [159, 427] width 213 height 28
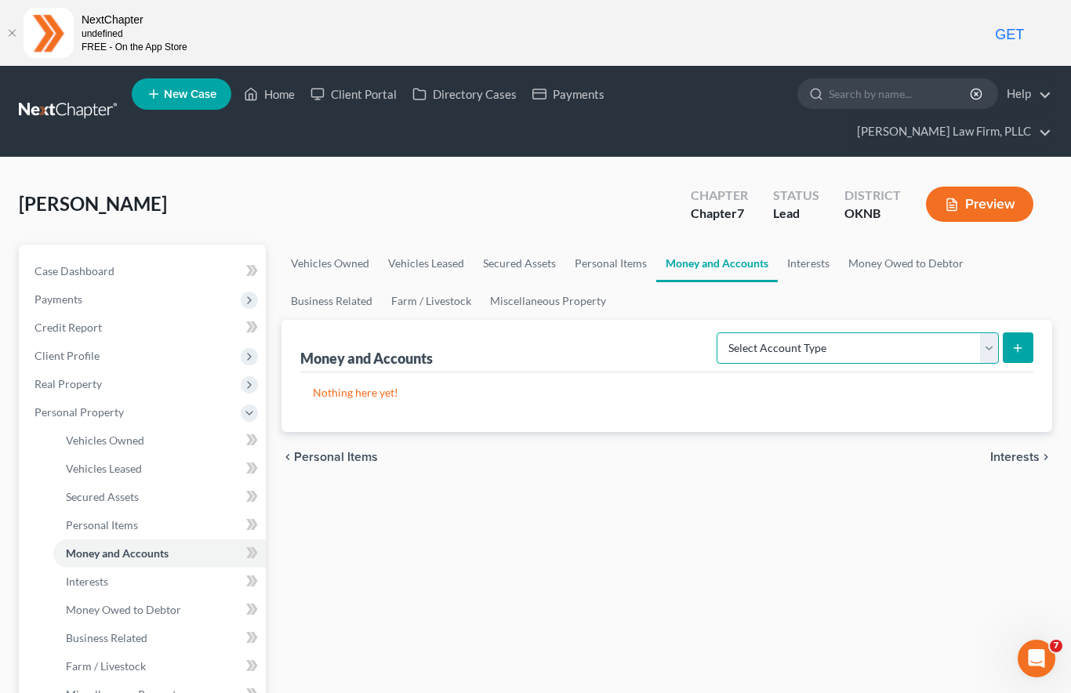
click at [990, 333] on select "Select Account Type Brokerage Cash on Hand Certificates of Deposit Checking Acc…" at bounding box center [858, 348] width 282 height 31
select select "checking"
click at [1012, 333] on button "submit" at bounding box center [1018, 348] width 31 height 31
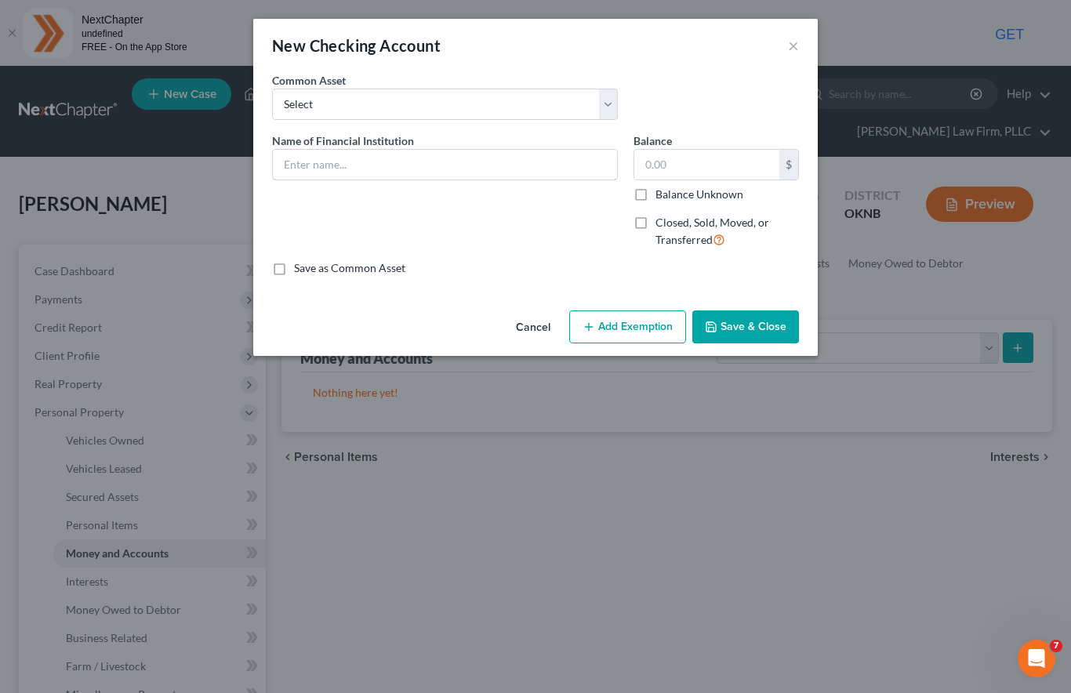
click at [438, 156] on input "text" at bounding box center [445, 165] width 344 height 30
type input "Cap One"
click at [711, 156] on input "text" at bounding box center [707, 165] width 145 height 30
type input "200"
click at [751, 336] on button "Save & Close" at bounding box center [746, 327] width 107 height 33
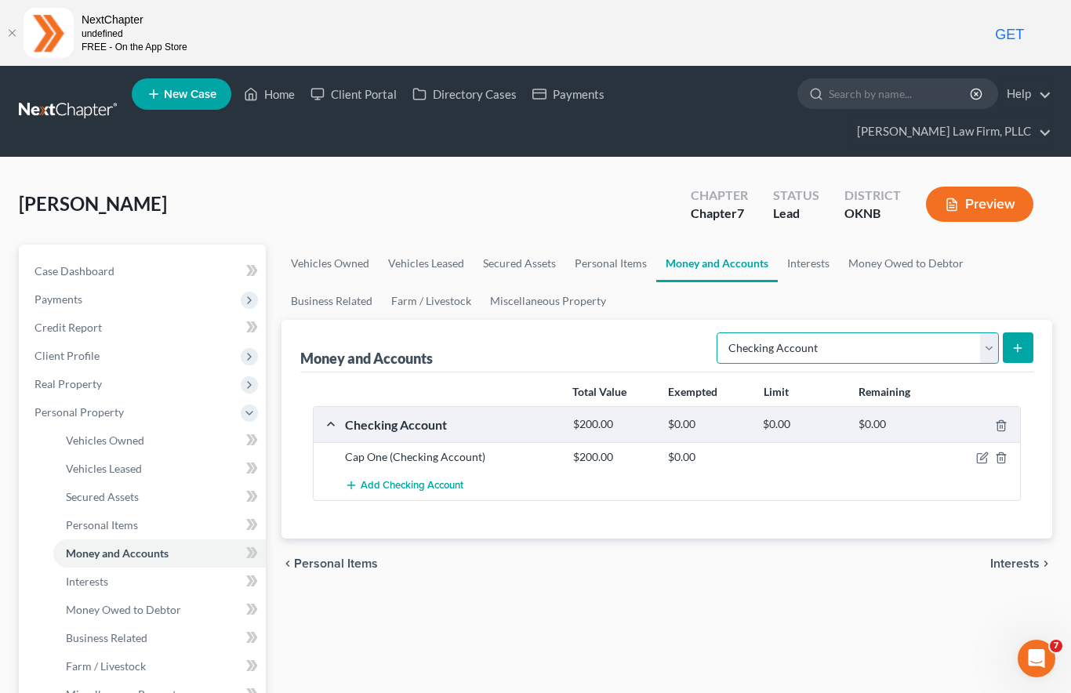
click at [984, 333] on select "Select Account Type Brokerage Cash on Hand Certificates of Deposit Checking Acc…" at bounding box center [858, 348] width 282 height 31
click at [1020, 342] on icon "submit" at bounding box center [1018, 348] width 13 height 13
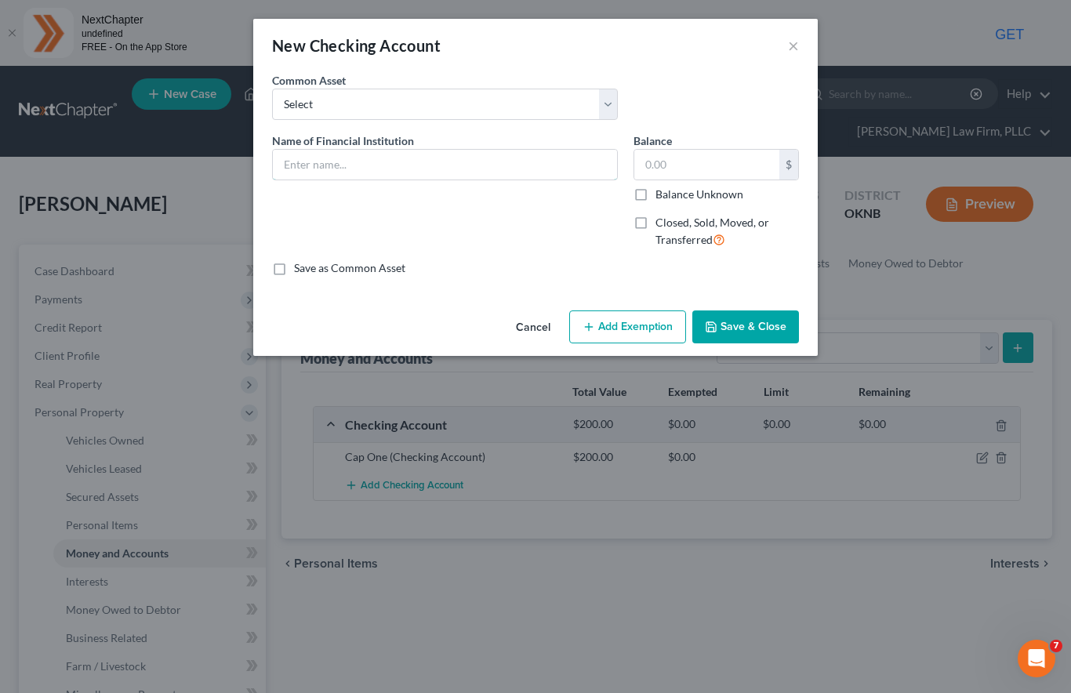
click at [409, 150] on input "text" at bounding box center [445, 165] width 344 height 30
type input "BOK"
click at [714, 162] on input "text" at bounding box center [707, 165] width 145 height 30
type input "120"
click at [644, 319] on button "Add Exemption" at bounding box center [627, 327] width 117 height 33
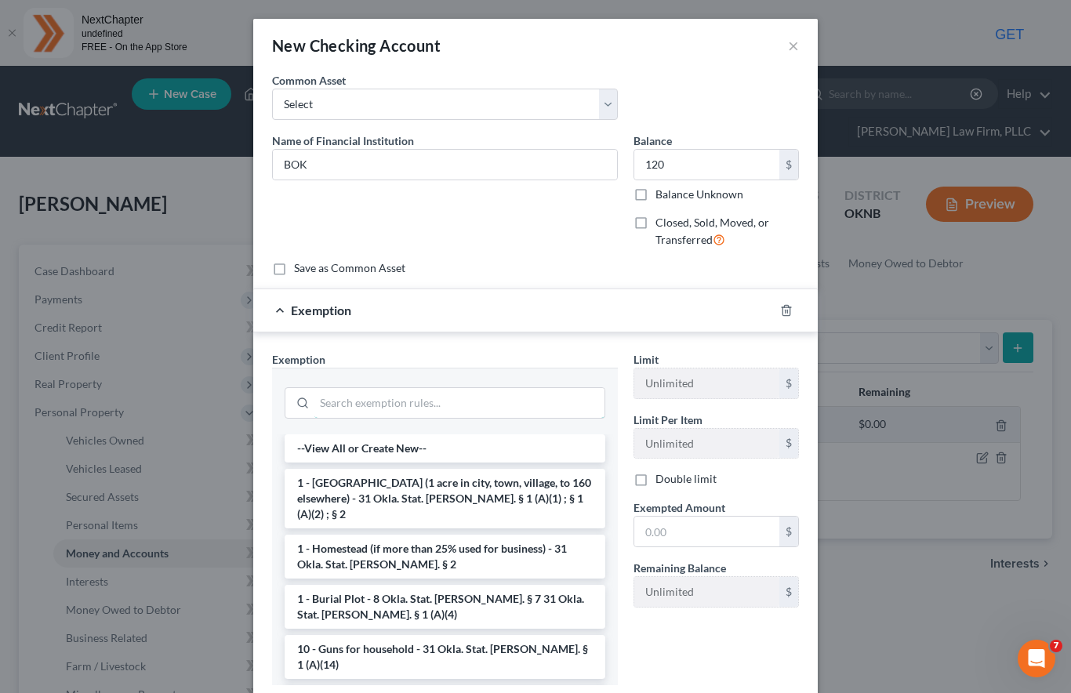
click at [525, 398] on input "search" at bounding box center [460, 403] width 290 height 30
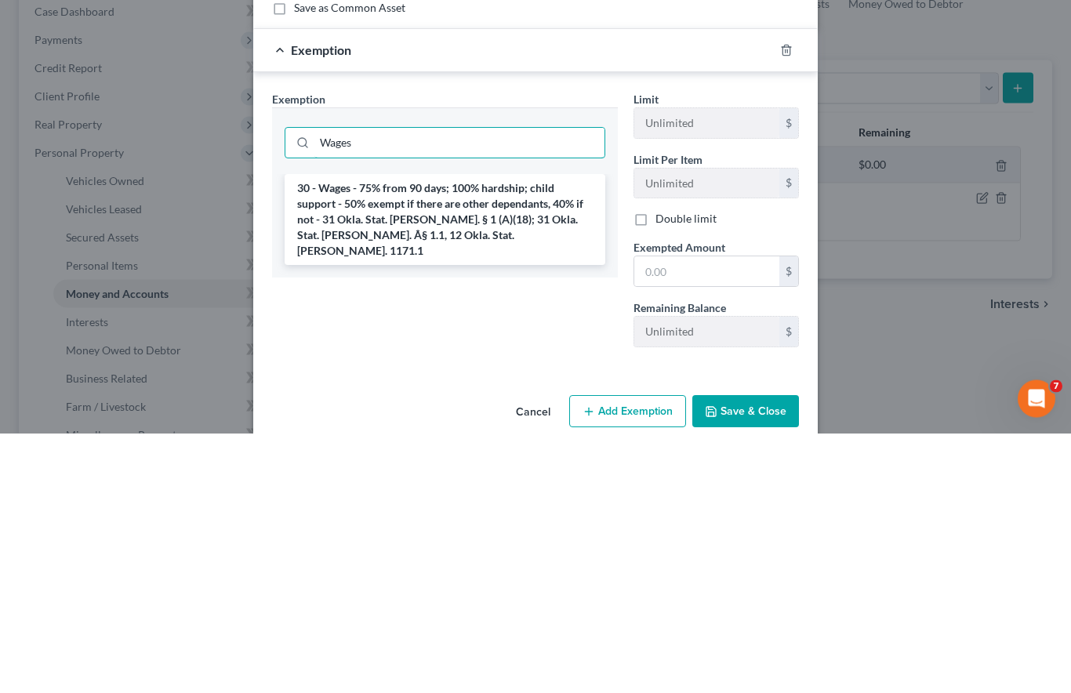
type input "Wages"
click at [483, 435] on li "30 - Wages - 75% from 90 days; 100% hardship; child support - 50% exempt if the…" at bounding box center [445, 480] width 321 height 91
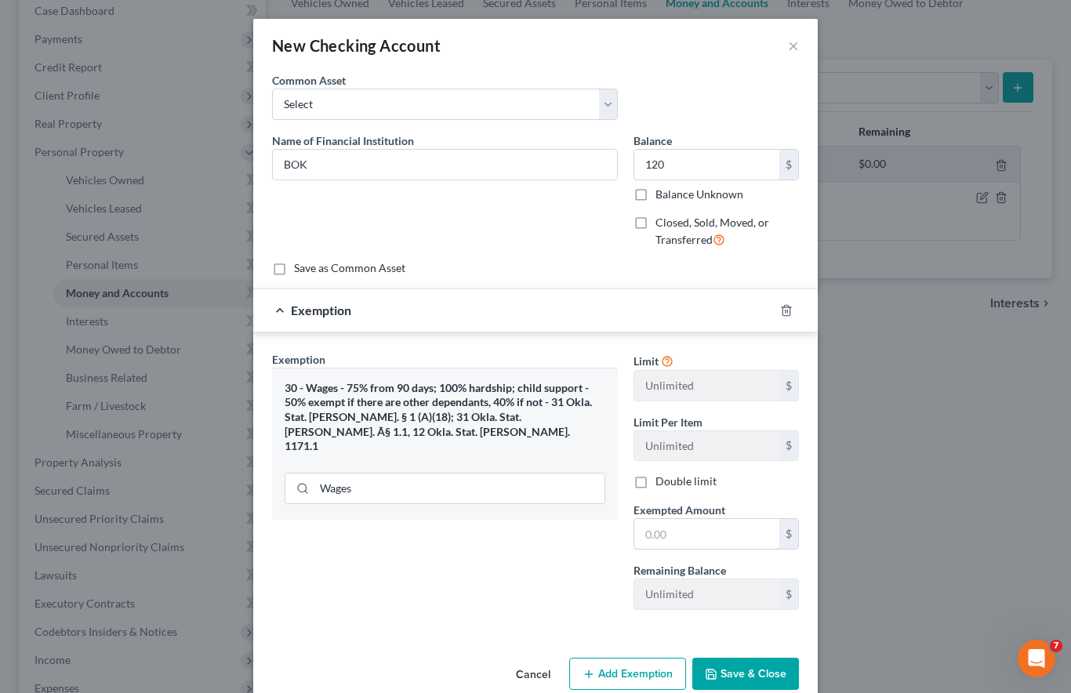
click at [690, 524] on input "text" at bounding box center [707, 534] width 145 height 30
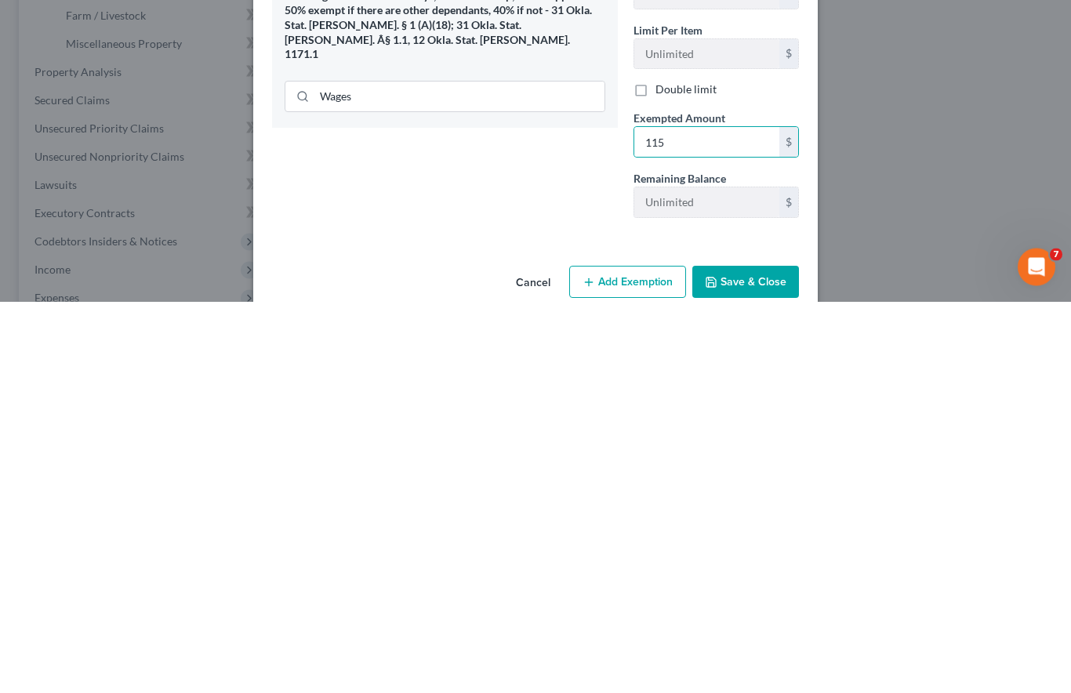
scroll to position [516, 0]
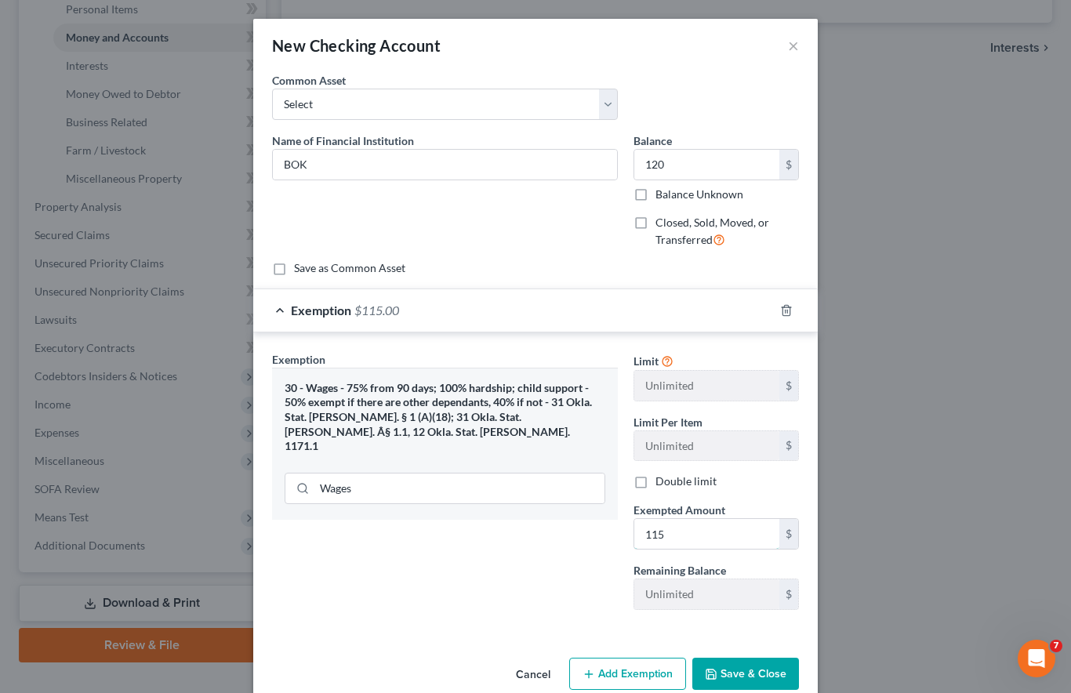
click at [737, 531] on input "115" at bounding box center [707, 534] width 145 height 30
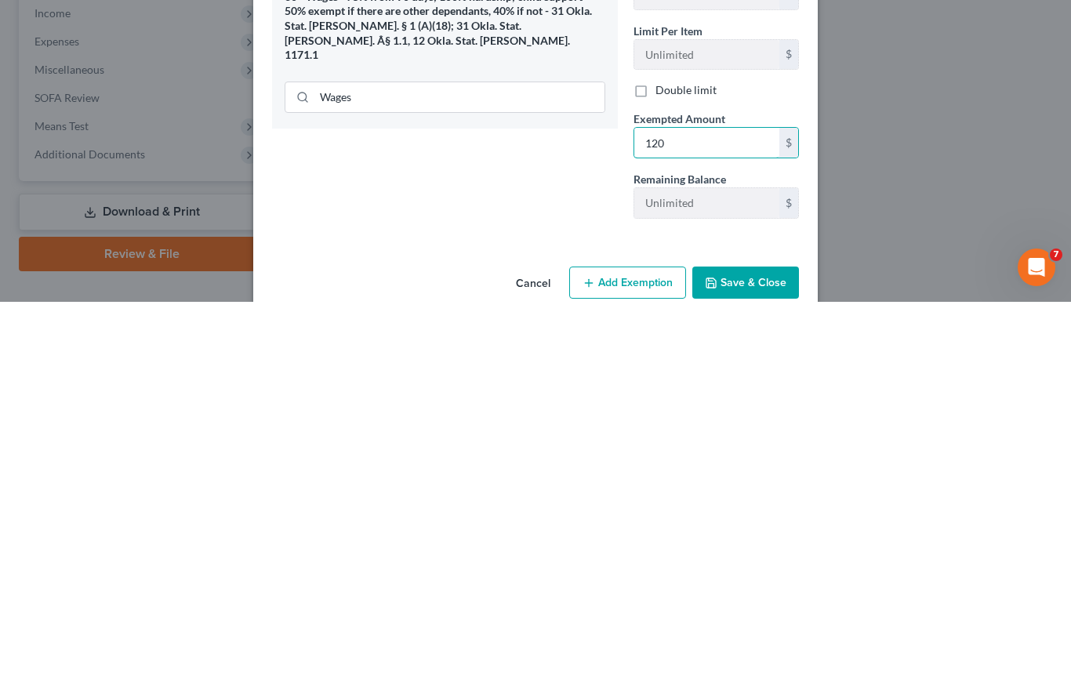
type input "120"
click at [760, 658] on button "Save & Close" at bounding box center [746, 674] width 107 height 33
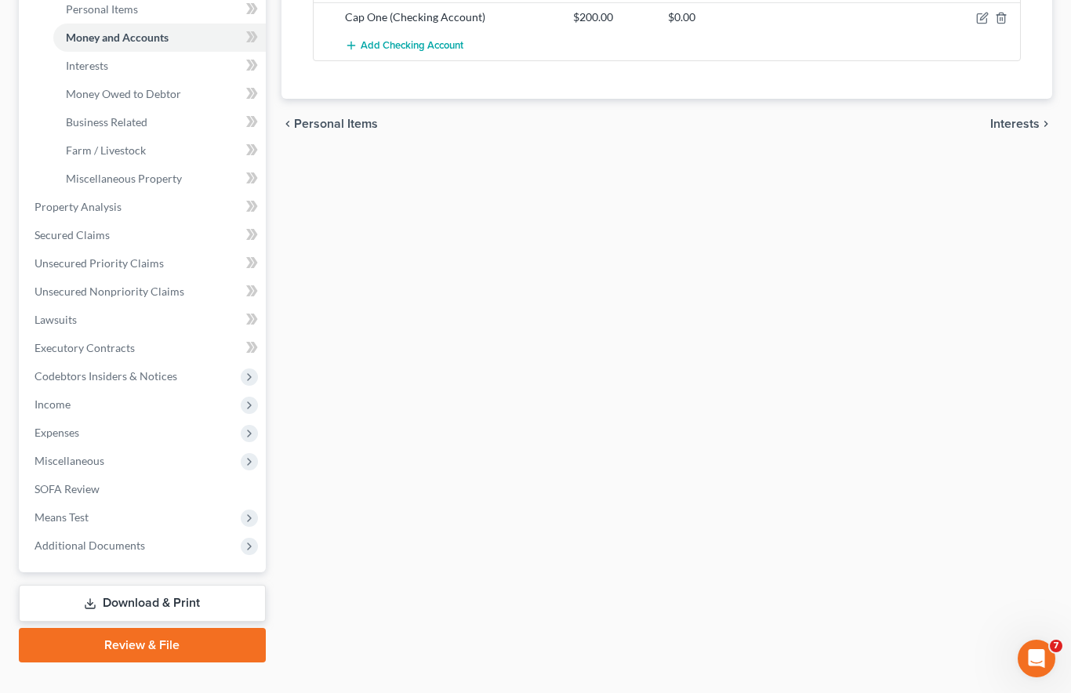
click at [166, 391] on span "Income" at bounding box center [144, 405] width 244 height 28
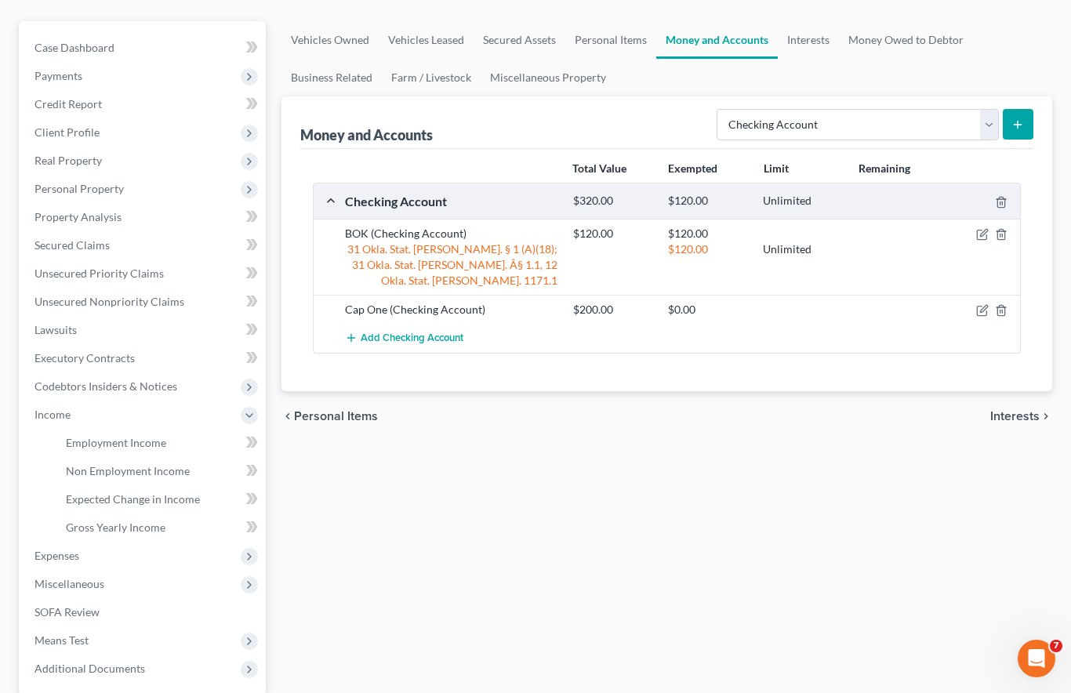
scroll to position [222, 0]
click at [980, 306] on icon "button" at bounding box center [983, 312] width 13 height 13
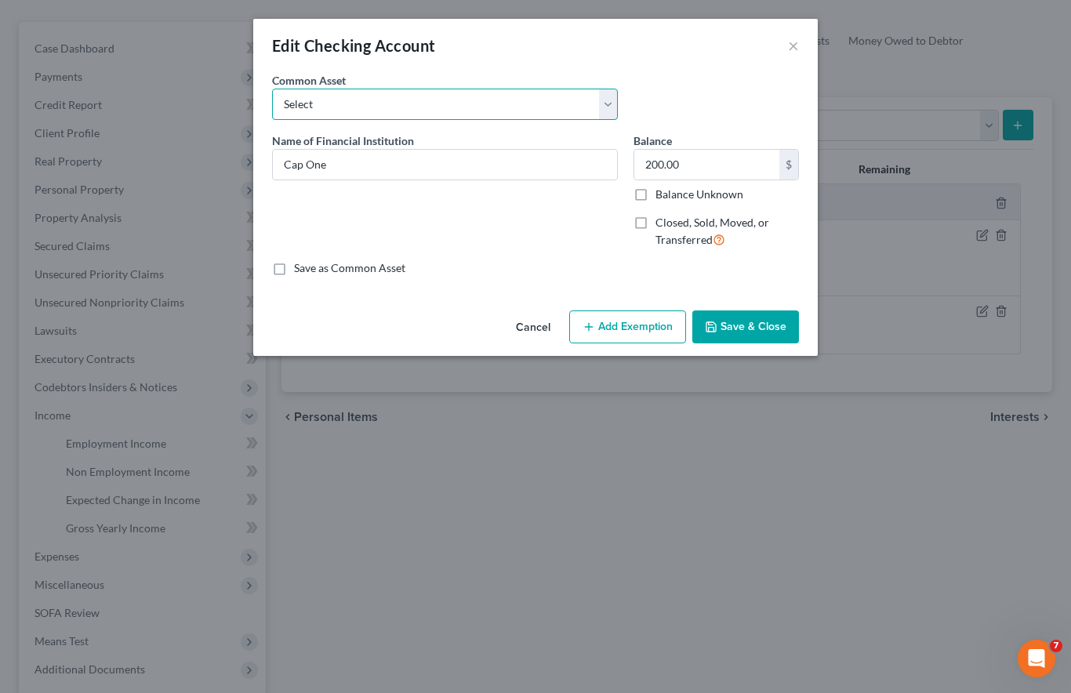
click at [427, 109] on select "Select RCB Comm Federal Credit Union Arvest Bank of America" at bounding box center [445, 104] width 346 height 31
click at [624, 329] on button "Add Exemption" at bounding box center [627, 327] width 117 height 33
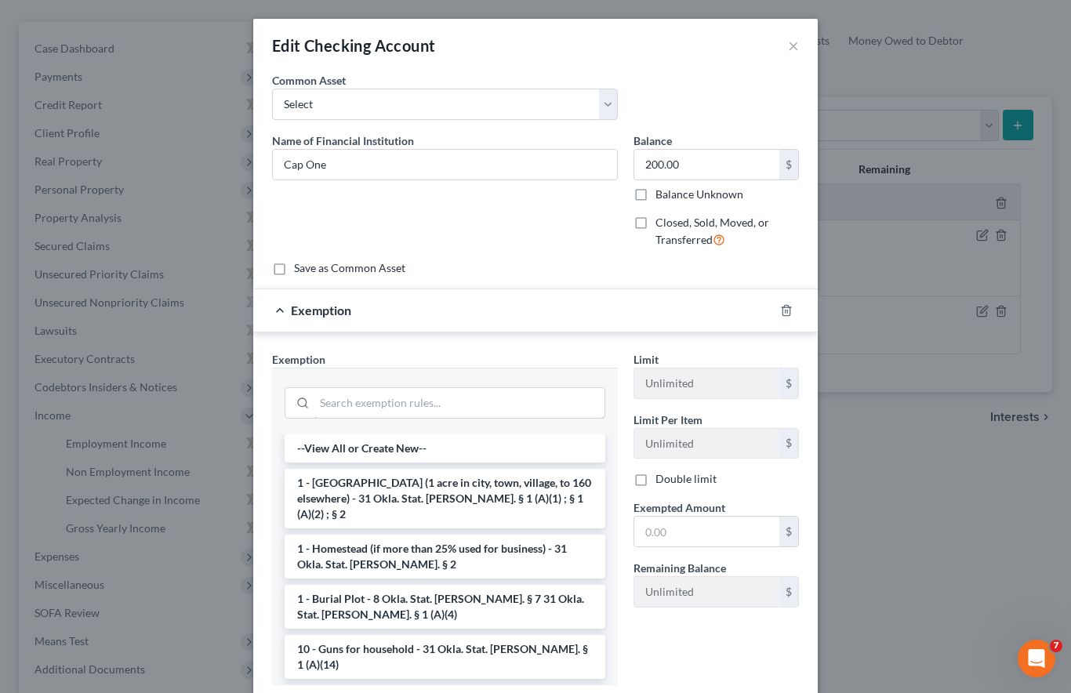
click at [460, 398] on input "search" at bounding box center [460, 403] width 290 height 30
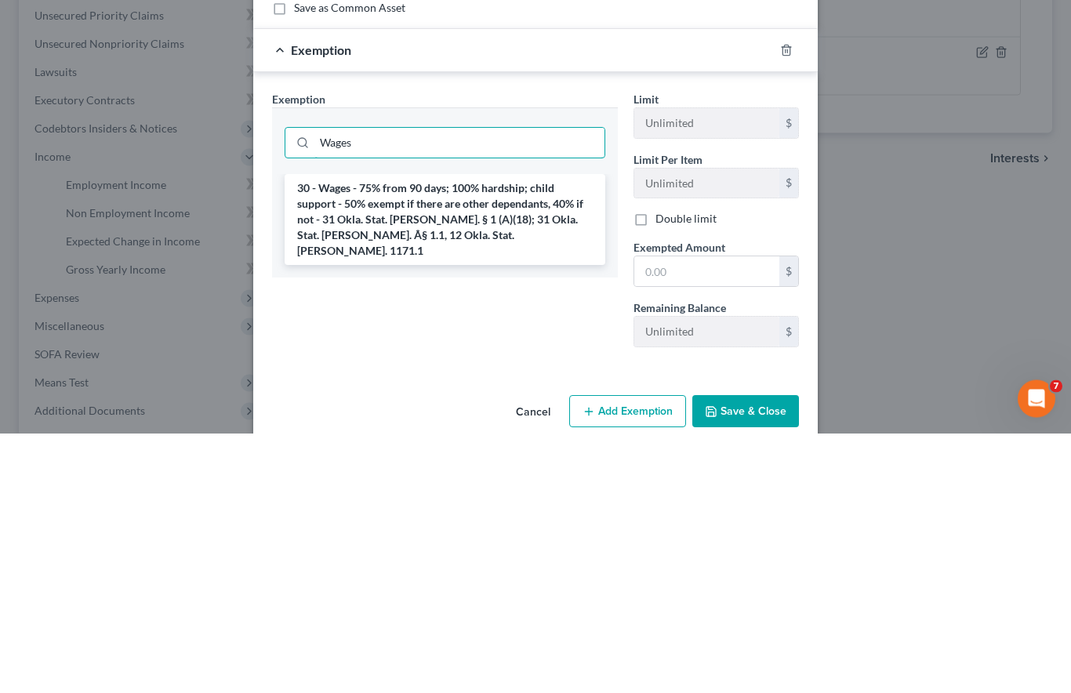
type input "Wages"
click at [468, 435] on li "30 - Wages - 75% from 90 days; 100% hardship; child support - 50% exempt if the…" at bounding box center [445, 480] width 321 height 91
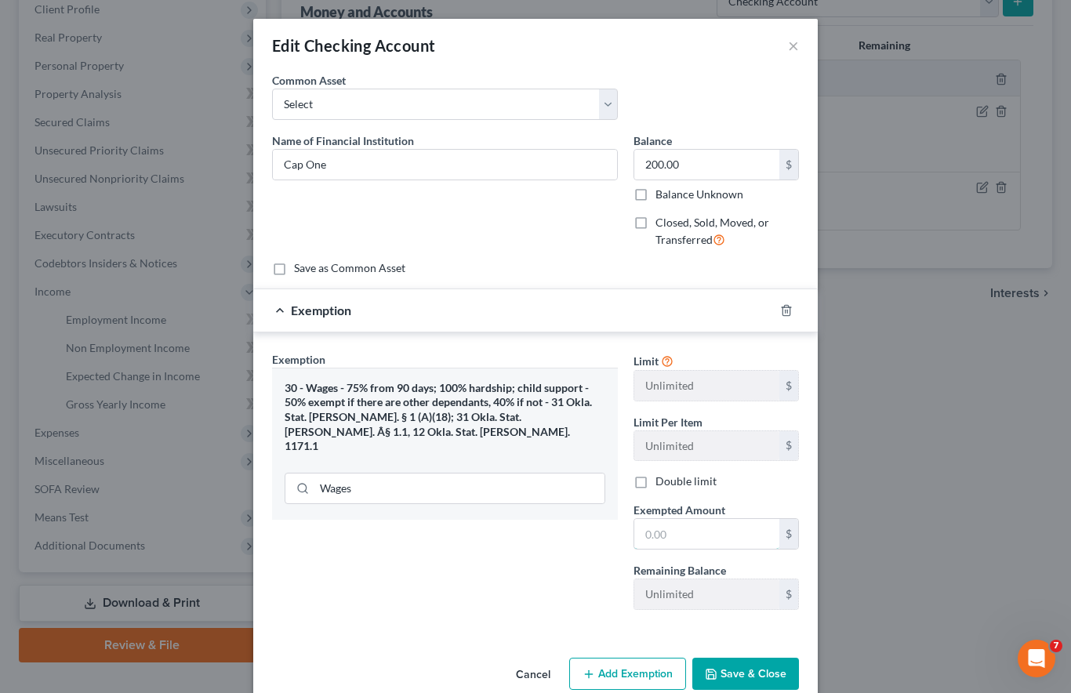
click at [679, 529] on input "text" at bounding box center [707, 534] width 145 height 30
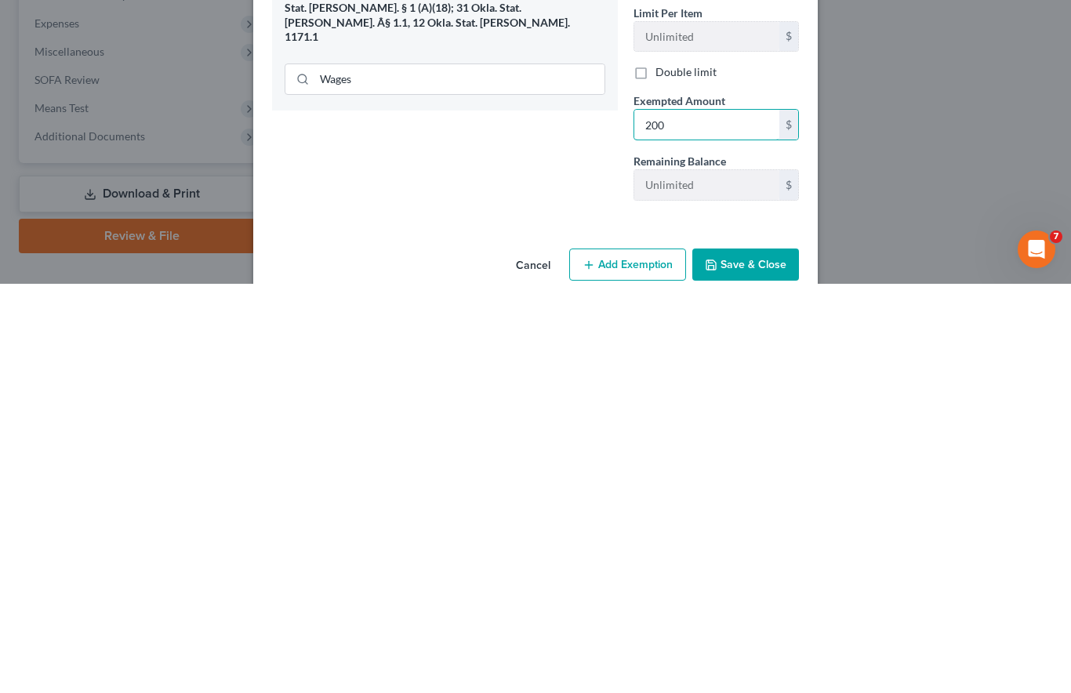
type input "200"
click at [758, 658] on button "Save & Close" at bounding box center [746, 674] width 107 height 33
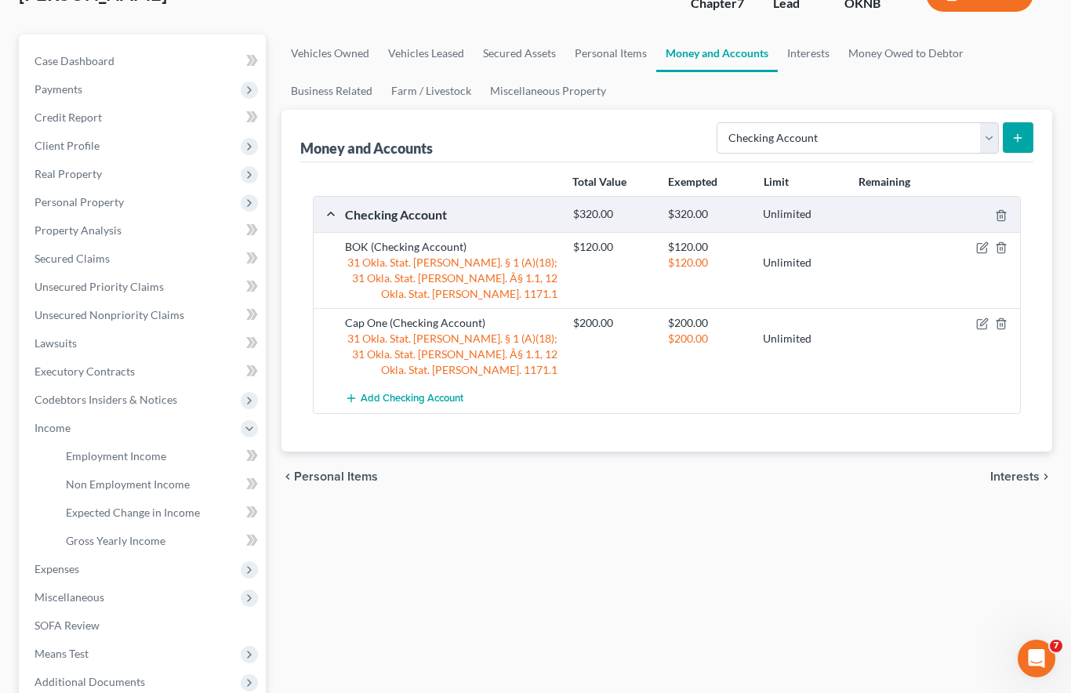
scroll to position [202, 0]
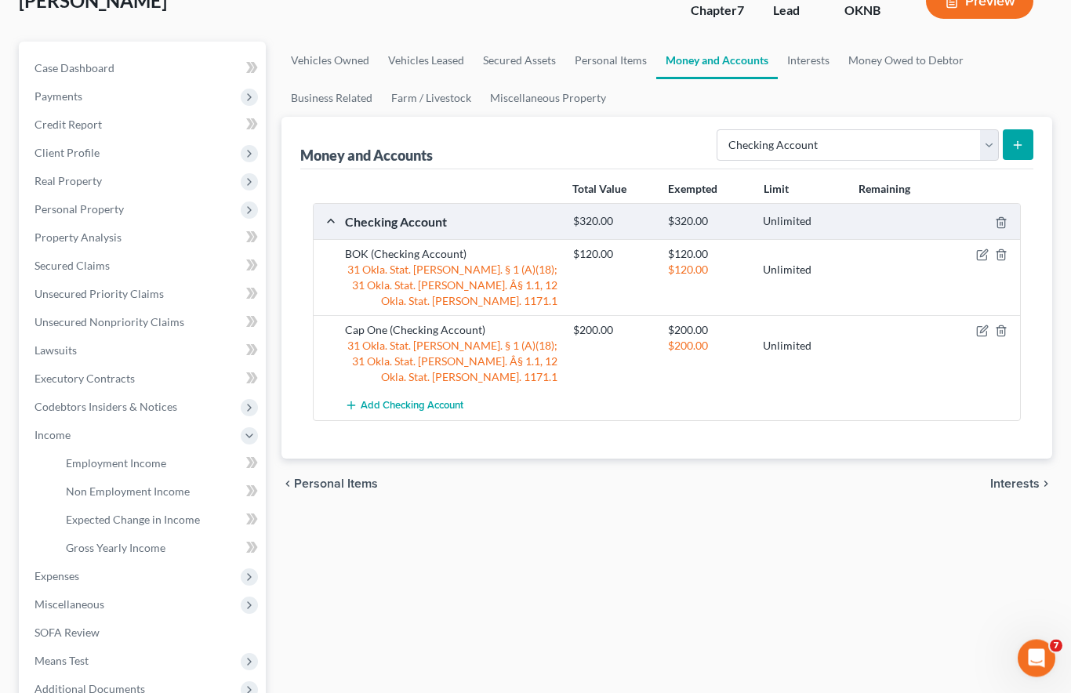
click at [129, 450] on link "Employment Income" at bounding box center [159, 464] width 213 height 28
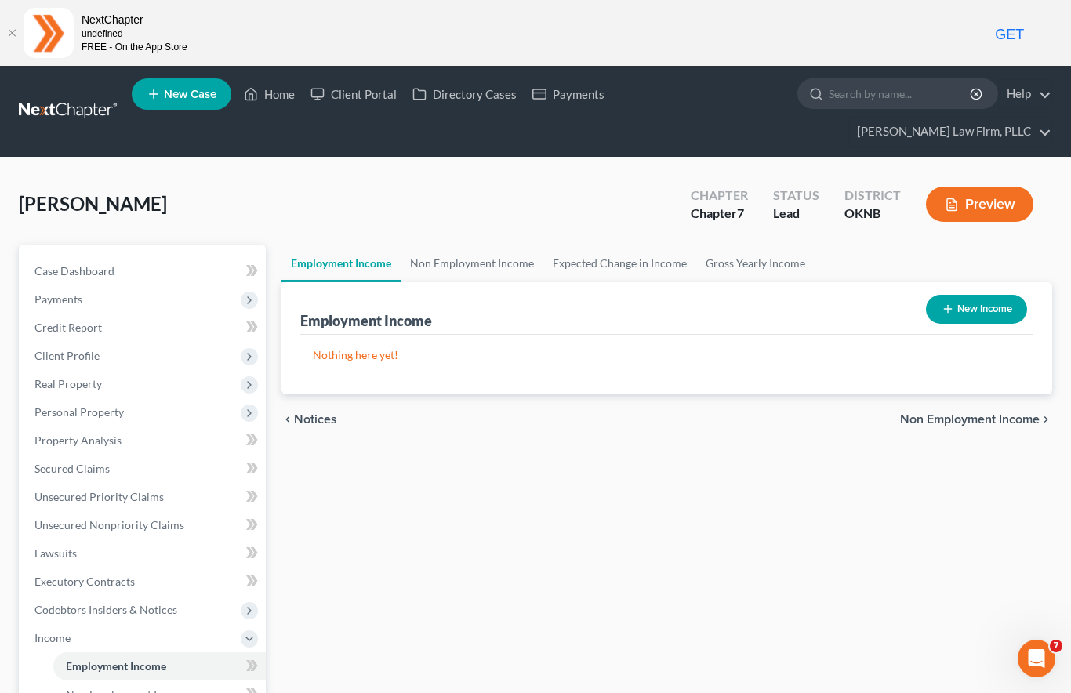
click at [992, 295] on button "New Income" at bounding box center [976, 309] width 101 height 29
select select "0"
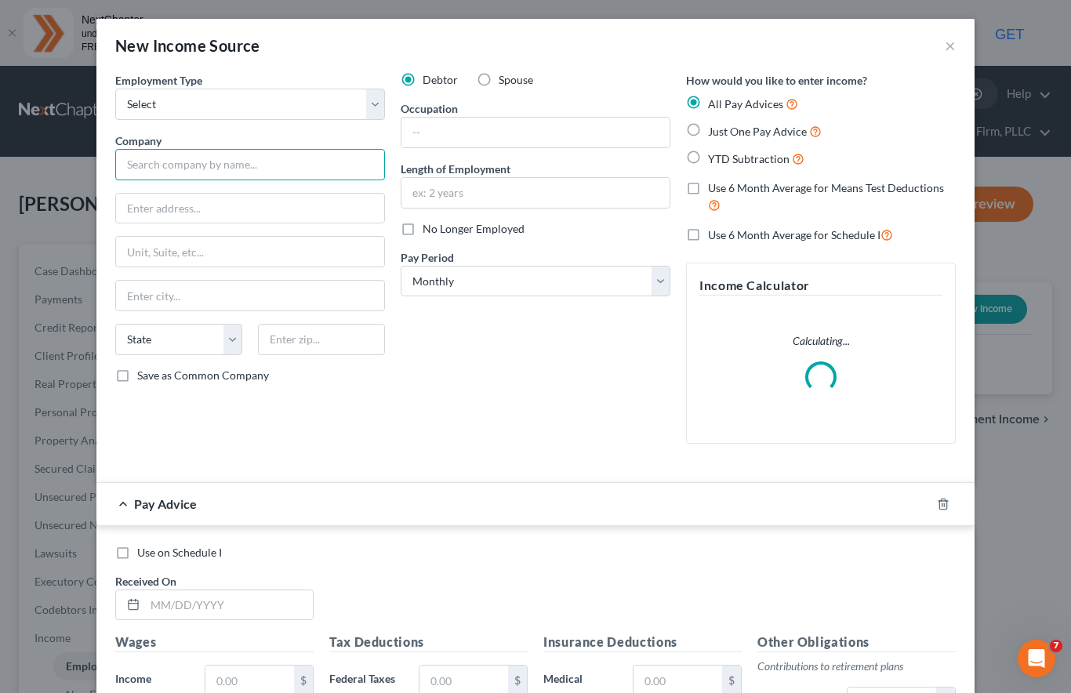
click at [267, 177] on input "text" at bounding box center [250, 164] width 270 height 31
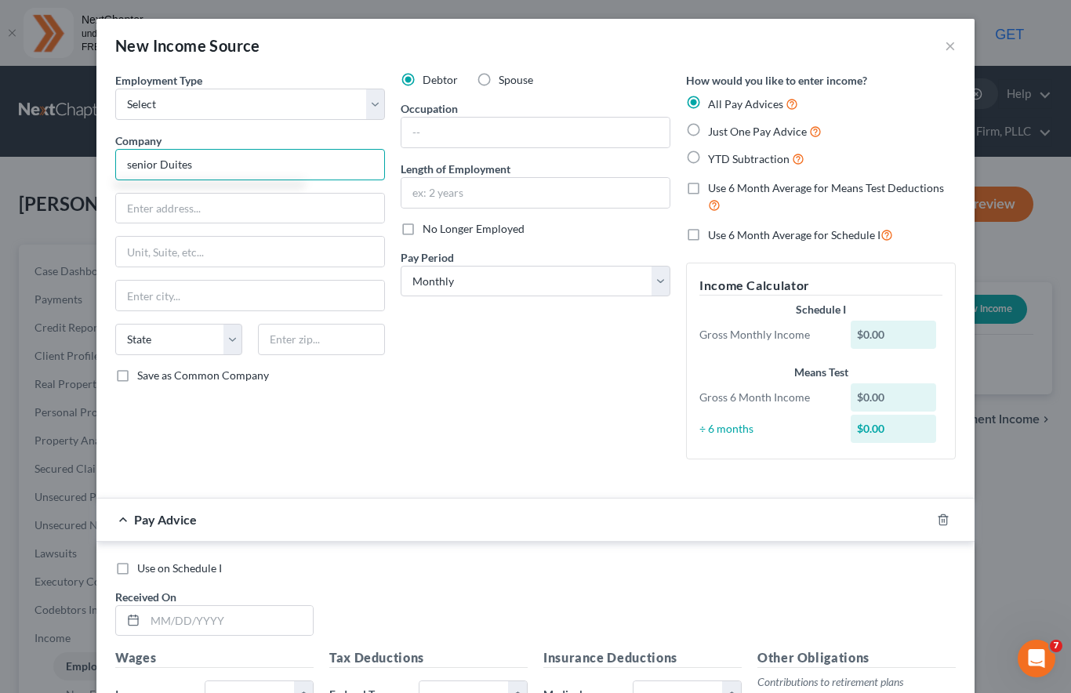
click at [144, 162] on input "senior Duites" at bounding box center [250, 164] width 270 height 31
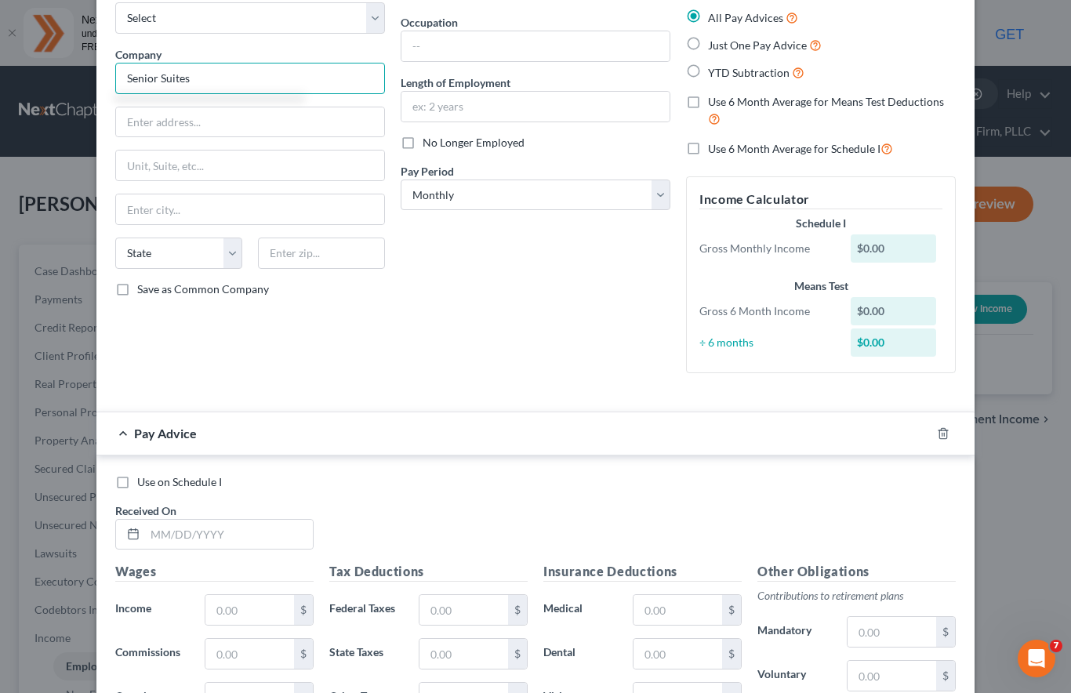
scroll to position [87, 0]
type input "Senior Suites"
click at [256, 211] on input "text" at bounding box center [250, 209] width 268 height 30
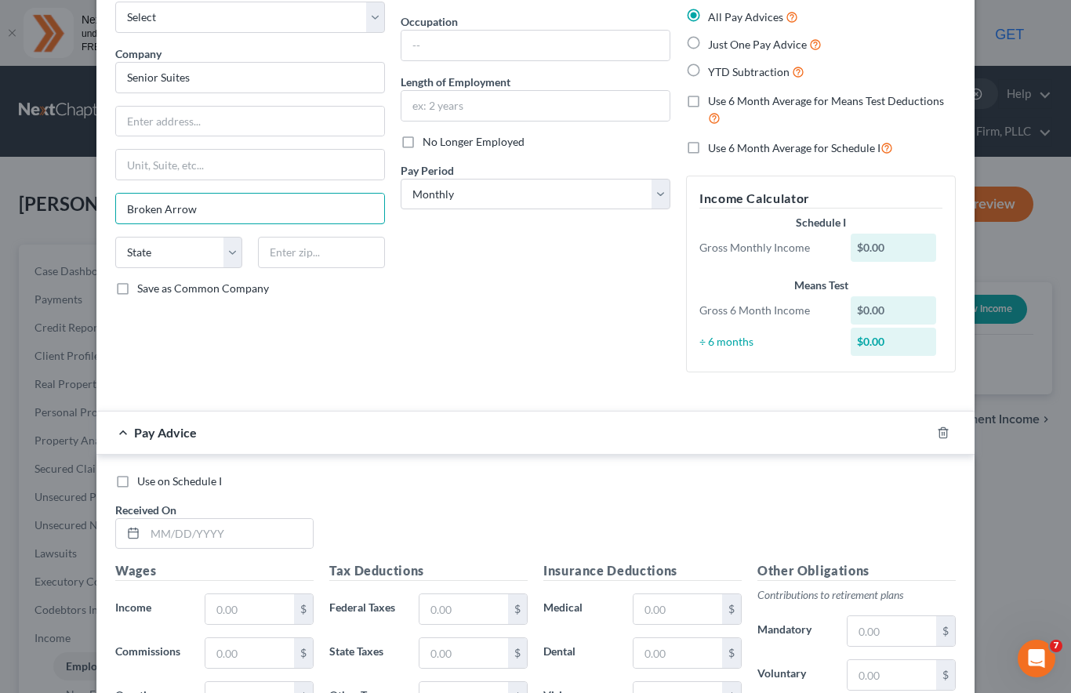
type input "Broken Arrow"
click at [540, 93] on input "text" at bounding box center [536, 106] width 268 height 30
type input "2 months"
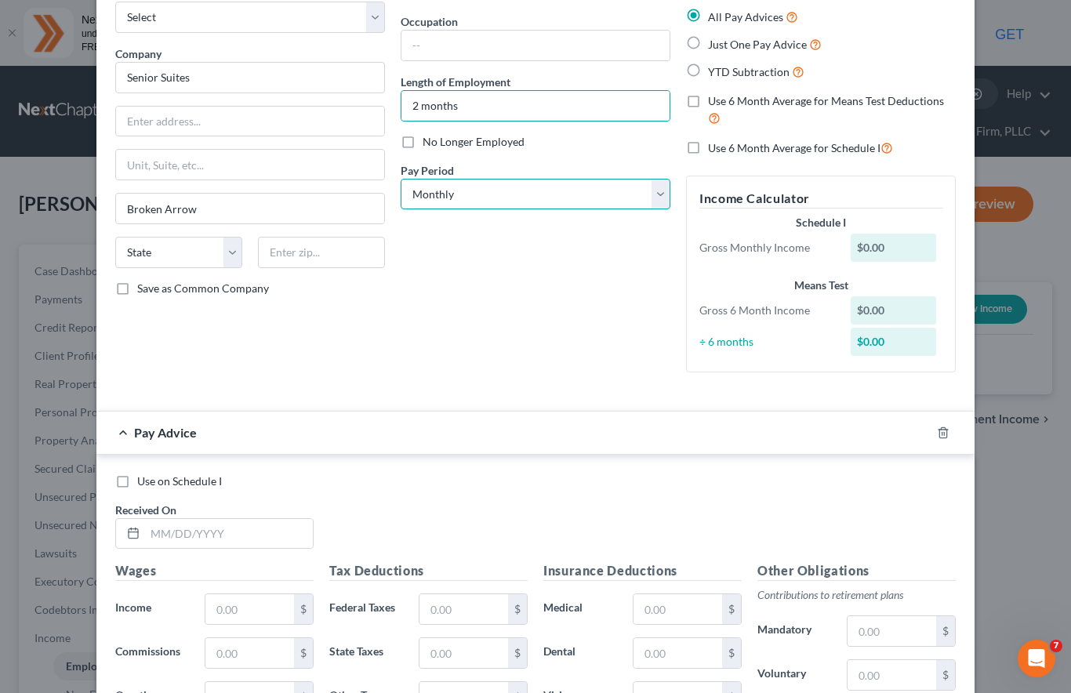
click at [635, 191] on select "Select Monthly Twice Monthly Every Other Week Weekly" at bounding box center [536, 194] width 270 height 31
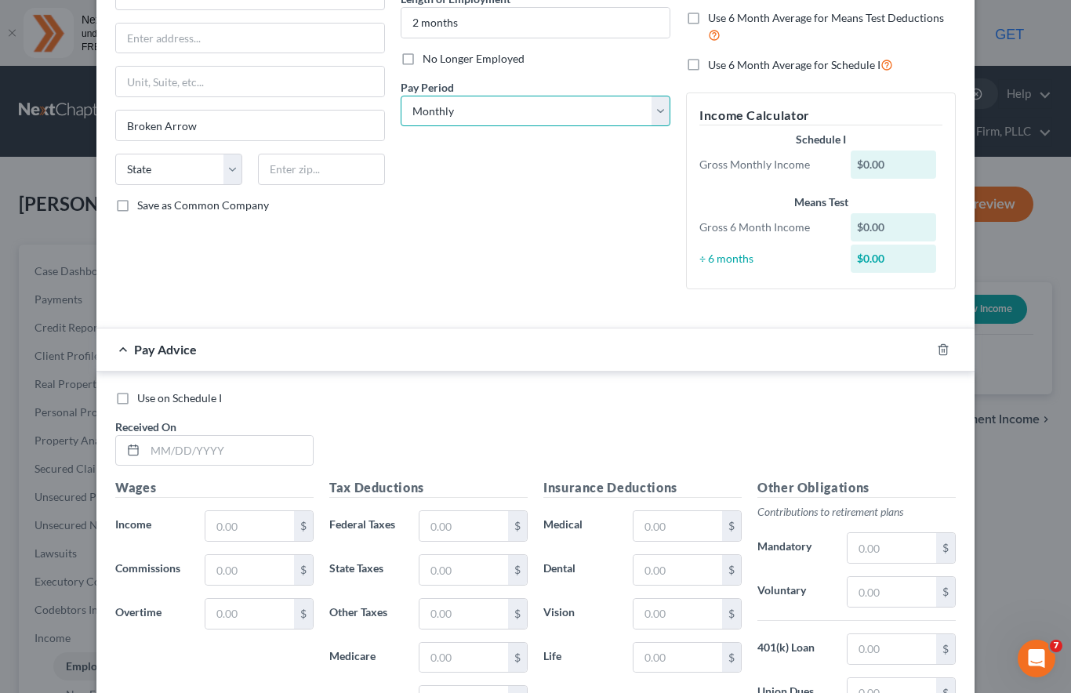
scroll to position [260, 0]
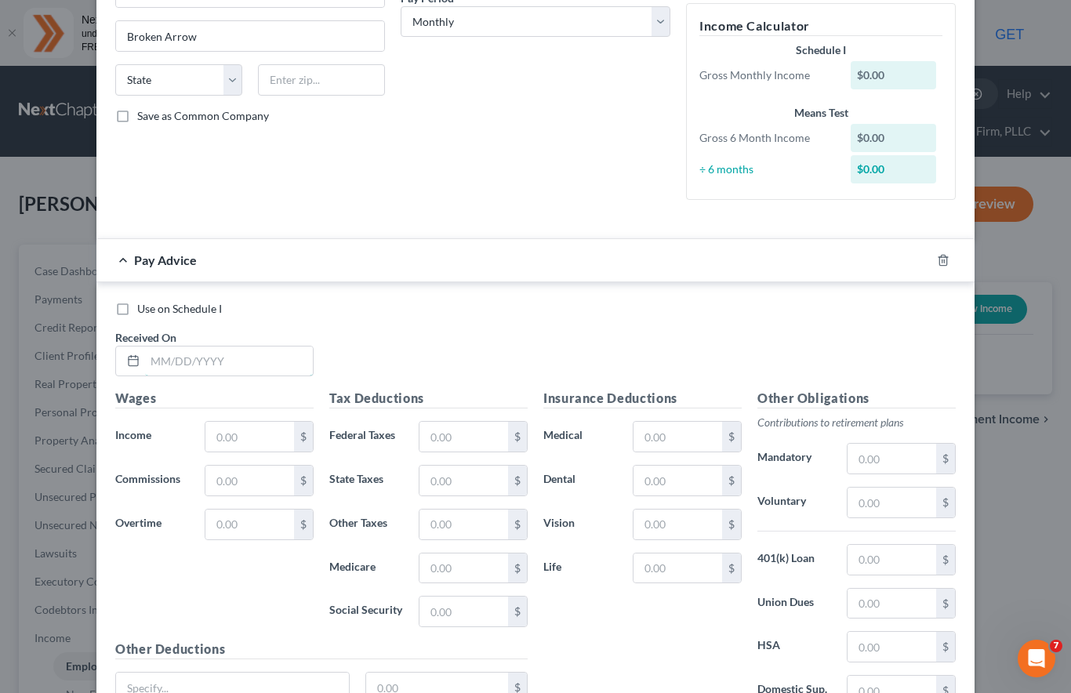
click at [256, 362] on input "text" at bounding box center [229, 362] width 168 height 30
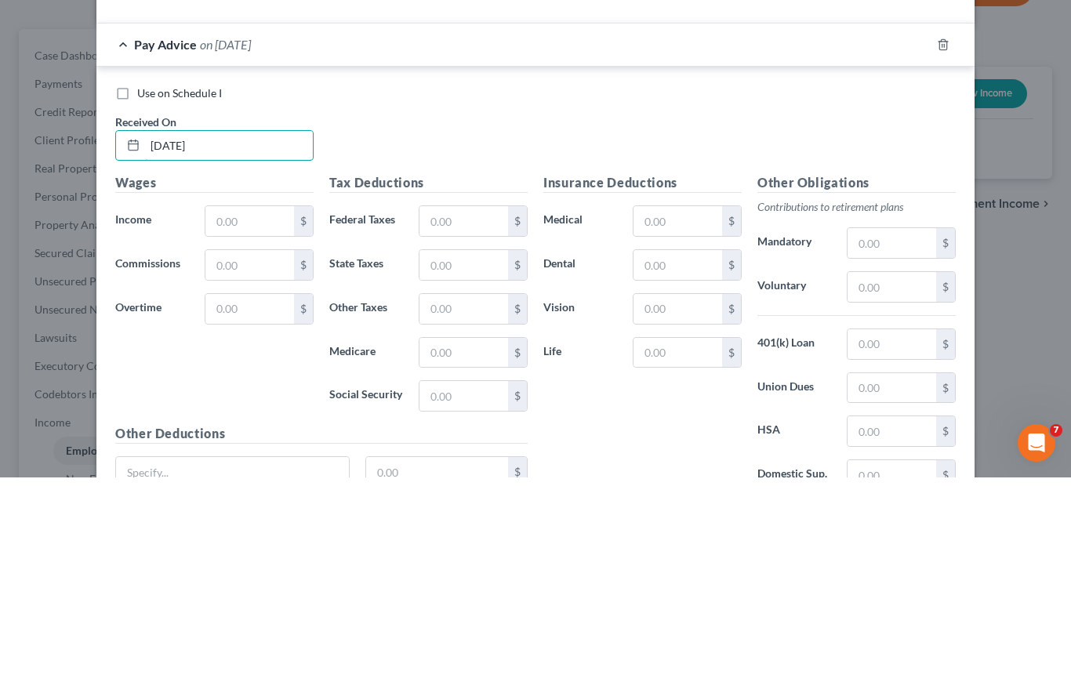
type input "08/01/2025"
click at [249, 422] on input "text" at bounding box center [250, 437] width 89 height 30
type input "1,200"
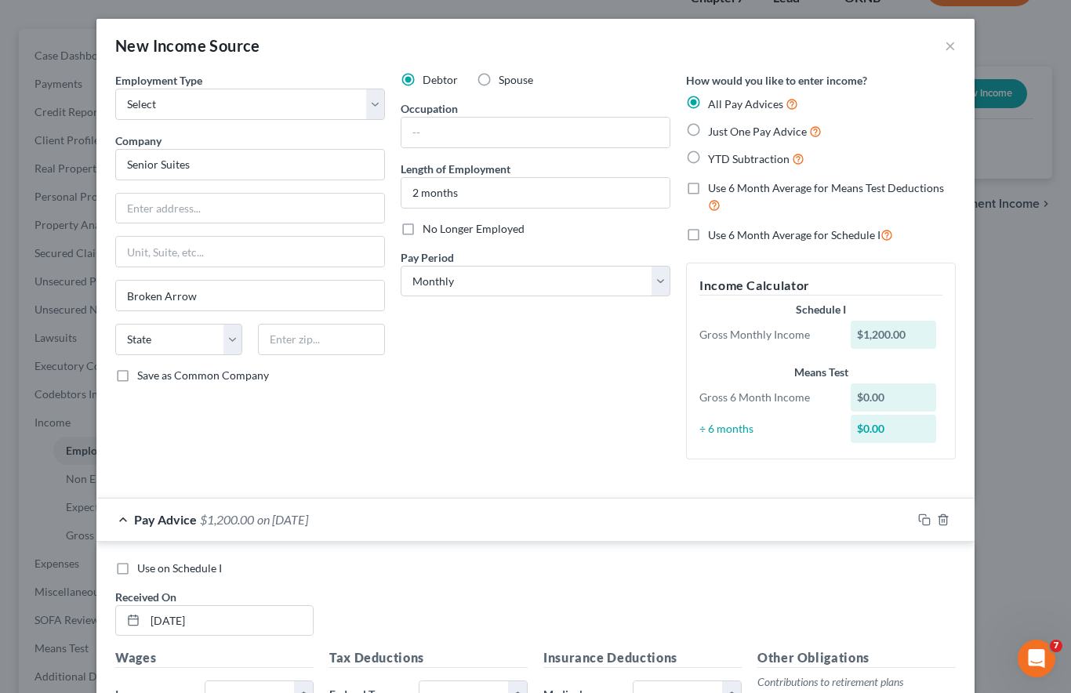
scroll to position [0, 0]
click at [648, 279] on select "Select Monthly Twice Monthly Every Other Week Weekly" at bounding box center [536, 281] width 270 height 31
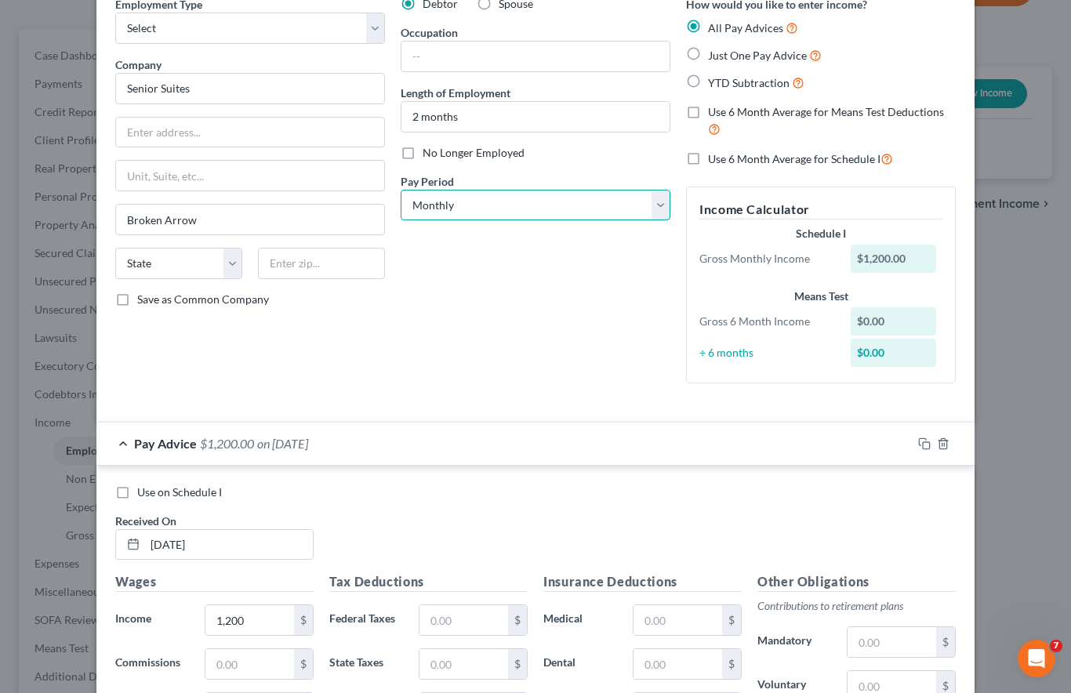
scroll to position [80, 0]
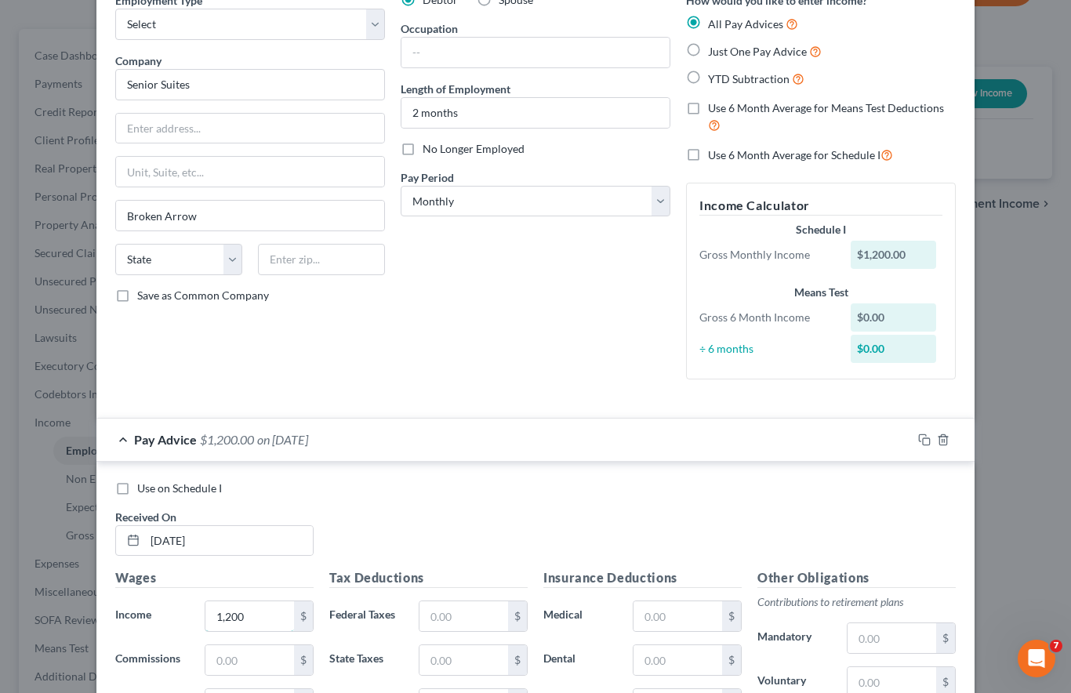
click at [254, 615] on input "1,200" at bounding box center [250, 617] width 89 height 30
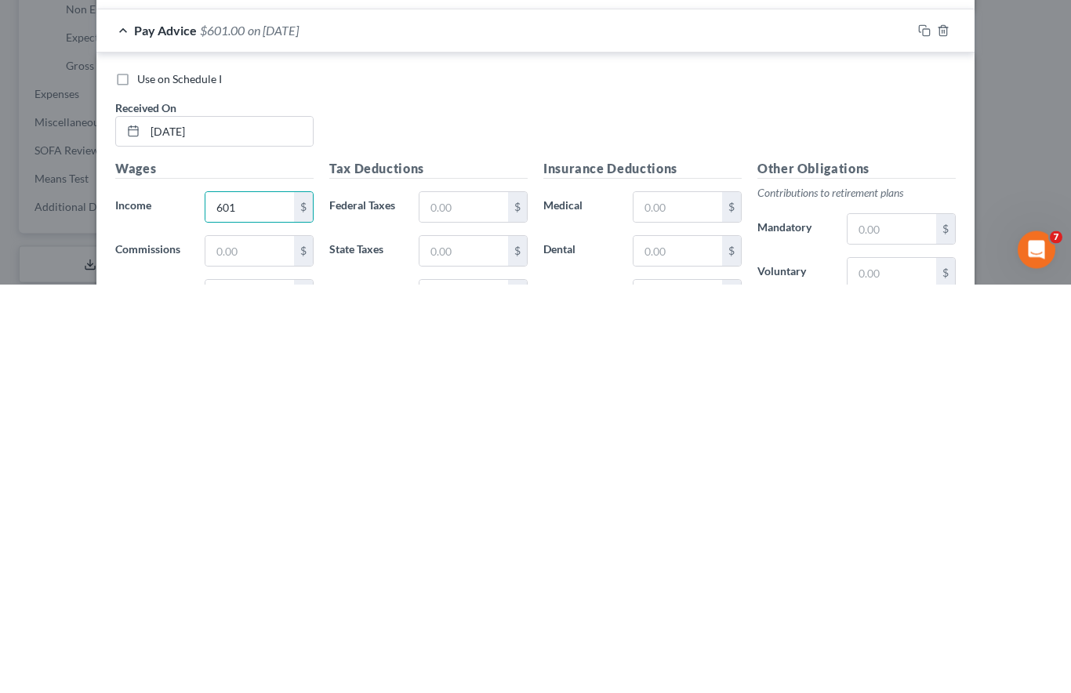
scroll to position [347, 0]
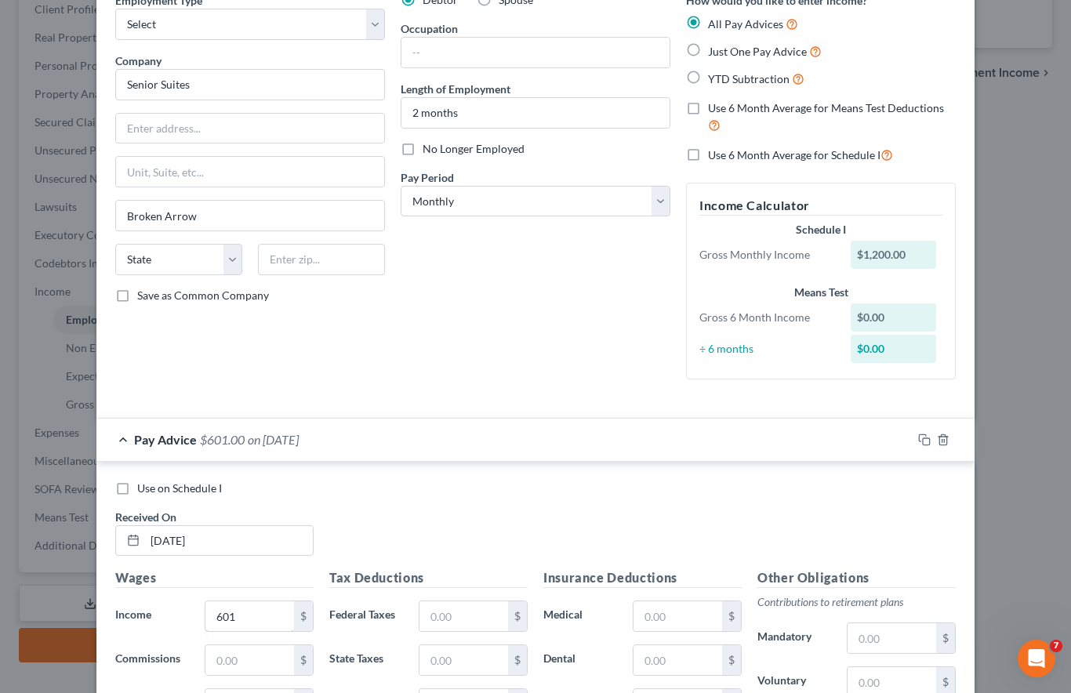
type input "601"
click at [618, 201] on select "Select Monthly Twice Monthly Every Other Week Weekly" at bounding box center [536, 201] width 270 height 31
select select "2"
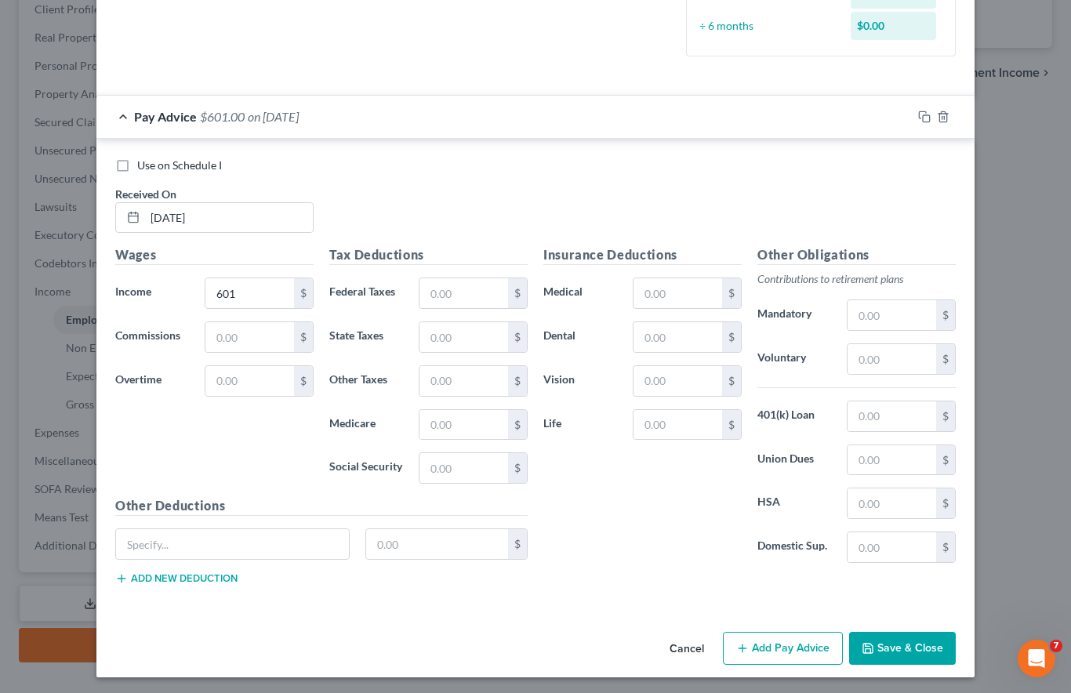
scroll to position [437, 0]
click at [896, 642] on button "Save & Close" at bounding box center [902, 649] width 107 height 33
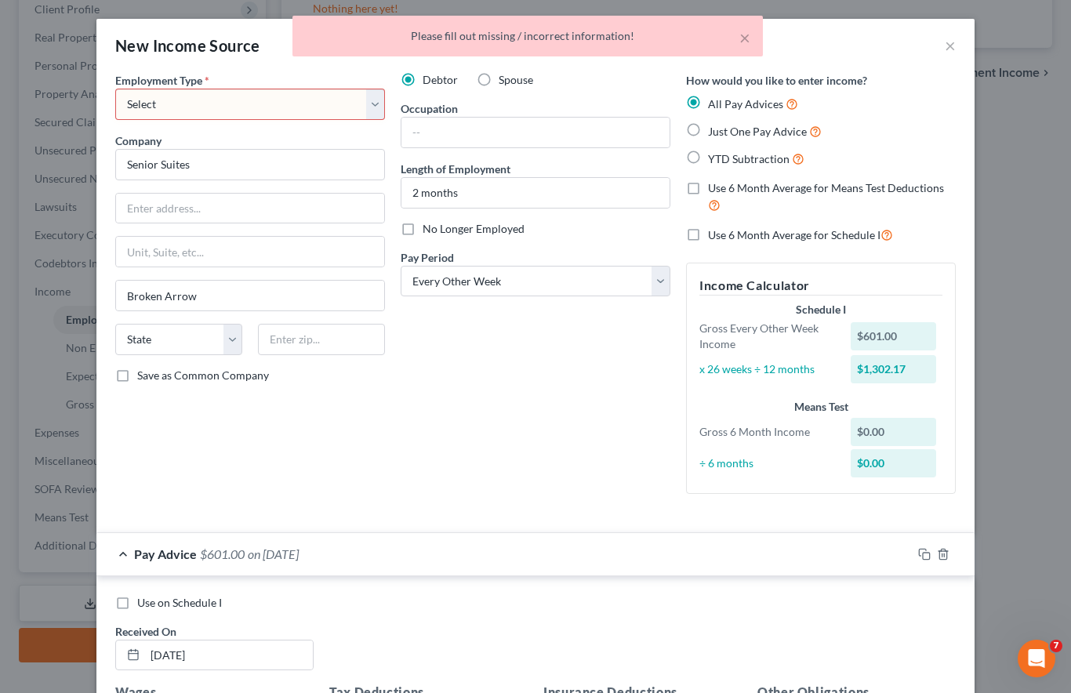
scroll to position [0, 0]
click at [366, 98] on select "Select Full or Part Time Employment Self Employment" at bounding box center [250, 104] width 270 height 31
select select "0"
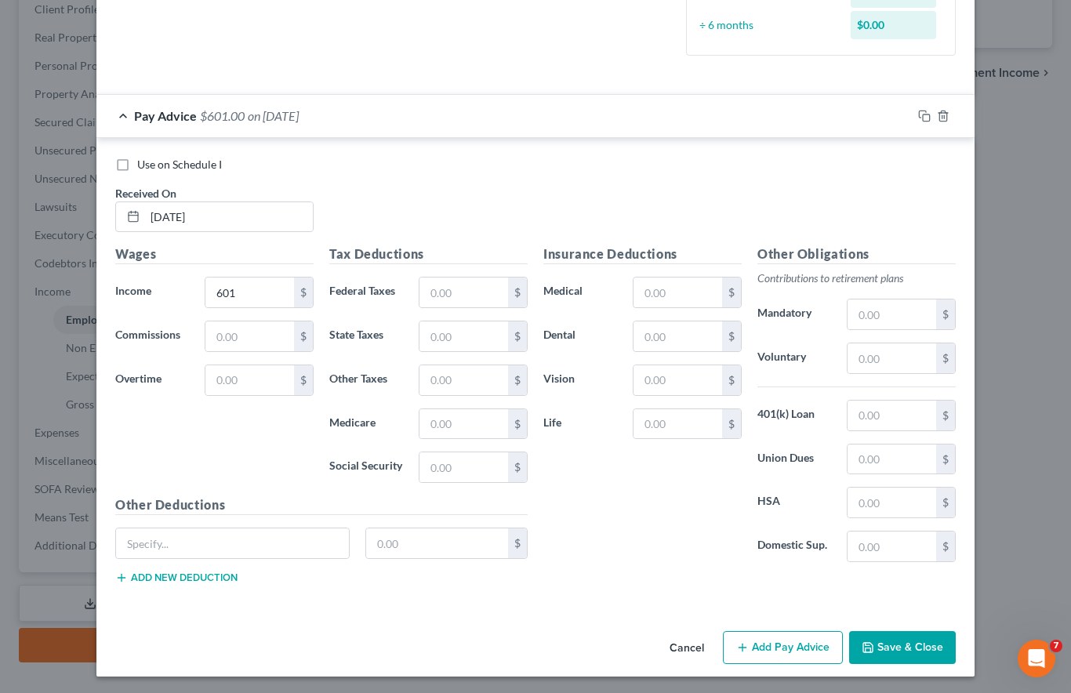
scroll to position [437, 0]
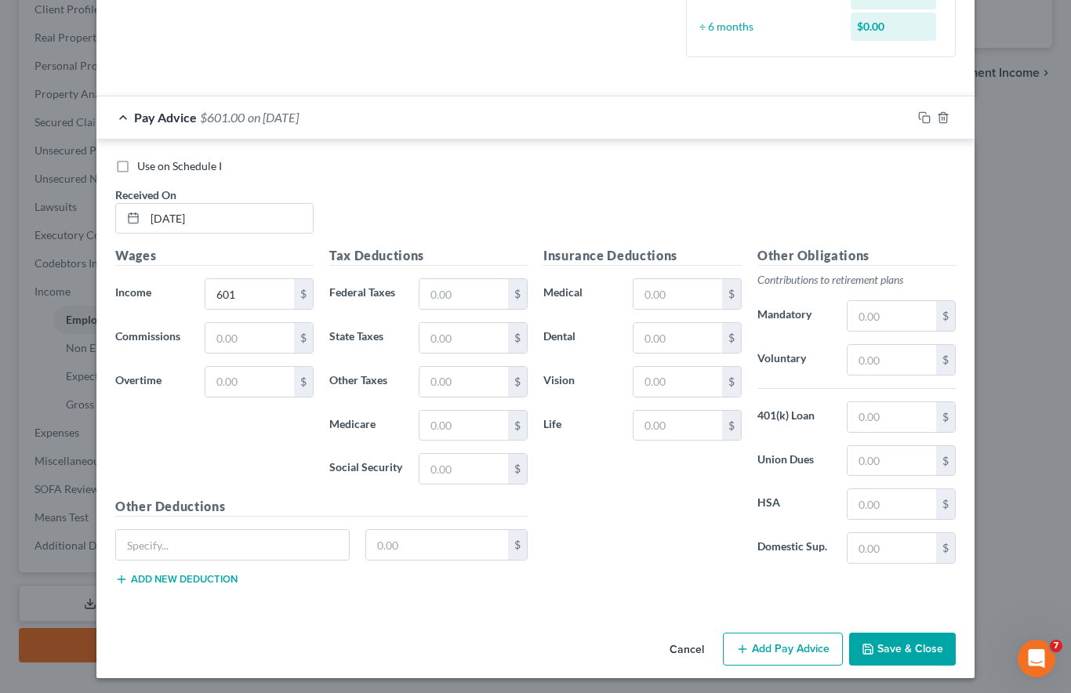
click at [905, 644] on button "Save & Close" at bounding box center [902, 649] width 107 height 33
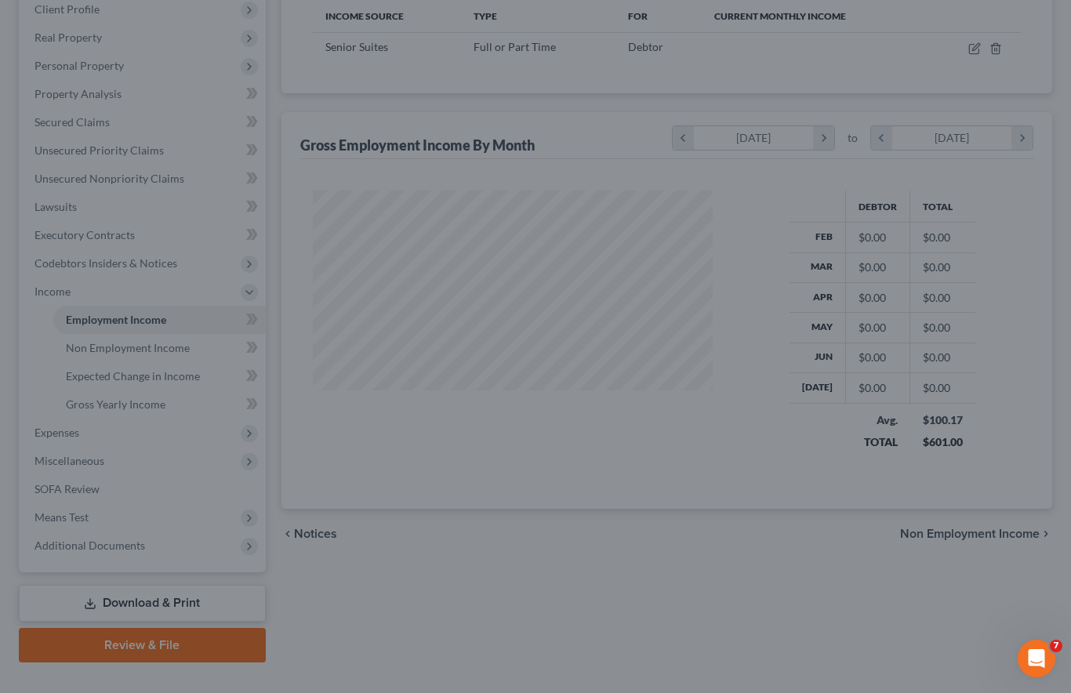
scroll to position [281, 432]
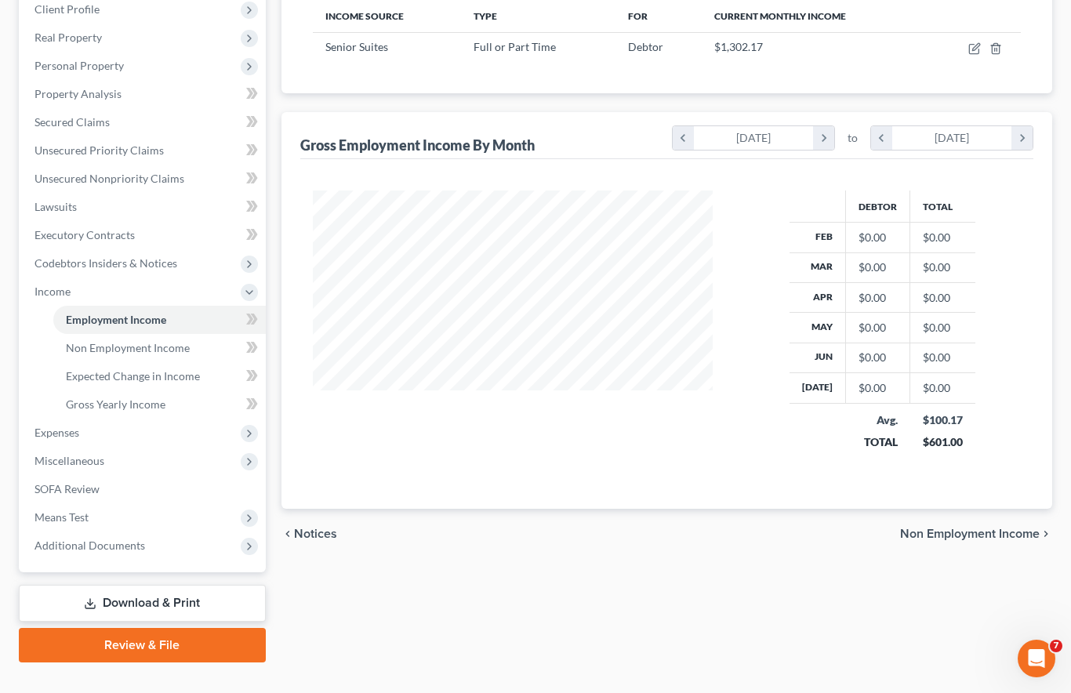
click at [167, 419] on span "Expenses" at bounding box center [144, 433] width 244 height 28
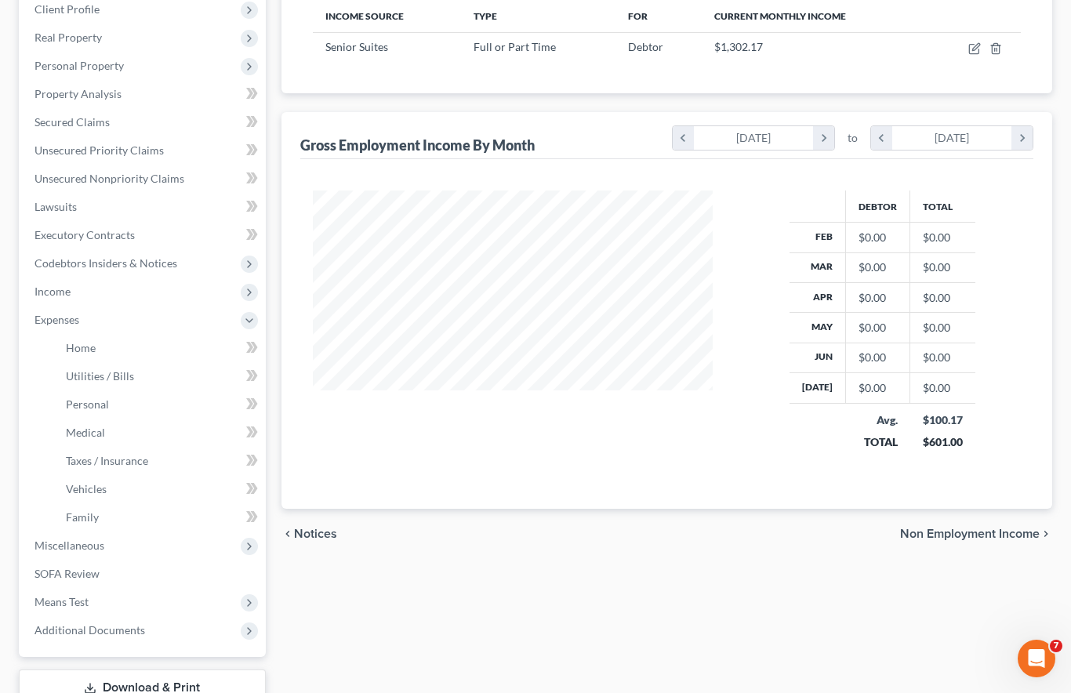
click at [209, 334] on link "Home" at bounding box center [159, 348] width 213 height 28
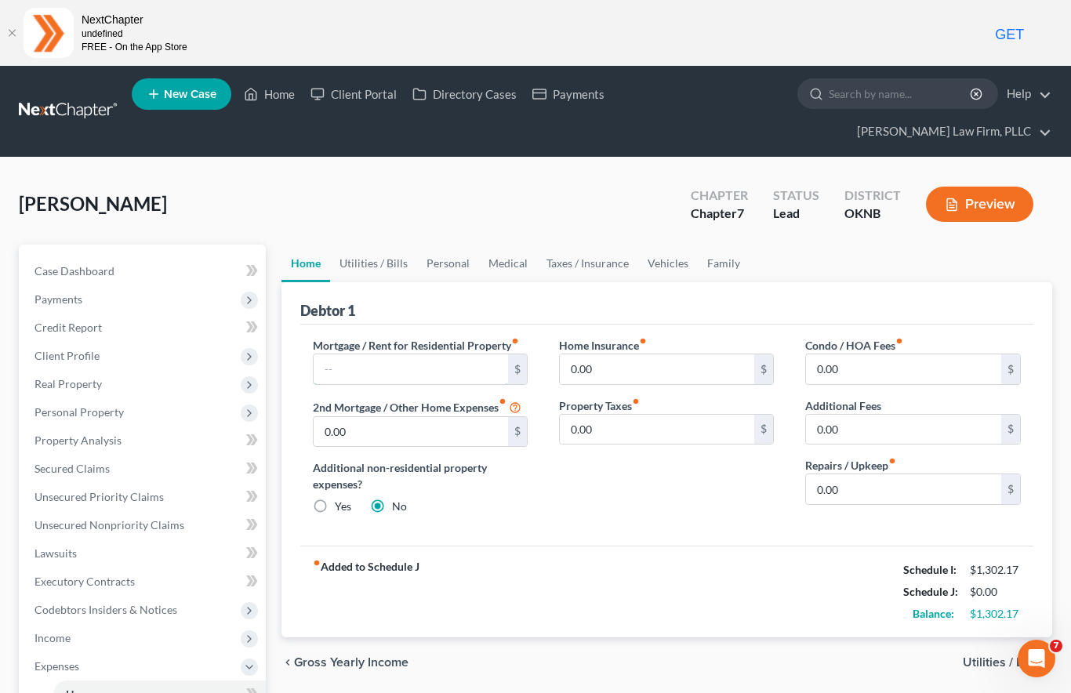
click at [435, 355] on input "text" at bounding box center [411, 370] width 195 height 30
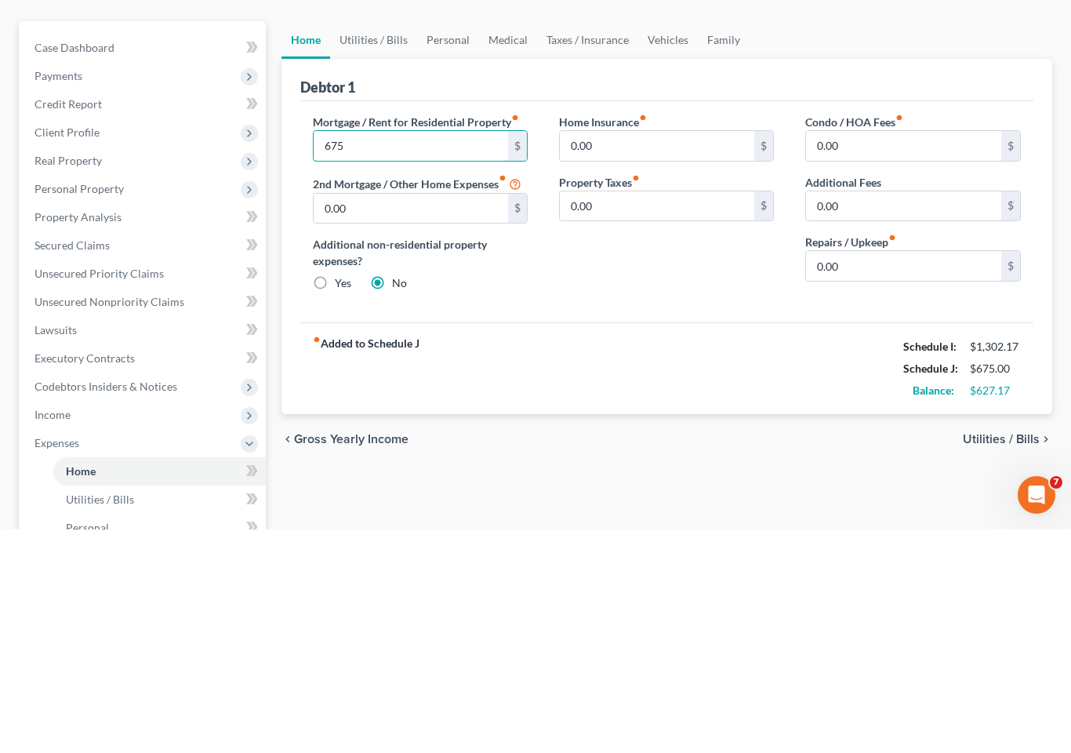
type input "675"
click at [832, 475] on input "0.00" at bounding box center [903, 490] width 195 height 30
type input "29"
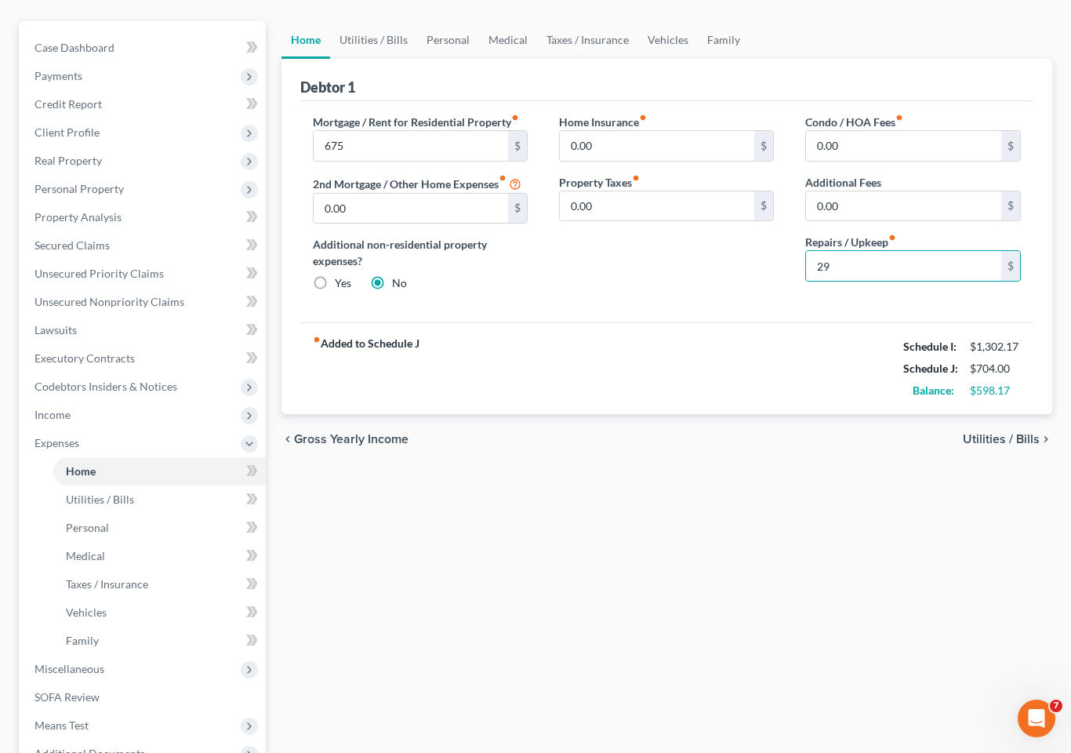
click at [369, 21] on link "Utilities / Bills" at bounding box center [373, 40] width 87 height 38
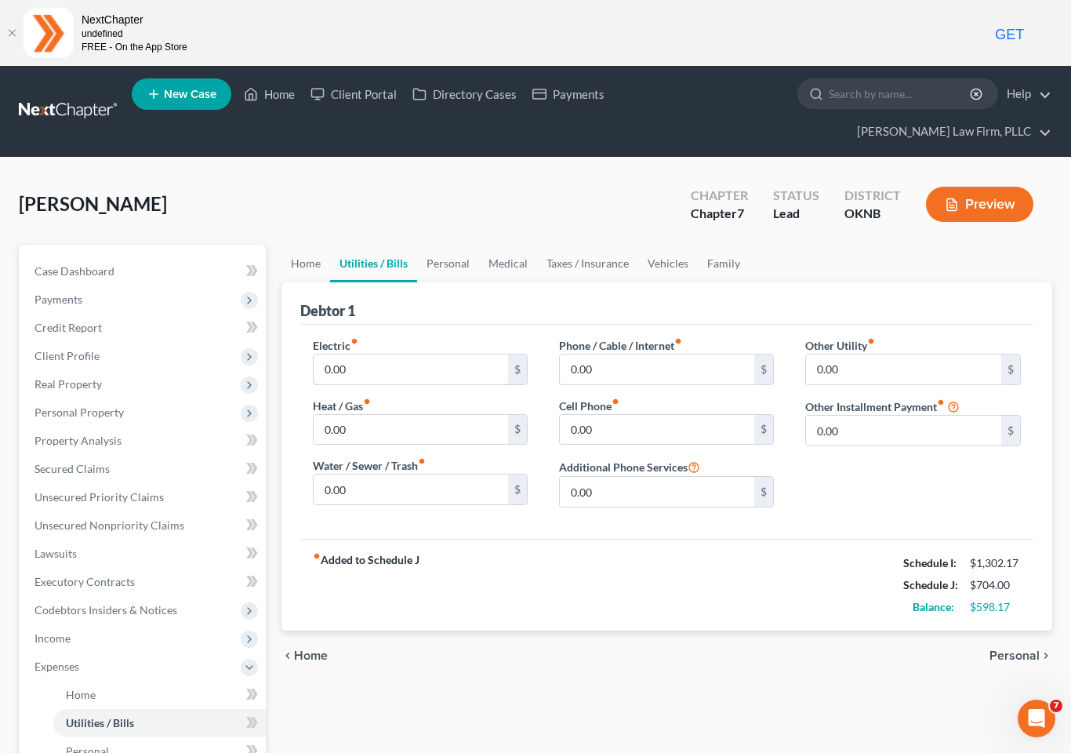
click at [413, 355] on input "0.00" at bounding box center [411, 370] width 195 height 30
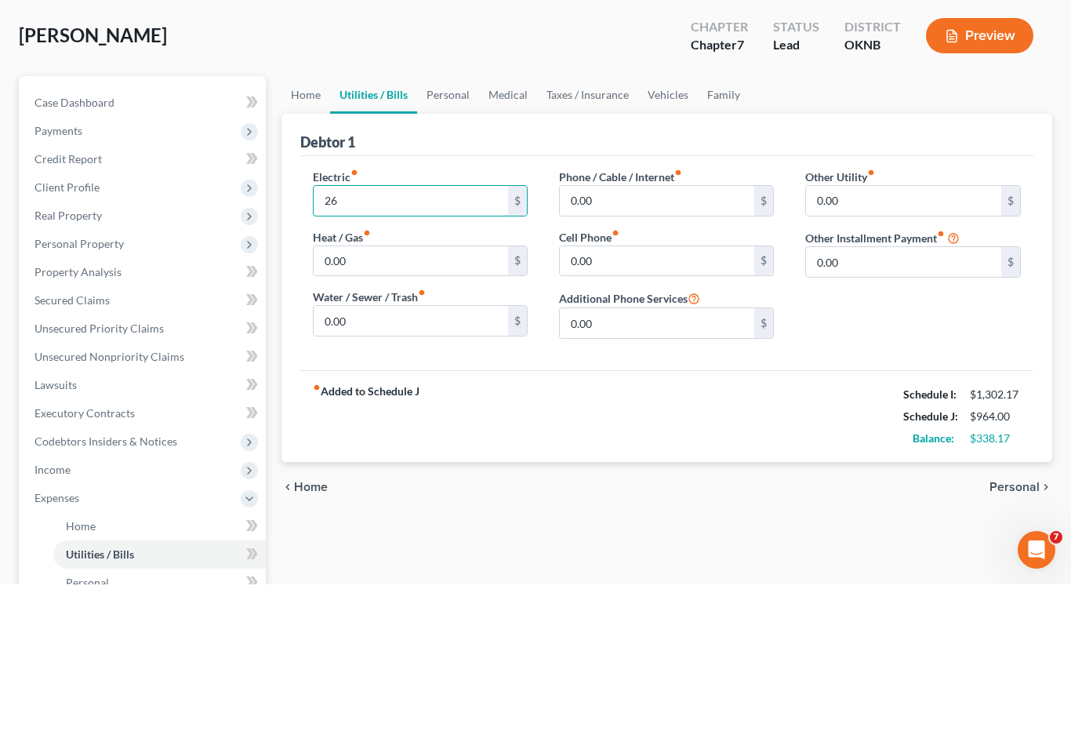
type input "2"
type input "175"
click at [403, 415] on input "0.00" at bounding box center [411, 430] width 195 height 30
type input "120"
click at [374, 475] on input "0.00" at bounding box center [411, 490] width 195 height 30
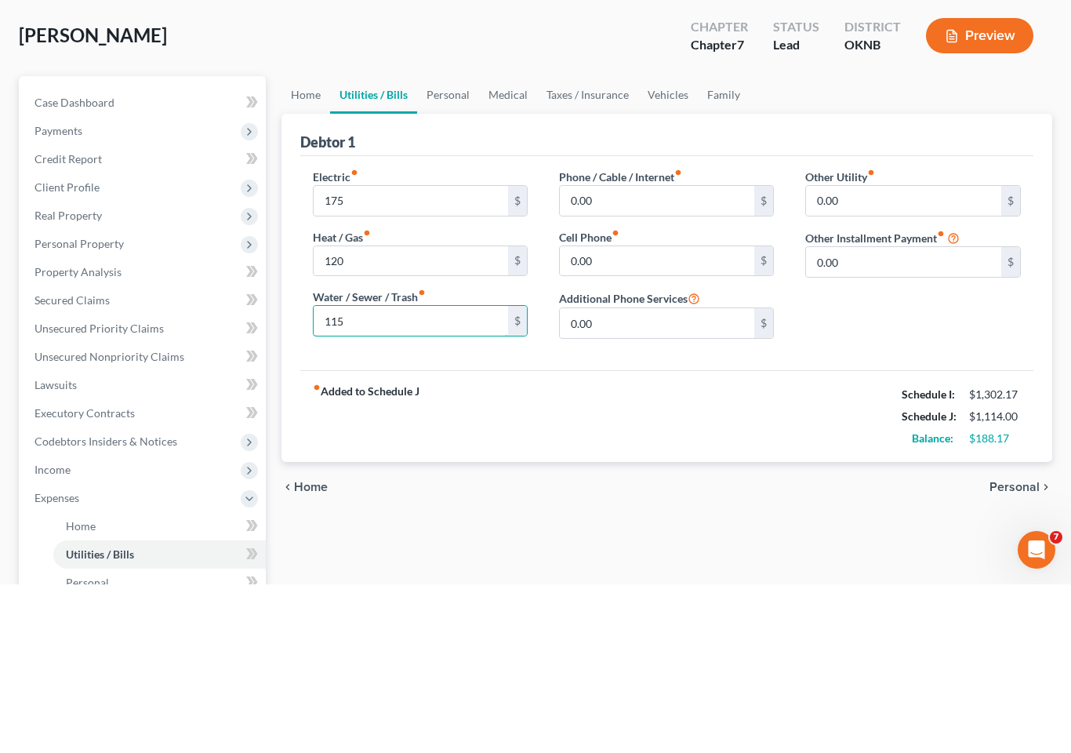
type input "115"
click at [630, 355] on input "0.00" at bounding box center [657, 370] width 195 height 30
click at [595, 415] on input "0.00" at bounding box center [657, 430] width 195 height 30
type input "209"
click at [617, 355] on input "0.00" at bounding box center [657, 370] width 195 height 30
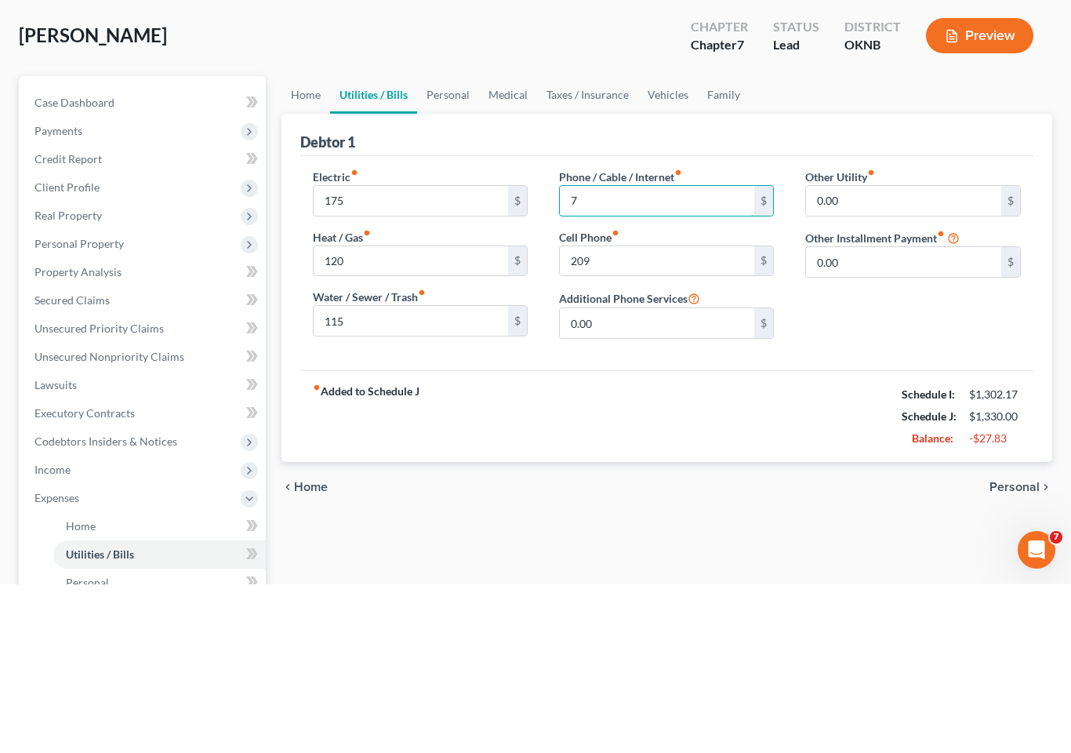
type input "75"
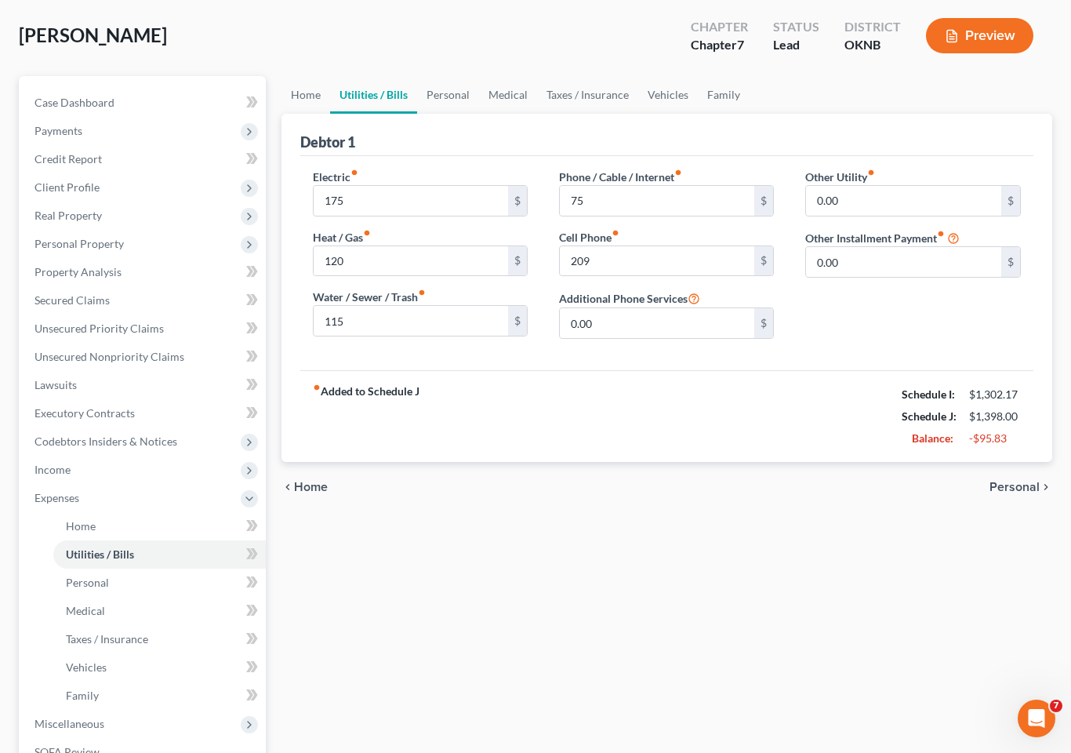
click at [453, 76] on link "Personal" at bounding box center [448, 95] width 62 height 38
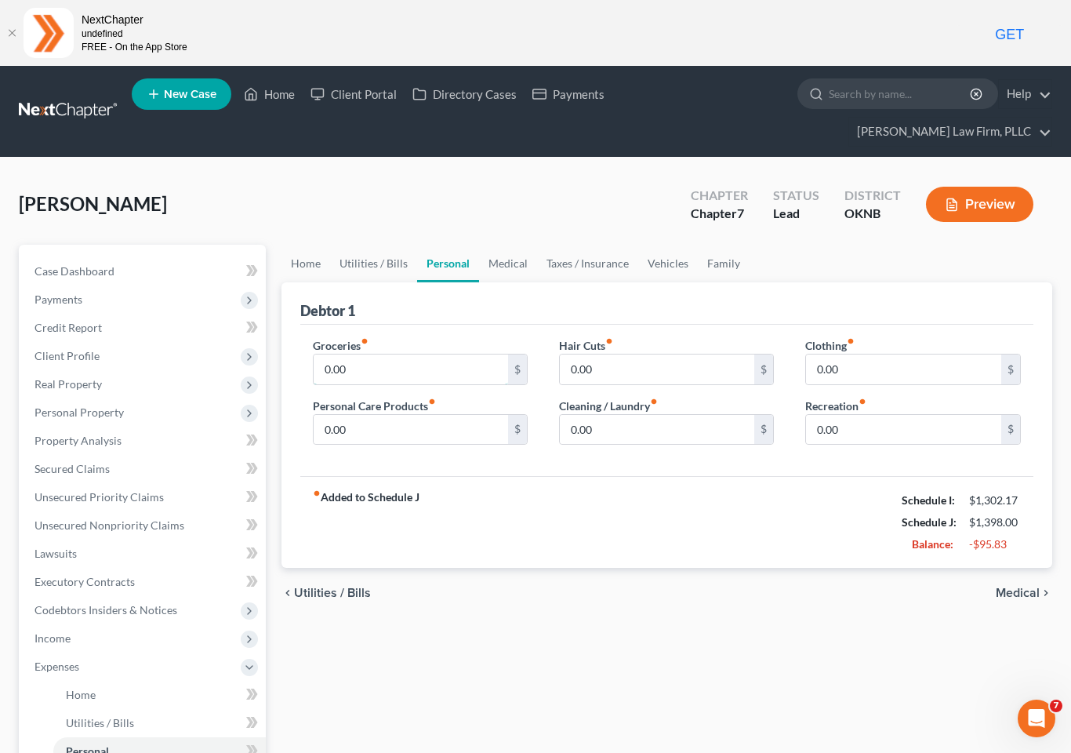
click at [424, 355] on input "0.00" at bounding box center [411, 370] width 195 height 30
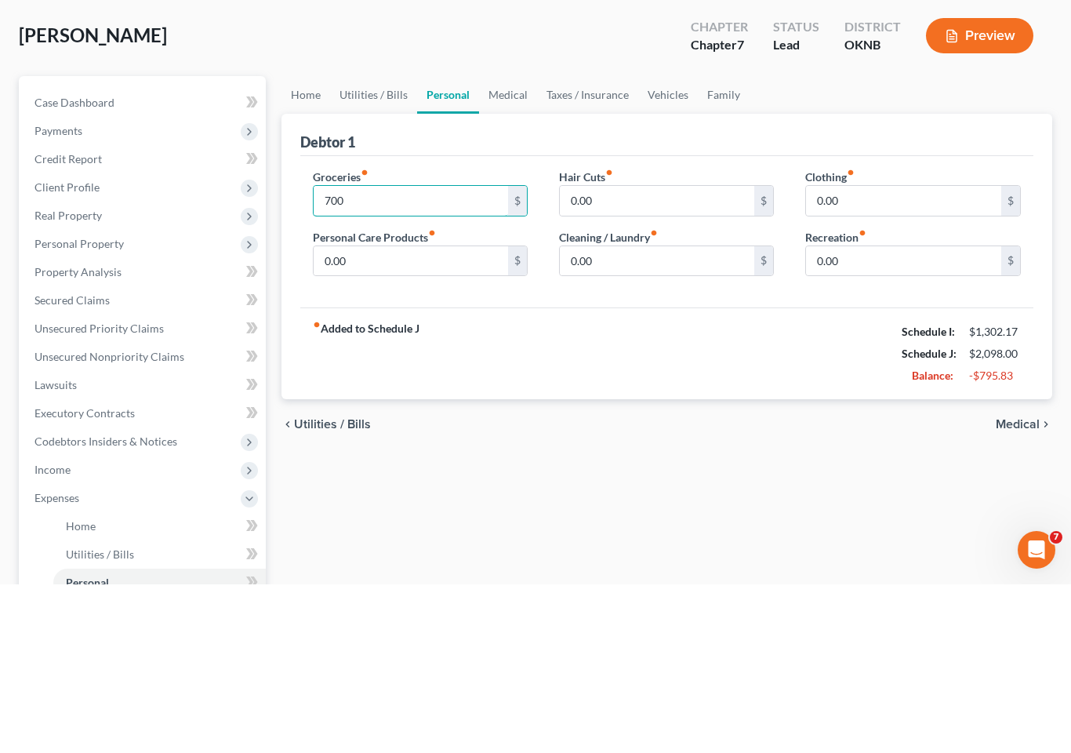
type input "700"
click at [617, 355] on input "0.00" at bounding box center [657, 370] width 195 height 30
type input "20"
click at [402, 415] on input "0.00" at bounding box center [411, 430] width 195 height 30
type input "75"
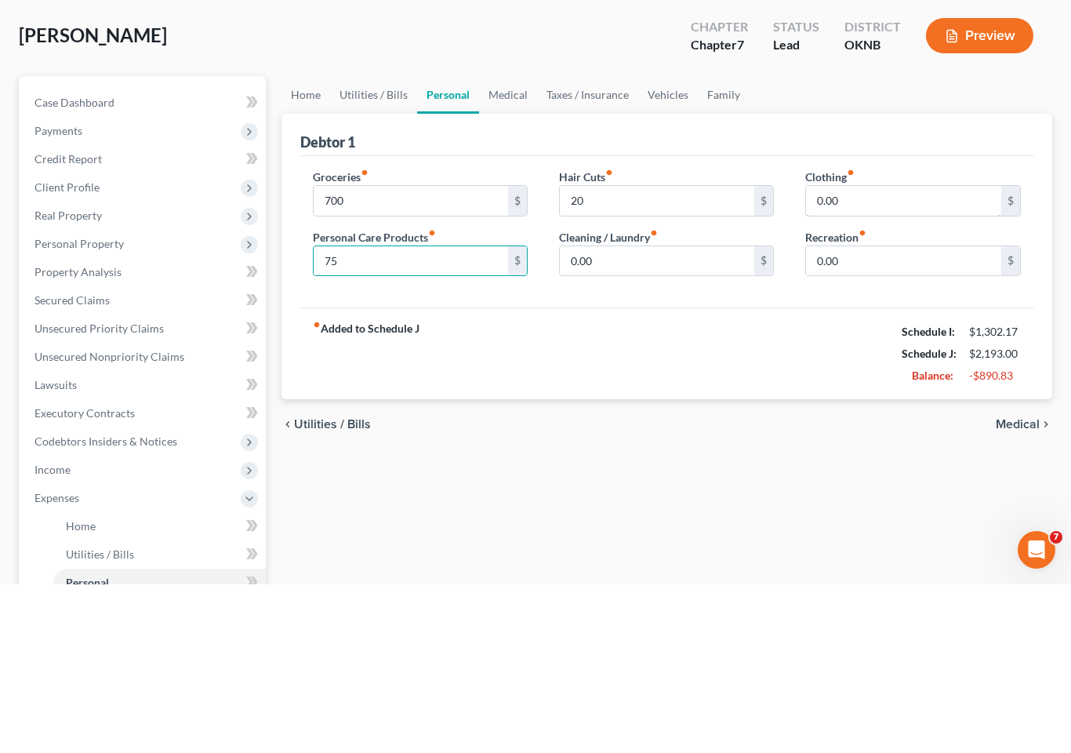
click at [872, 355] on input "0.00" at bounding box center [903, 370] width 195 height 30
type input "80"
click at [664, 245] on link "Vehicles" at bounding box center [668, 264] width 60 height 38
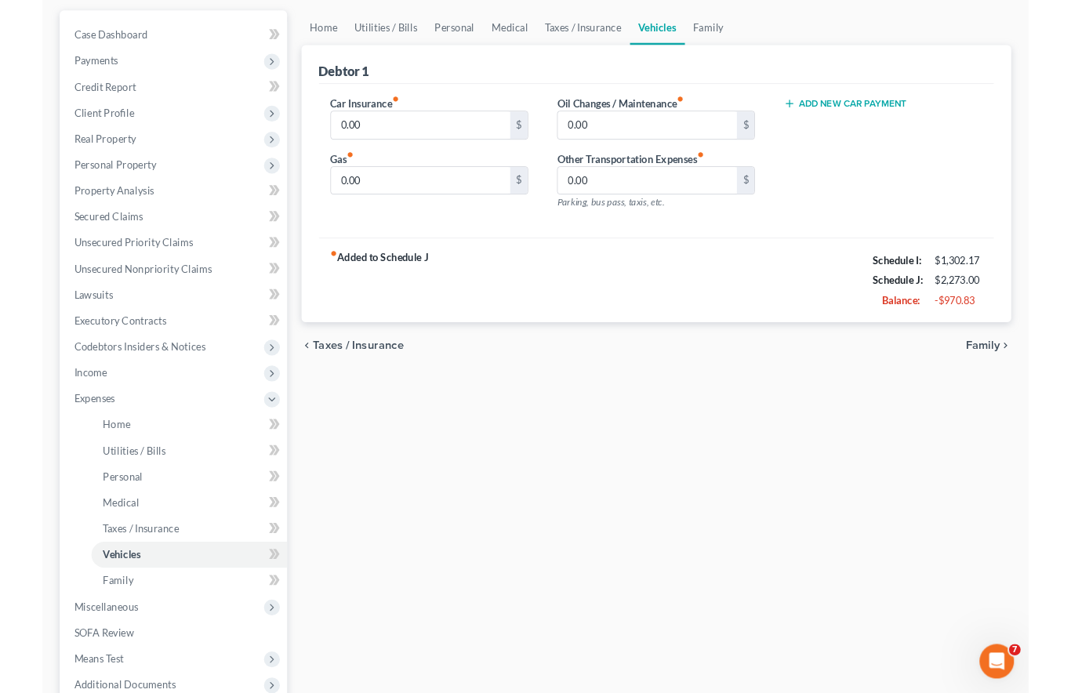
scroll to position [235, 0]
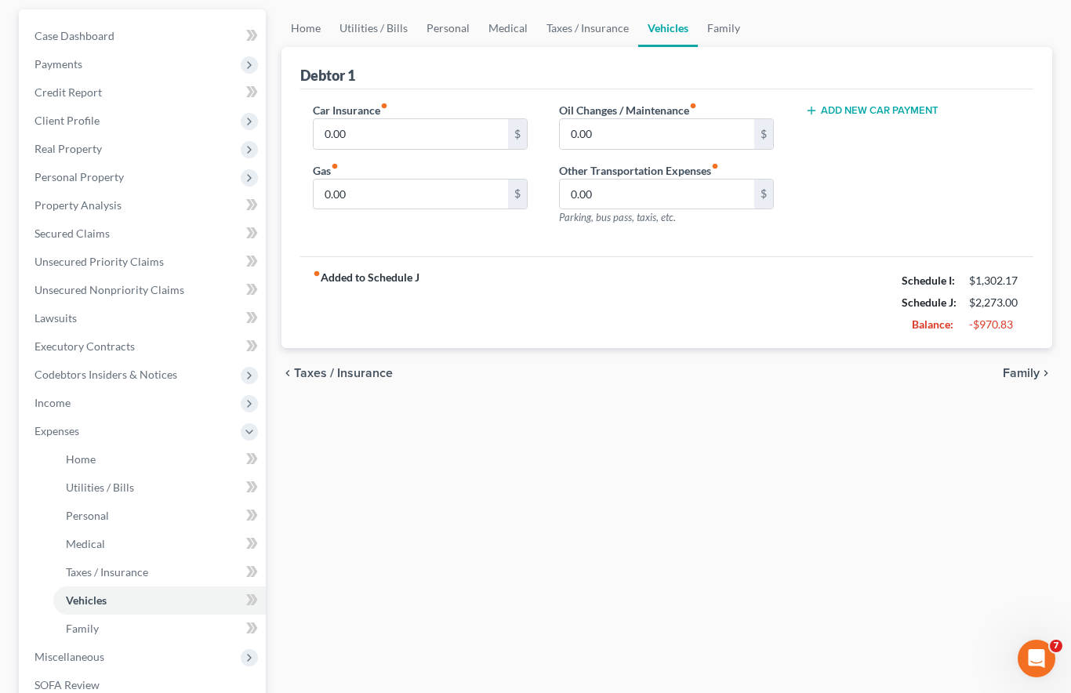
click at [102, 389] on span "Income" at bounding box center [144, 403] width 244 height 28
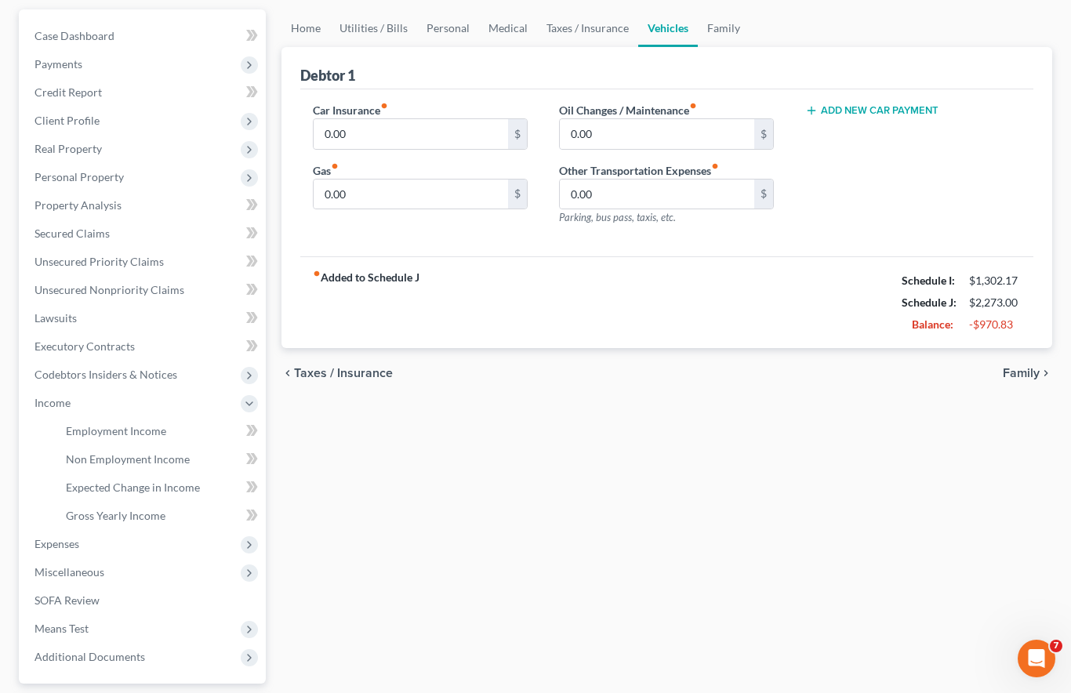
click at [172, 453] on span "Non Employment Income" at bounding box center [128, 459] width 124 height 13
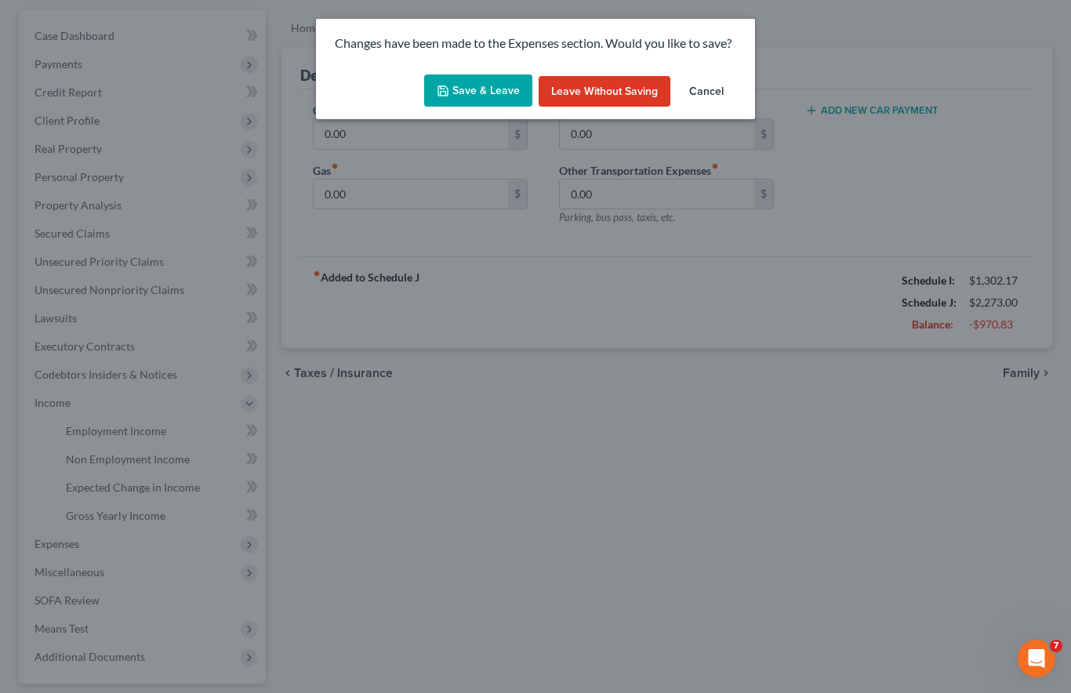
click at [467, 91] on button "Save & Leave" at bounding box center [478, 91] width 108 height 33
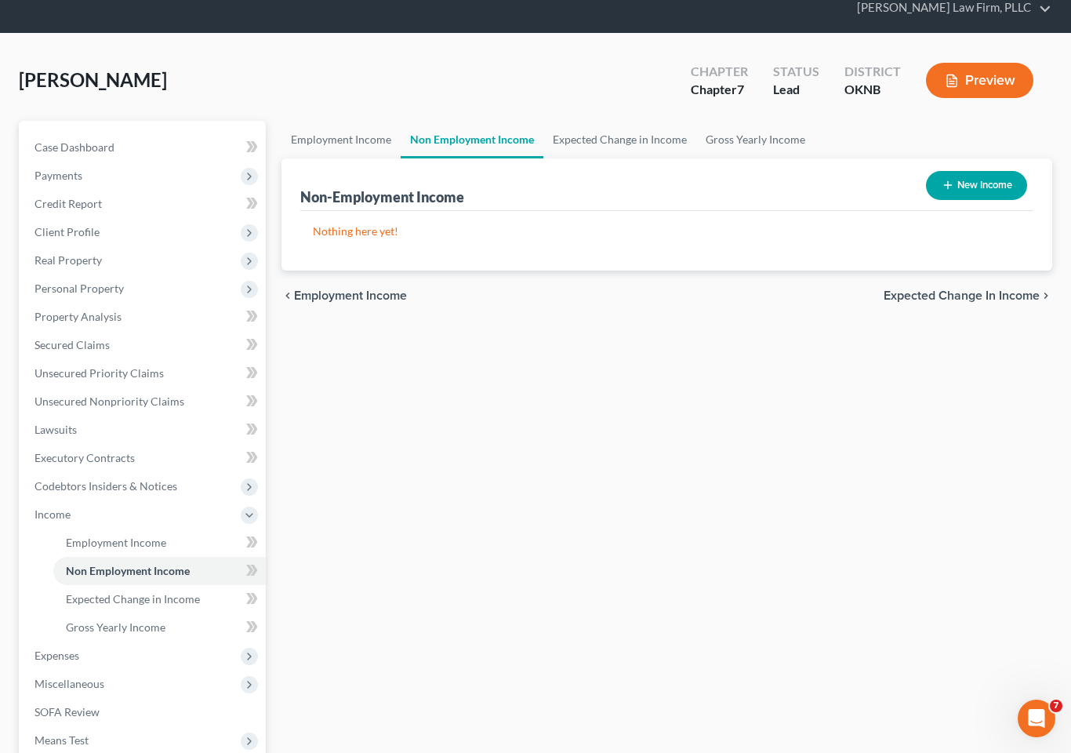
scroll to position [129, 0]
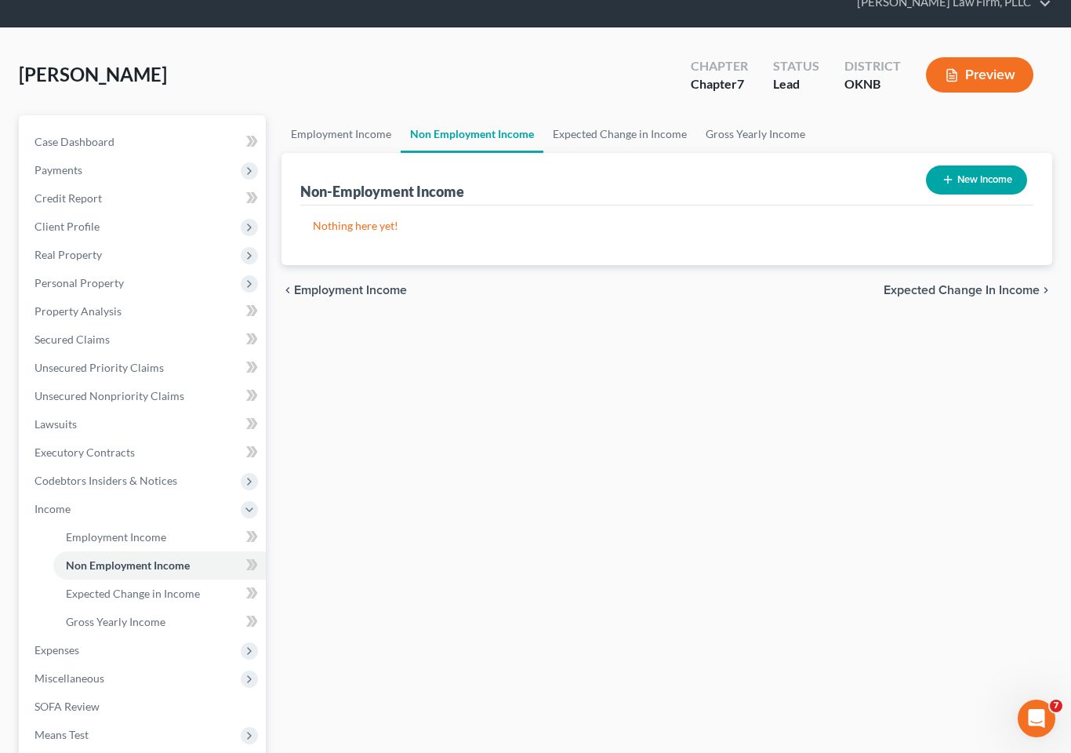
click at [969, 166] on button "New Income" at bounding box center [976, 180] width 101 height 29
select select "0"
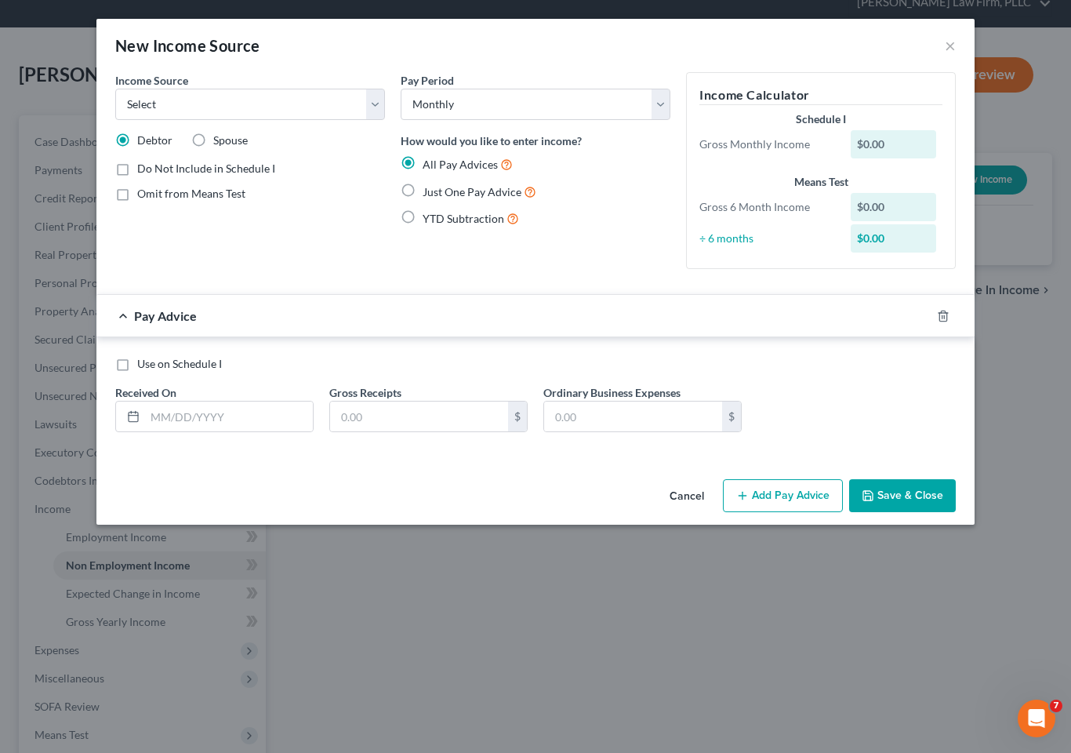
click at [318, 106] on select "Select Unemployment Disability (from employer) Pension Retirement Social Securi…" at bounding box center [250, 104] width 270 height 31
select select "8"
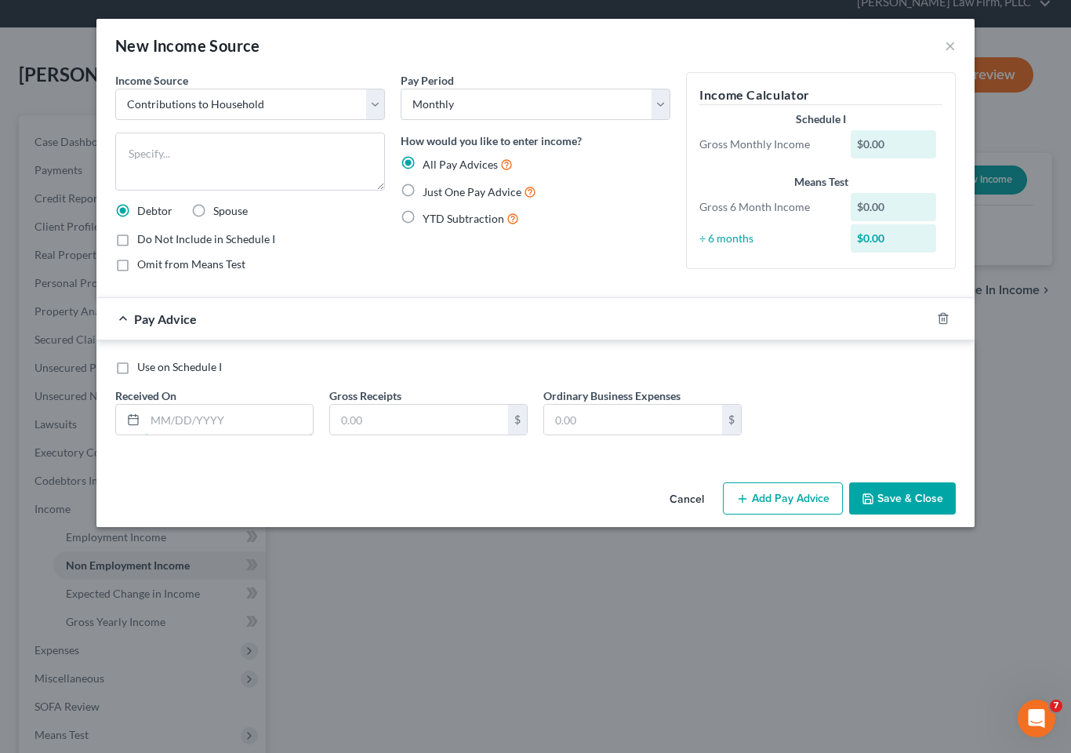
click at [226, 420] on input "text" at bounding box center [229, 420] width 168 height 30
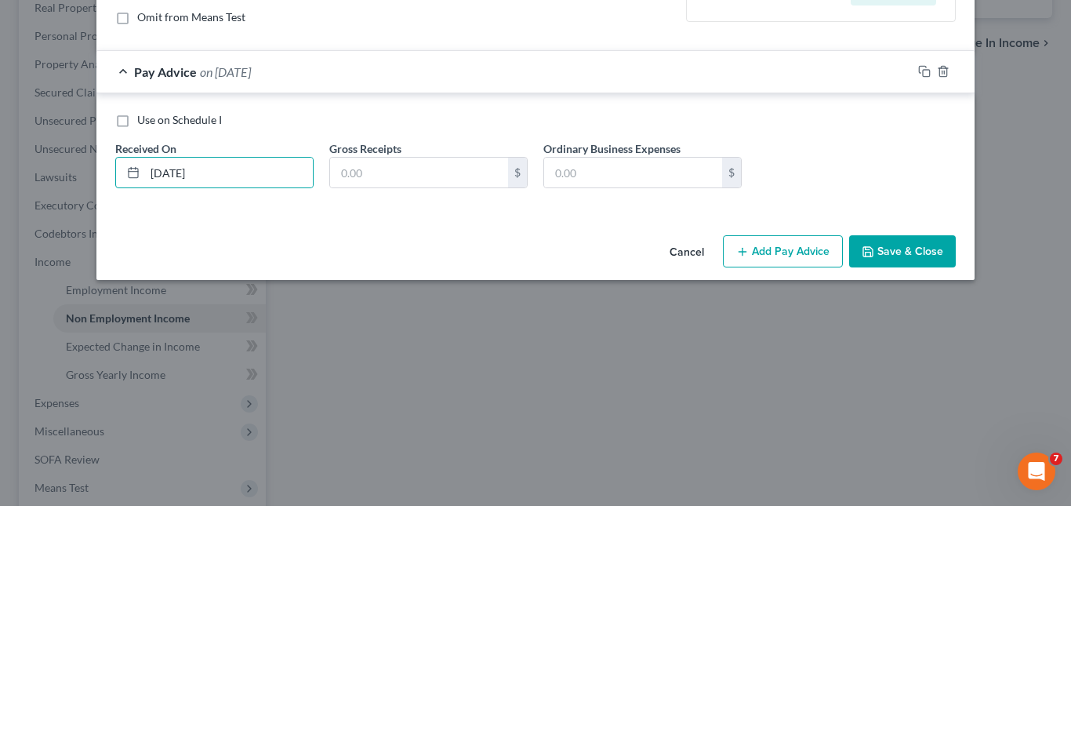
scroll to position [287, 0]
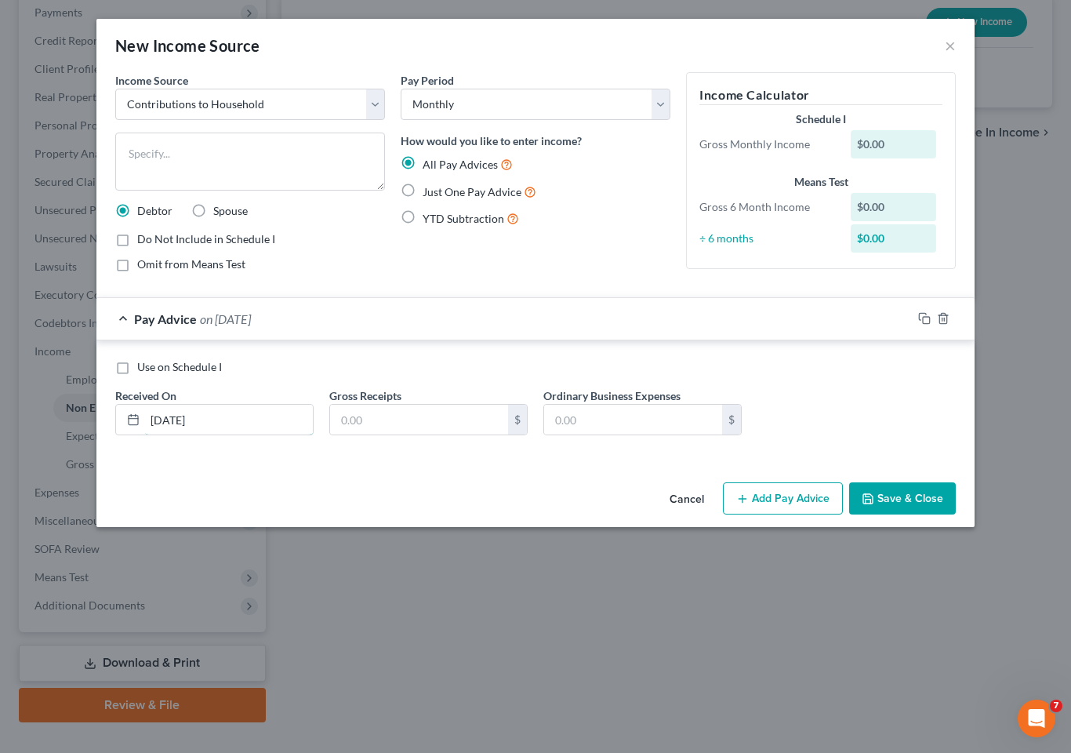
type input "08/01/2025"
click at [400, 415] on input "text" at bounding box center [419, 420] width 178 height 30
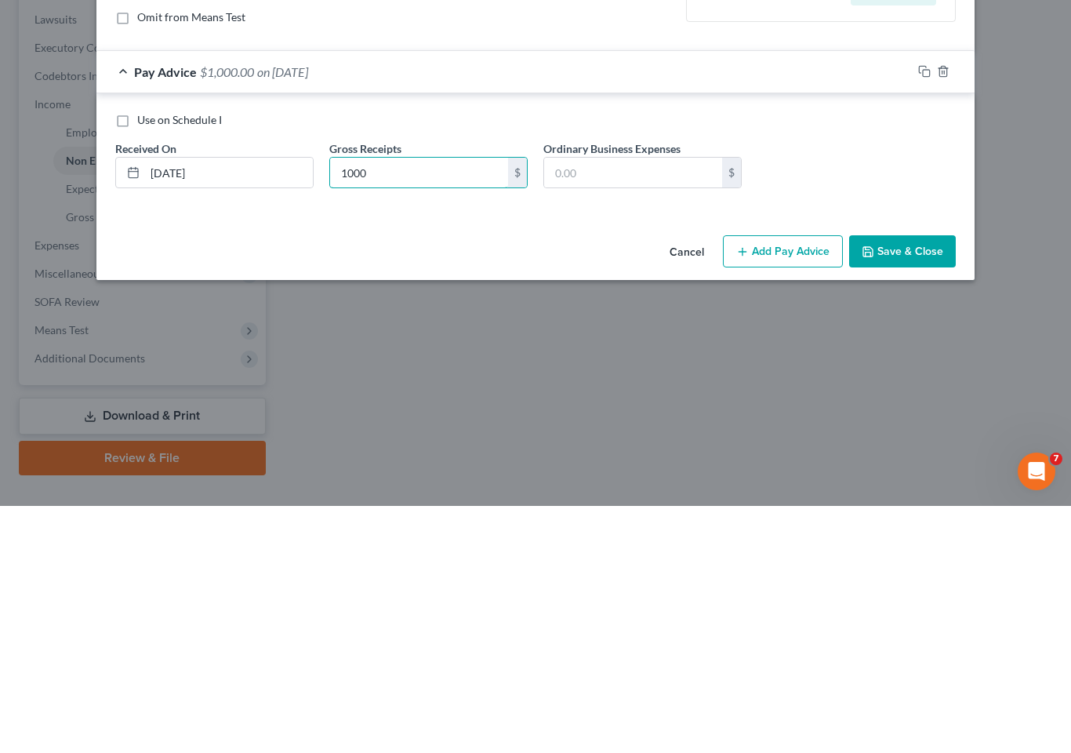
type input "1,000"
click at [911, 482] on button "Save & Close" at bounding box center [902, 498] width 107 height 33
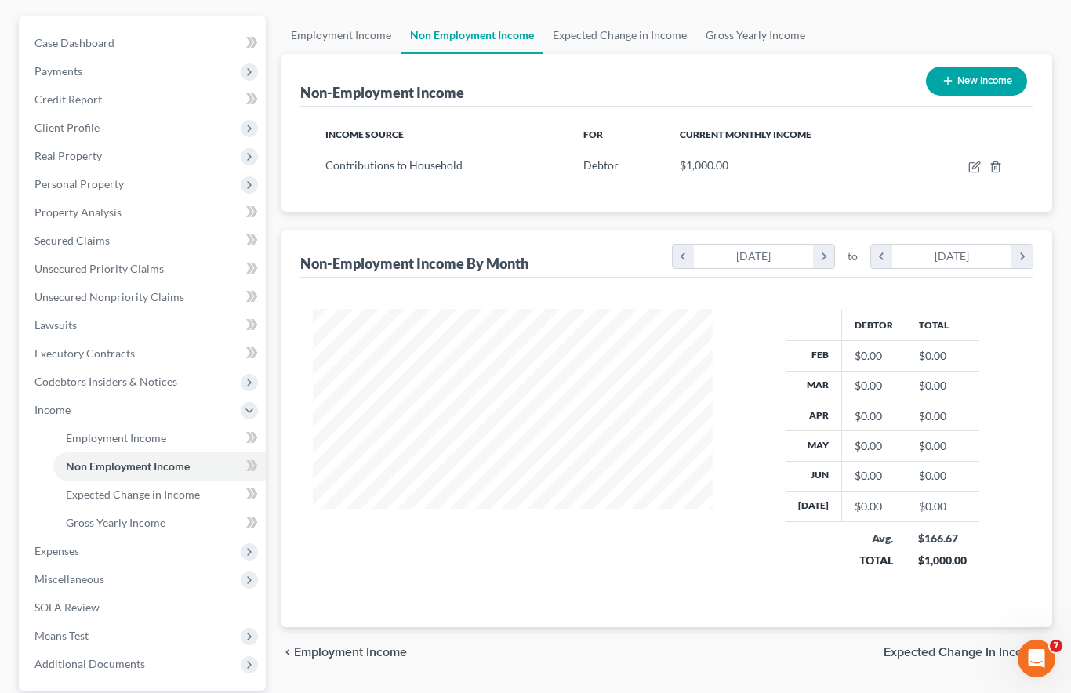
scroll to position [227, 0]
click at [179, 291] on span "Unsecured Nonpriority Claims" at bounding box center [110, 297] width 150 height 13
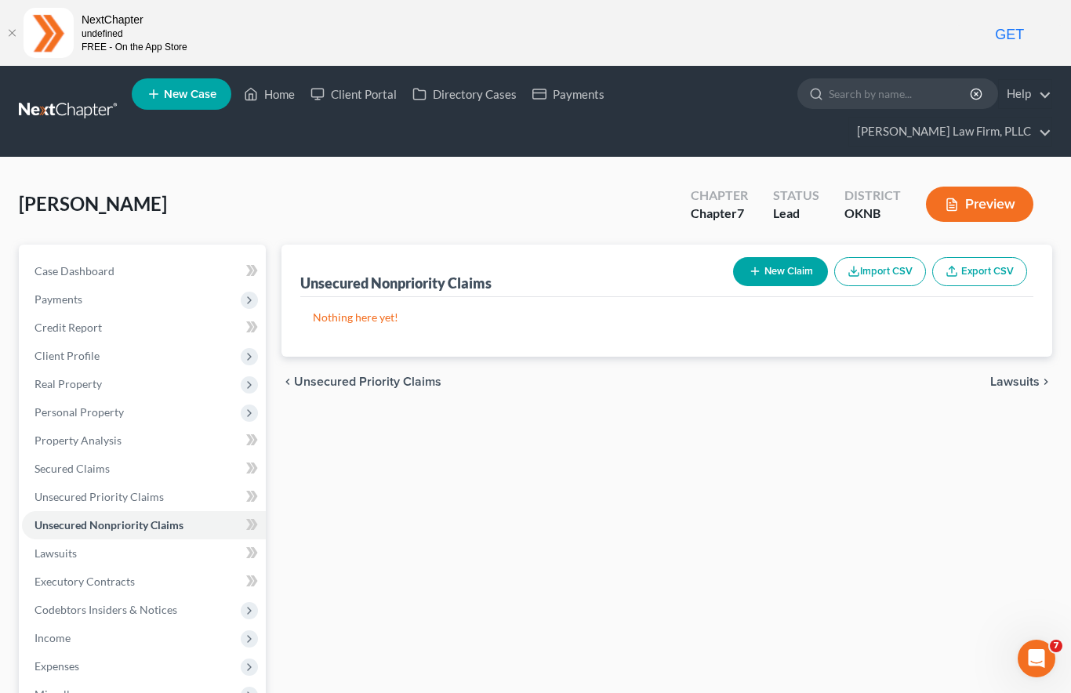
click at [763, 257] on button "New Claim" at bounding box center [780, 271] width 95 height 29
select select "0"
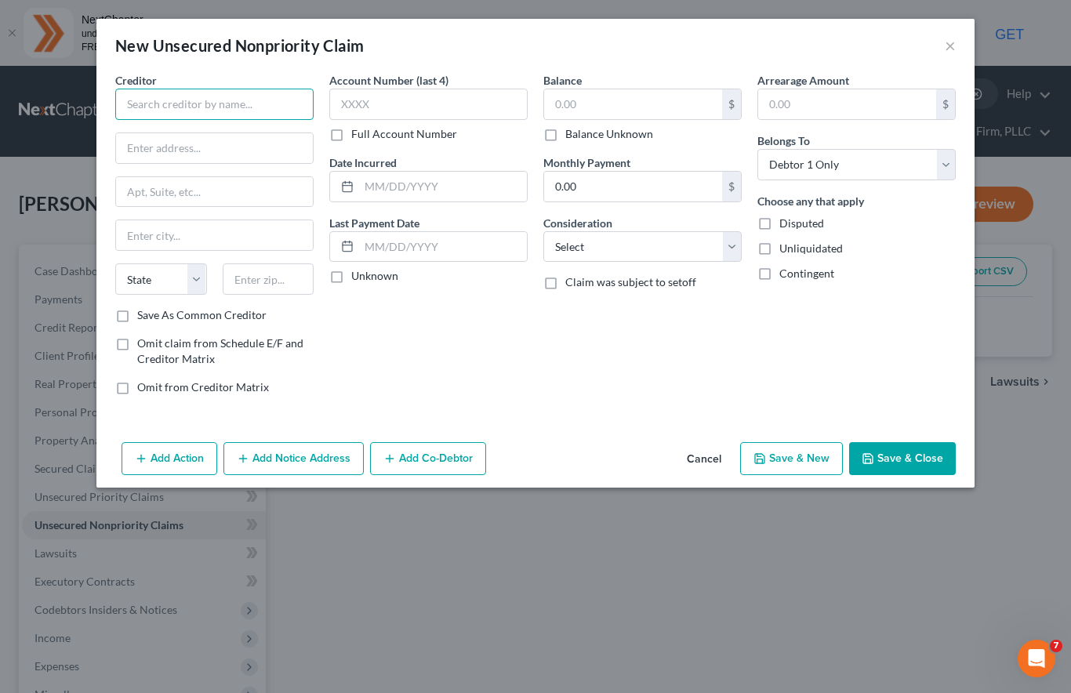
click at [231, 98] on input "text" at bounding box center [214, 104] width 198 height 31
type input "georgette whatley"
click at [220, 136] on input "text" at bounding box center [214, 148] width 197 height 30
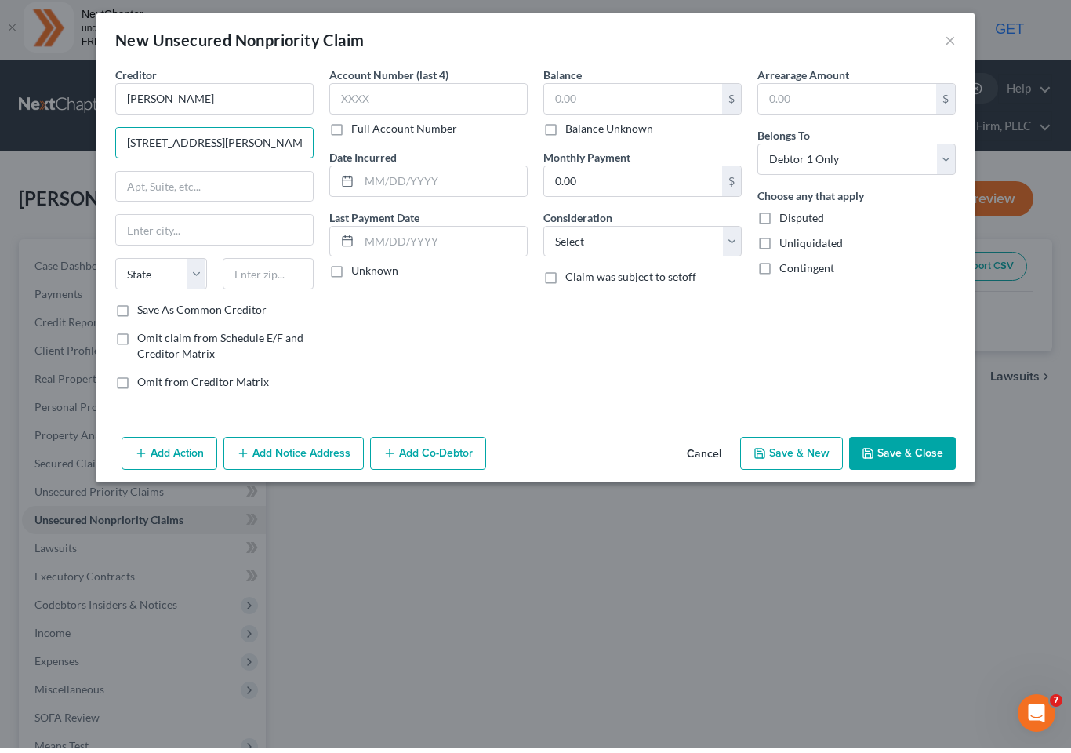
type input "305 Cartwright Rd"
click at [280, 275] on input "text" at bounding box center [269, 279] width 92 height 31
type input "7730"
click at [602, 101] on input "text" at bounding box center [633, 104] width 178 height 30
type input "15,425"
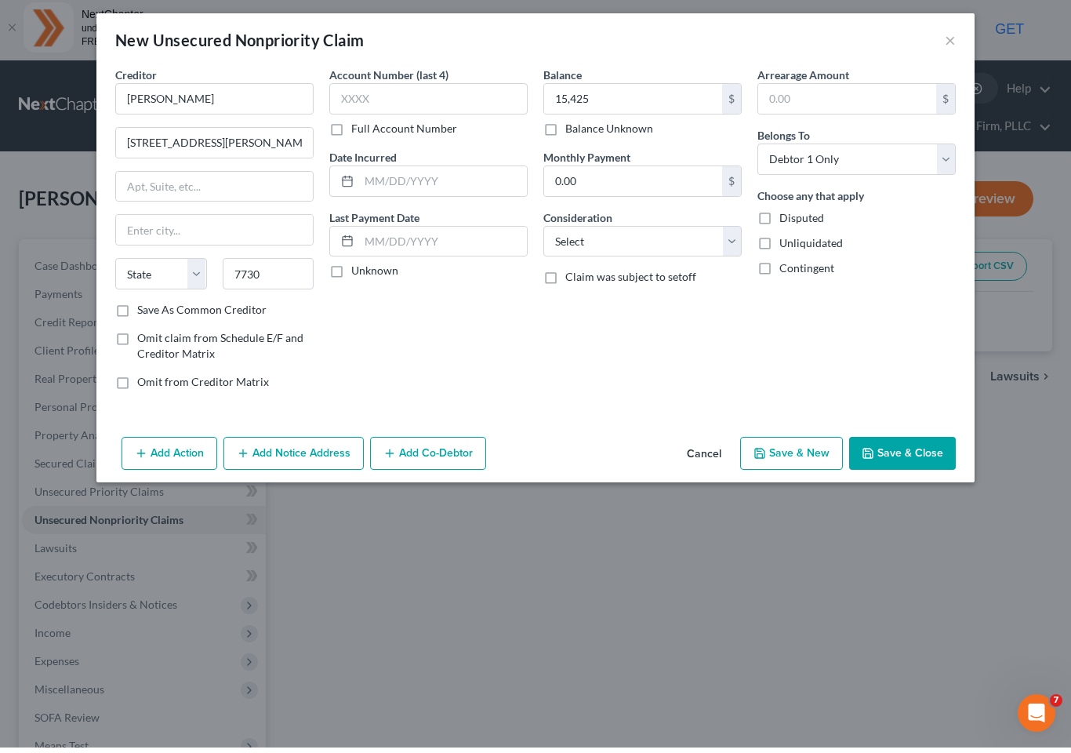
scroll to position [5, 0]
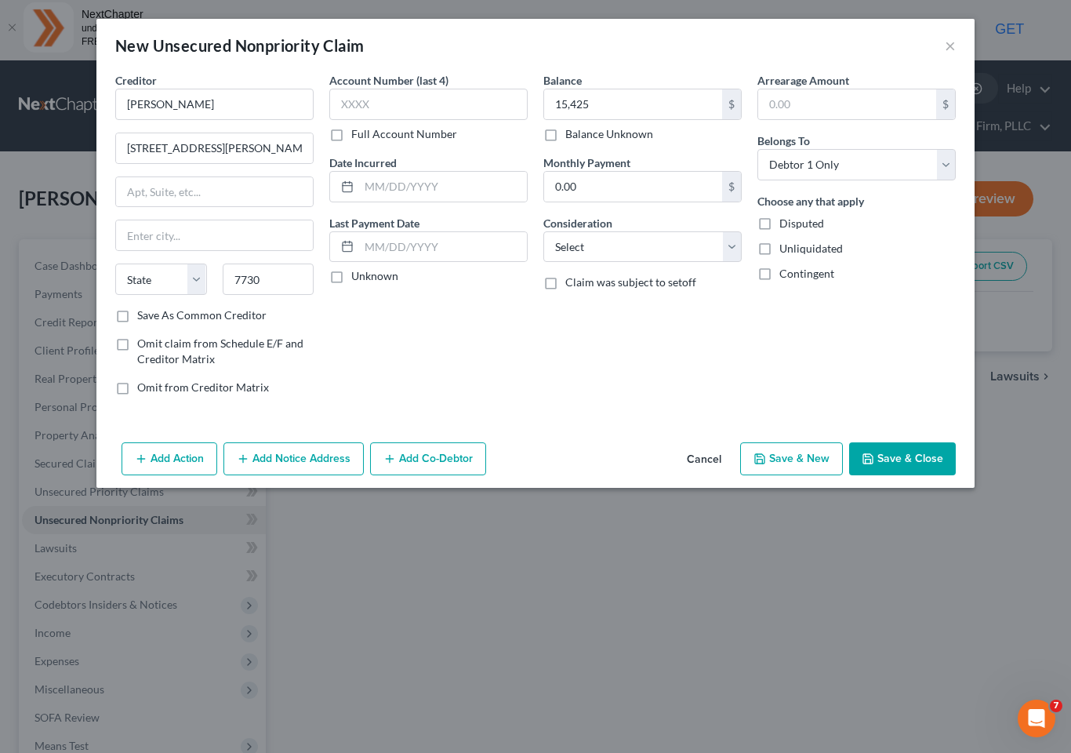
click at [418, 457] on button "Add Co-Debtor" at bounding box center [428, 458] width 116 height 33
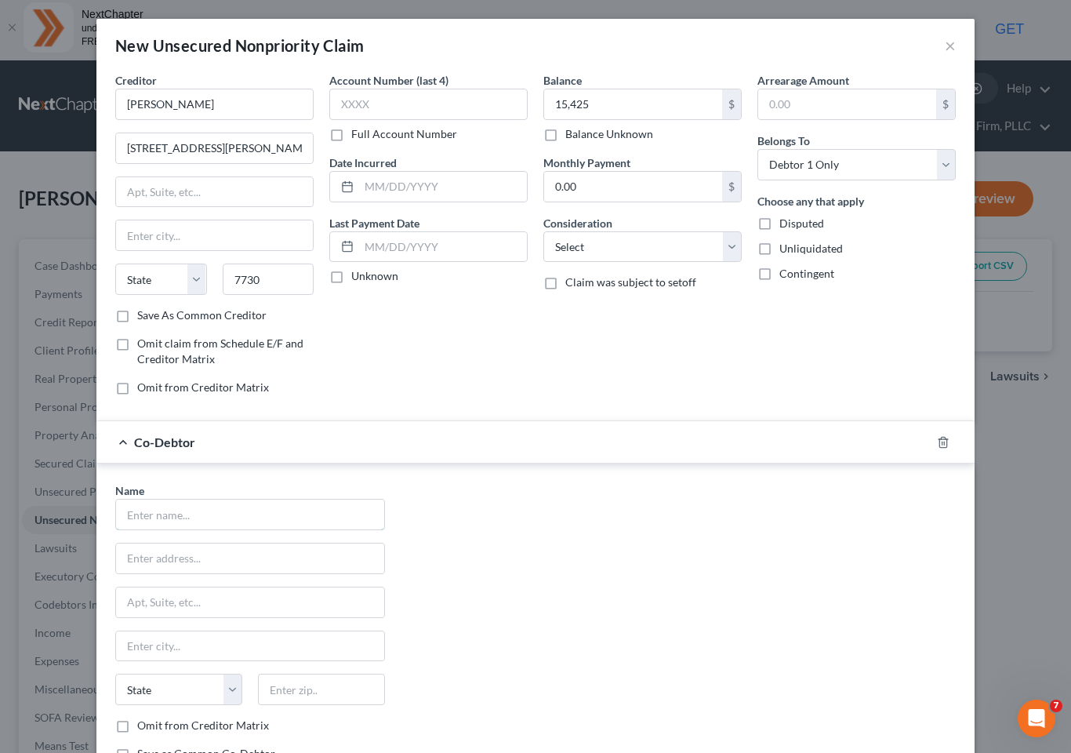
click at [275, 522] on input "text" at bounding box center [250, 515] width 268 height 30
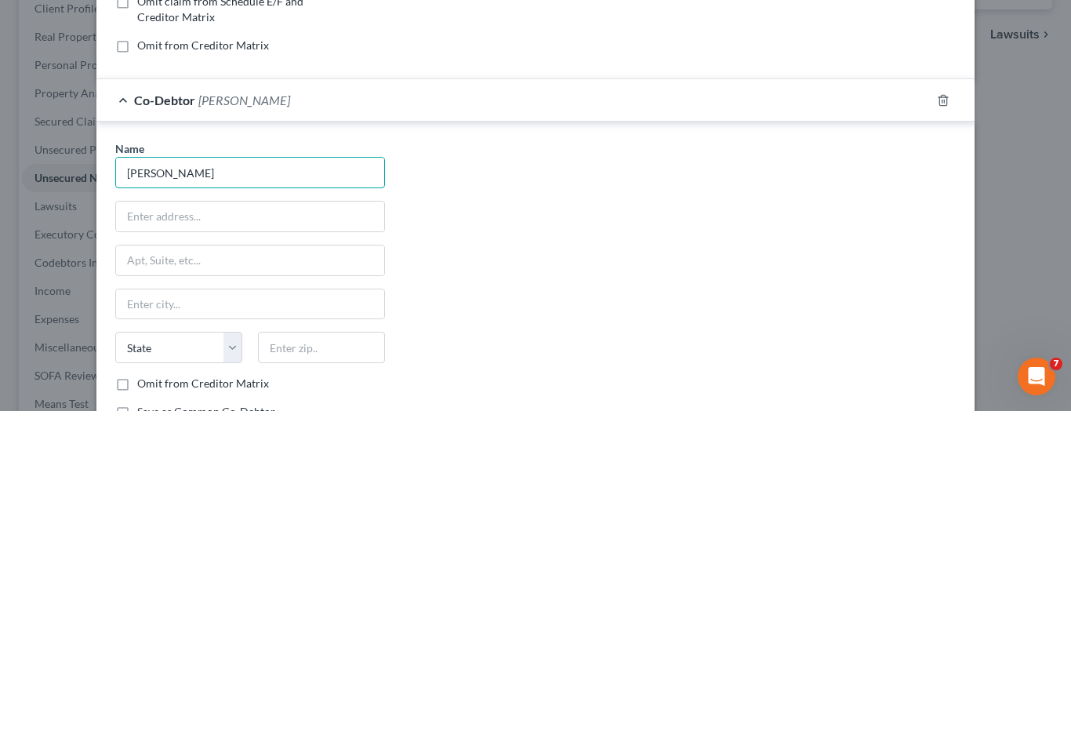
type input "Louis Berg"
click at [220, 544] on input "text" at bounding box center [250, 559] width 268 height 30
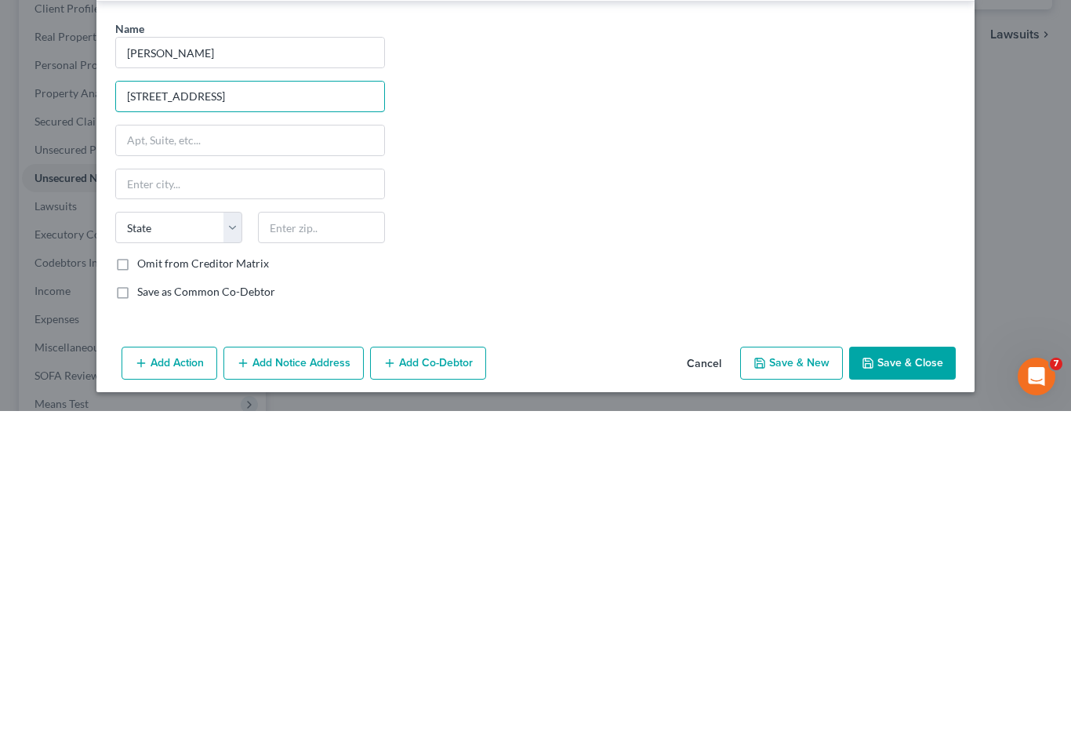
scroll to position [119, 0]
type input "209 N 14th St"
click at [332, 555] on input "text" at bounding box center [321, 570] width 127 height 31
type input "74012"
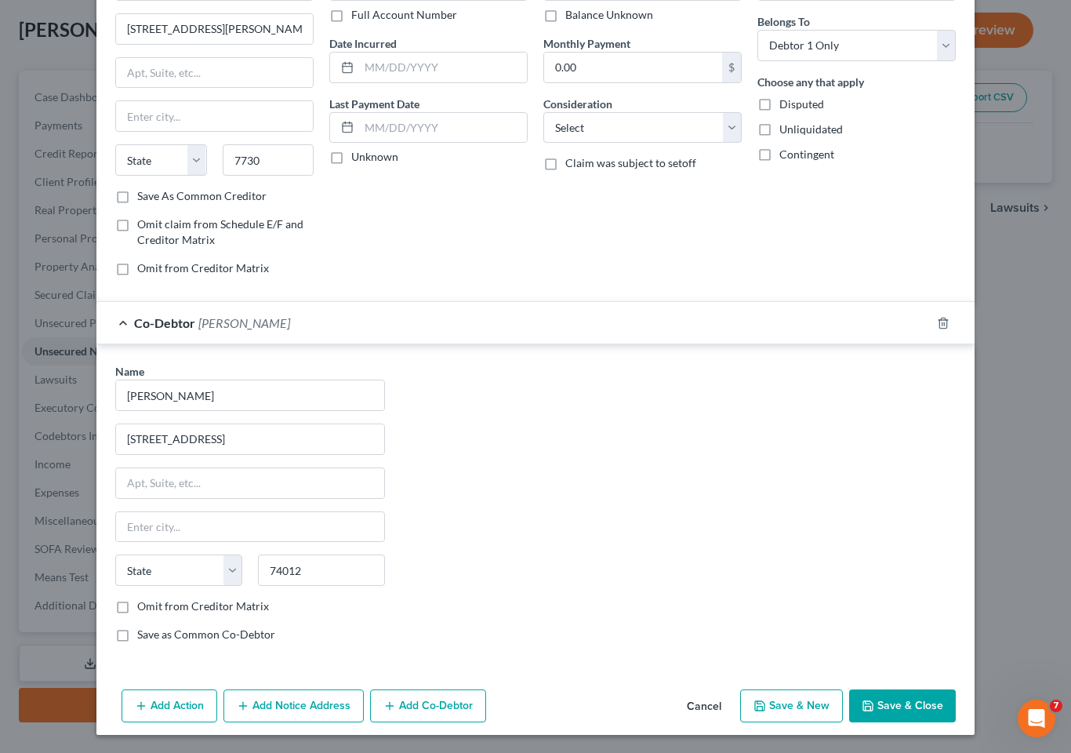
type input "Broken Arrow"
select select "37"
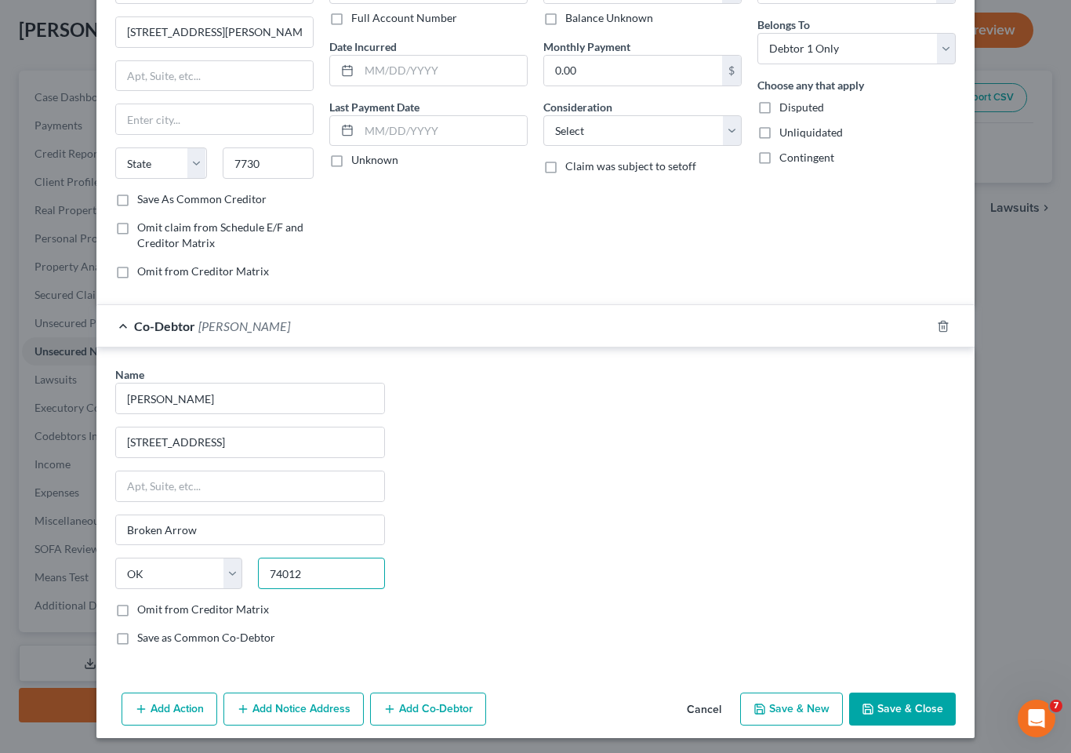
type input "74012"
click at [915, 693] on button "Save & Close" at bounding box center [902, 709] width 107 height 33
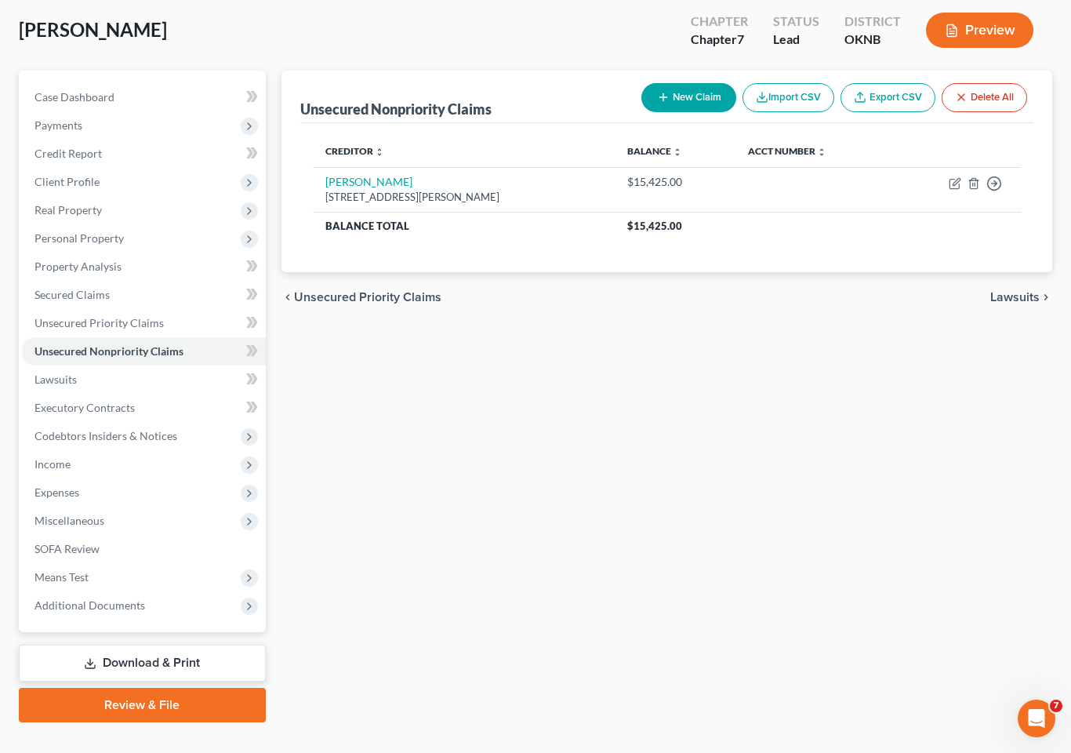
click at [112, 507] on span "Miscellaneous" at bounding box center [144, 521] width 244 height 28
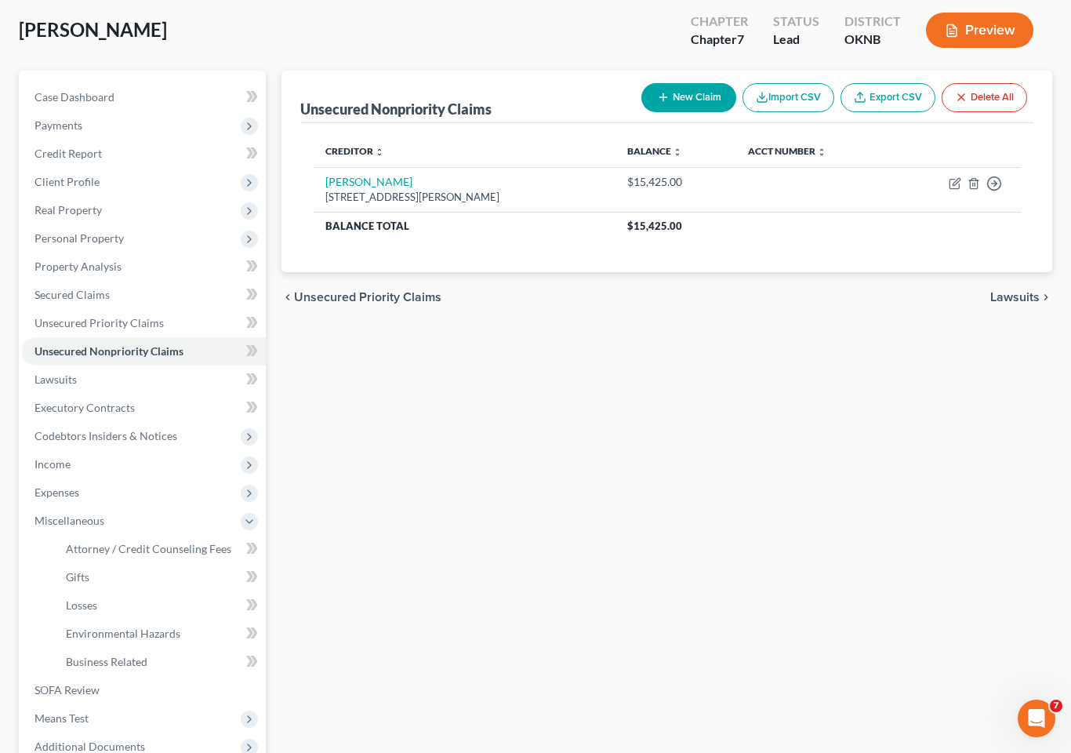
click at [191, 535] on link "Attorney / Credit Counseling Fees" at bounding box center [159, 549] width 213 height 28
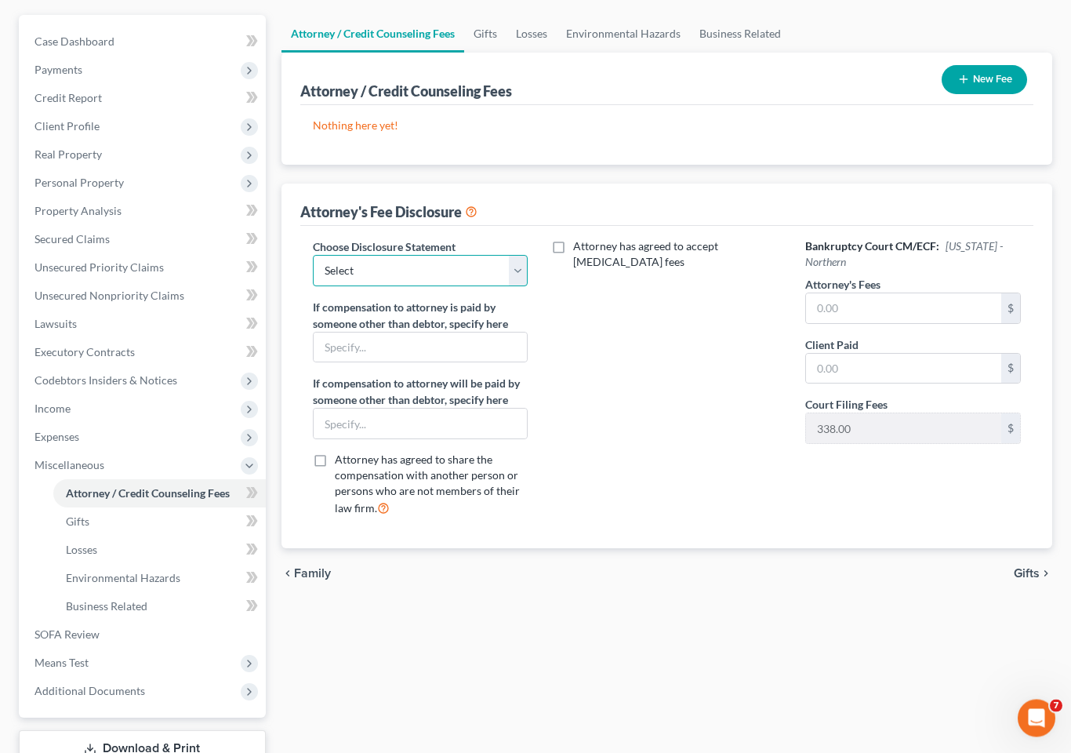
click at [516, 256] on select "Select Fee Disclosure Fee Disclosure" at bounding box center [420, 271] width 215 height 31
select select "0"
click at [856, 293] on input "text" at bounding box center [903, 308] width 195 height 30
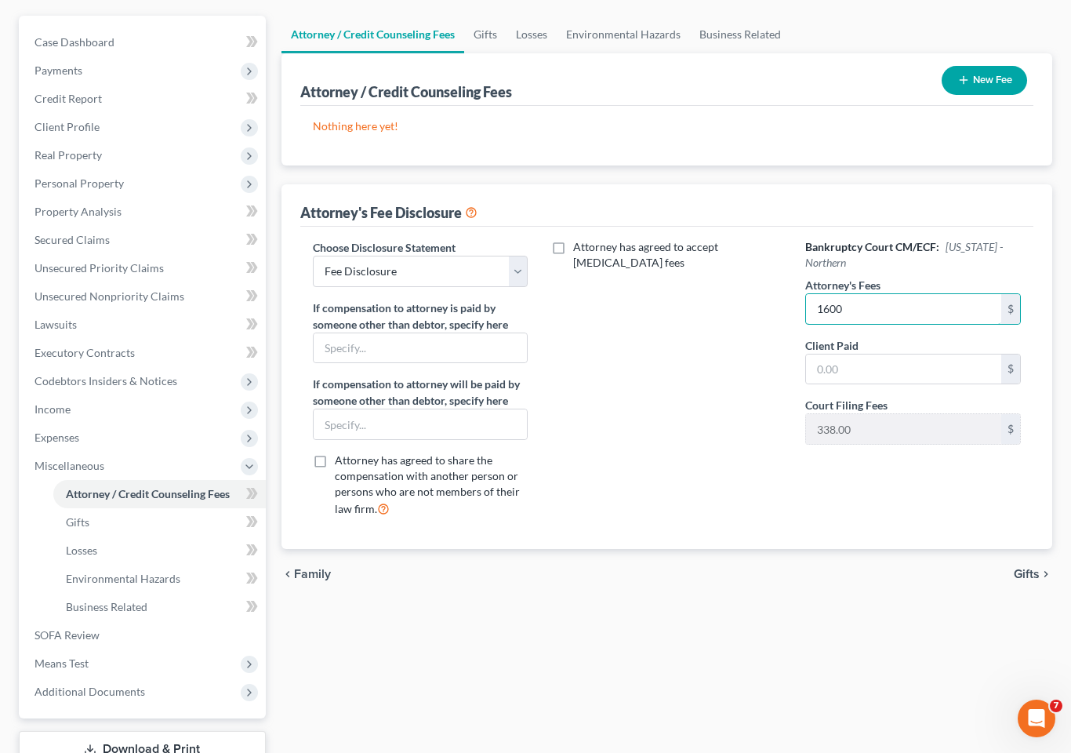
type input "1,600"
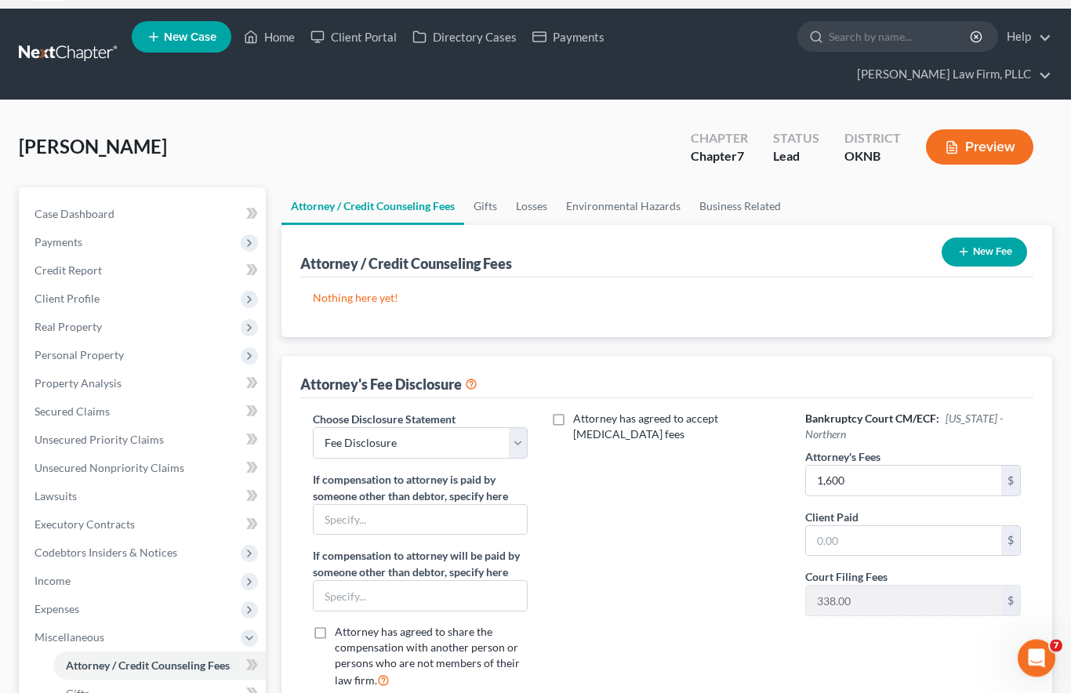
scroll to position [0, 0]
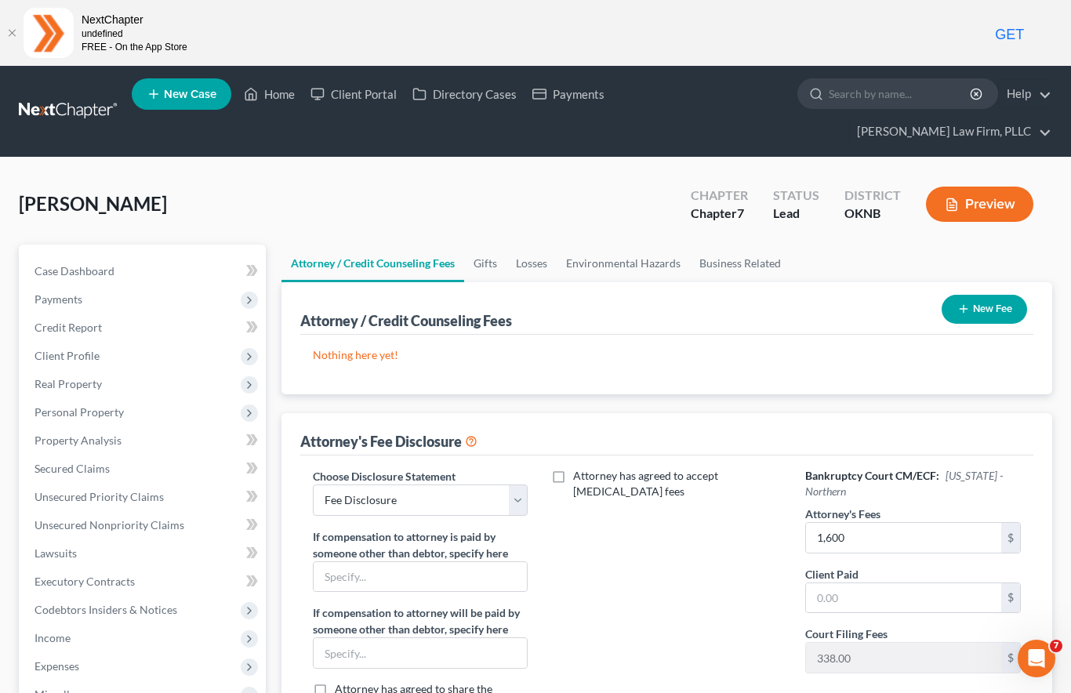
click at [981, 295] on button "New Fee" at bounding box center [984, 309] width 85 height 29
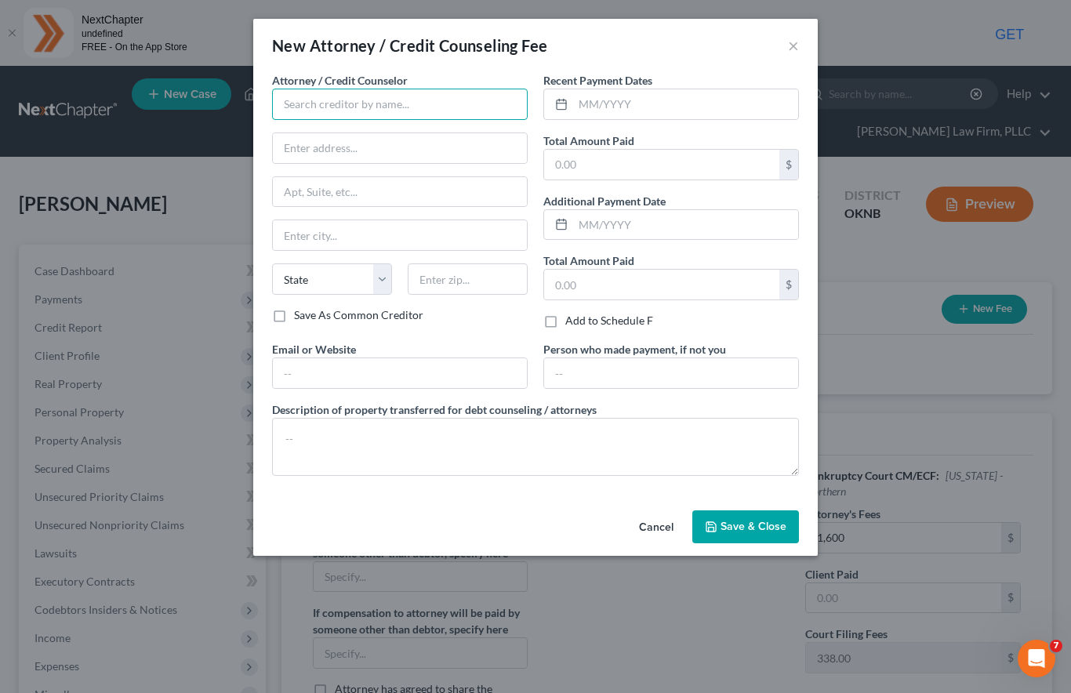
click at [395, 100] on input "text" at bounding box center [400, 104] width 256 height 31
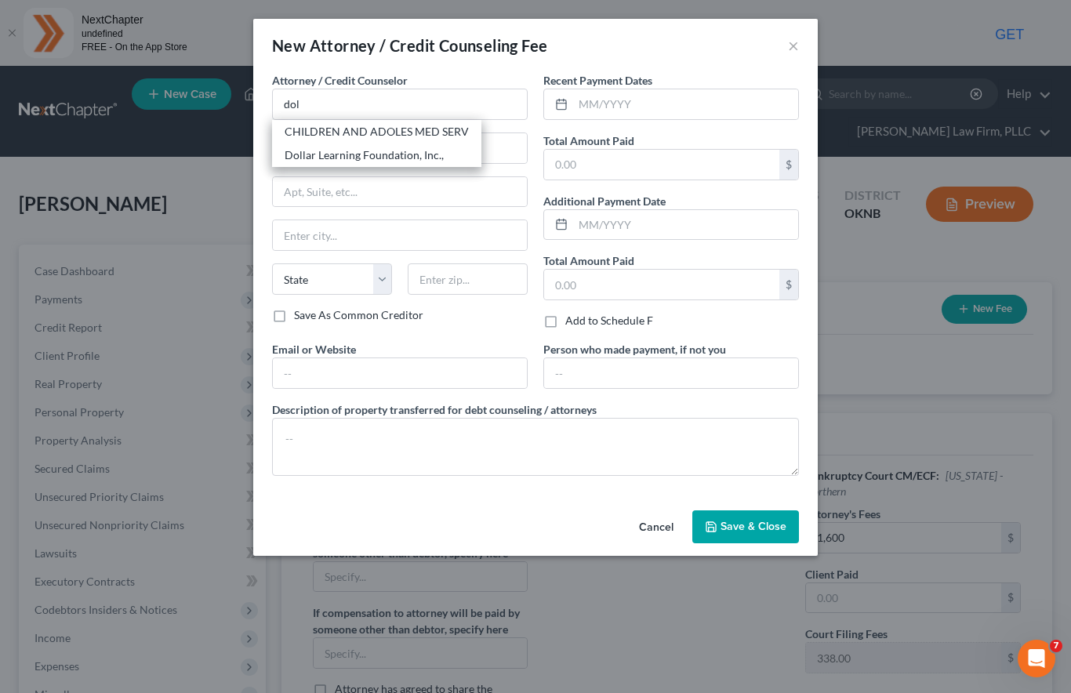
click at [366, 134] on div "CHILDREN AND ADOLES MED SERV" at bounding box center [377, 132] width 184 height 16
type input "CHILDREN AND ADOLES MED SERV"
type input "8803 S 101st E Ave"
type input "Tulsa"
select select "37"
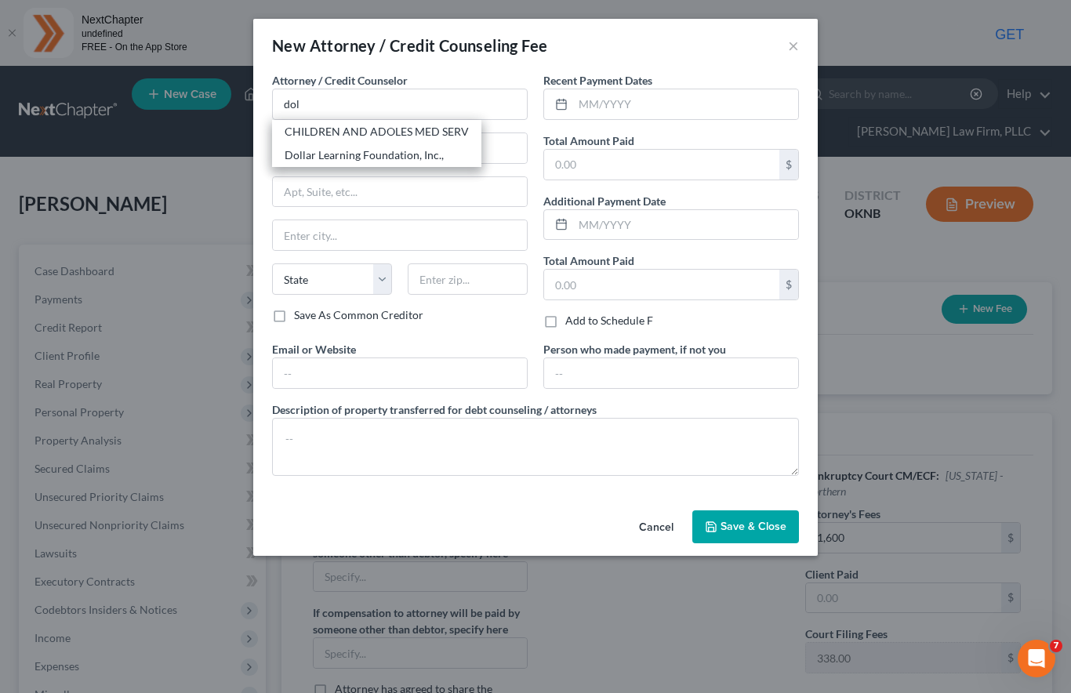
type input "74133"
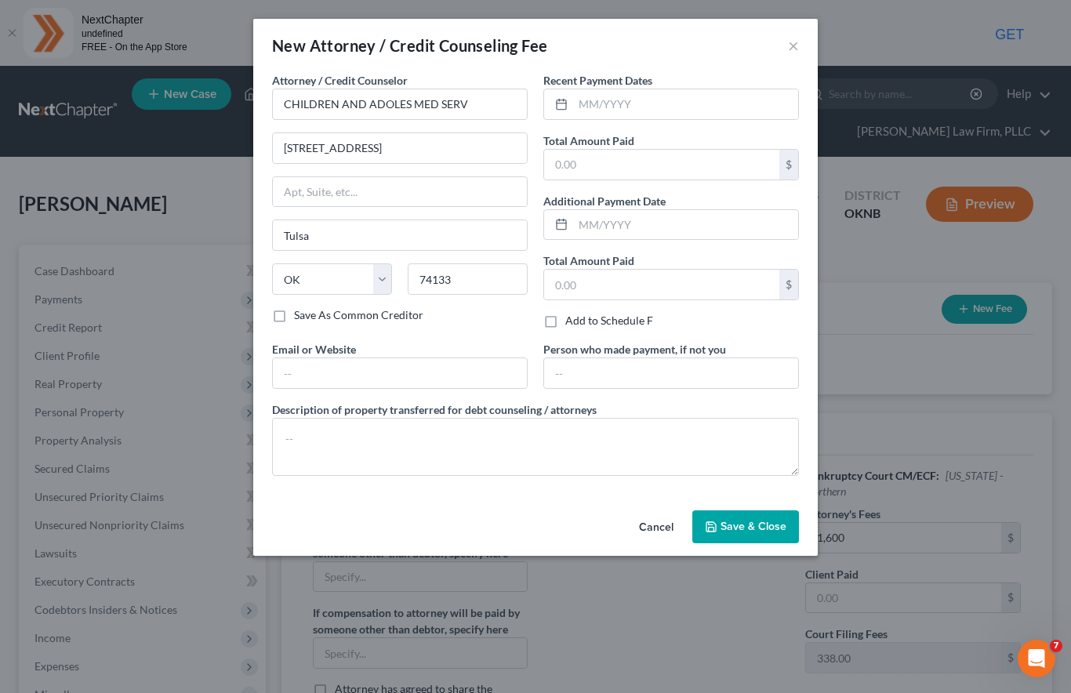
click at [798, 51] on button "×" at bounding box center [793, 45] width 11 height 19
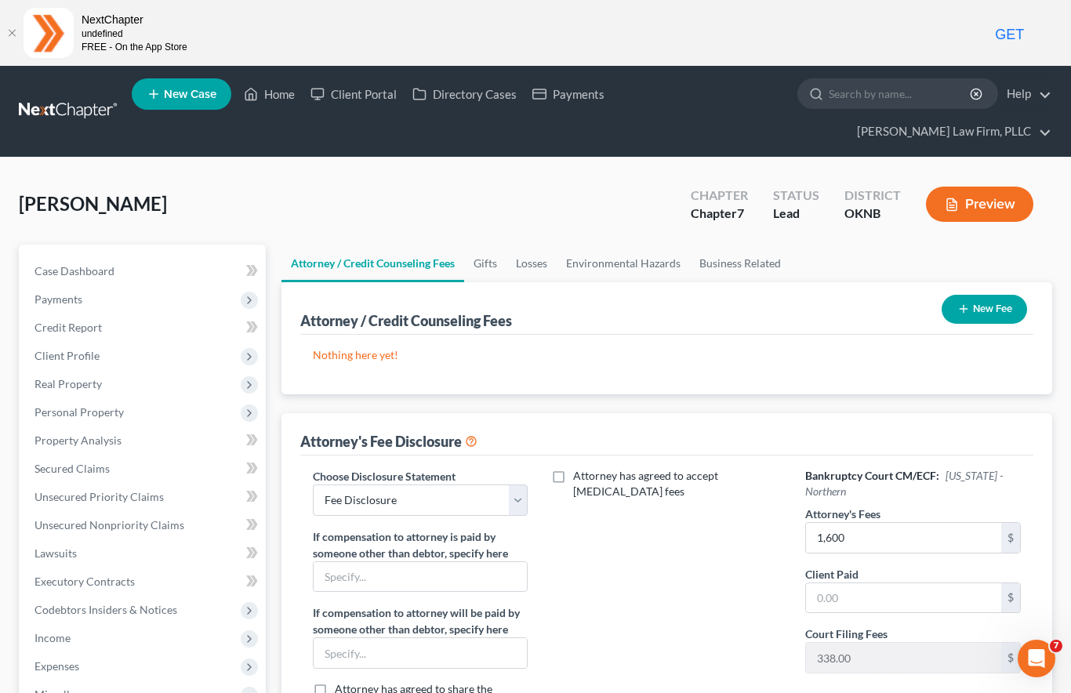
click at [980, 295] on button "New Fee" at bounding box center [984, 309] width 85 height 29
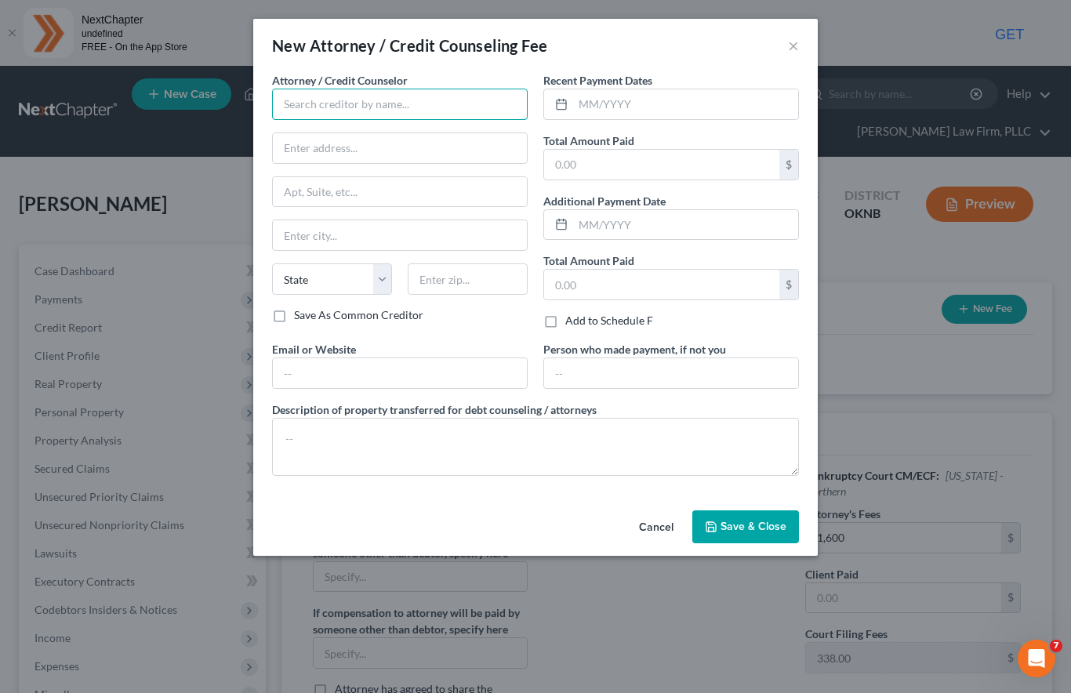
click at [371, 99] on input "text" at bounding box center [400, 104] width 256 height 31
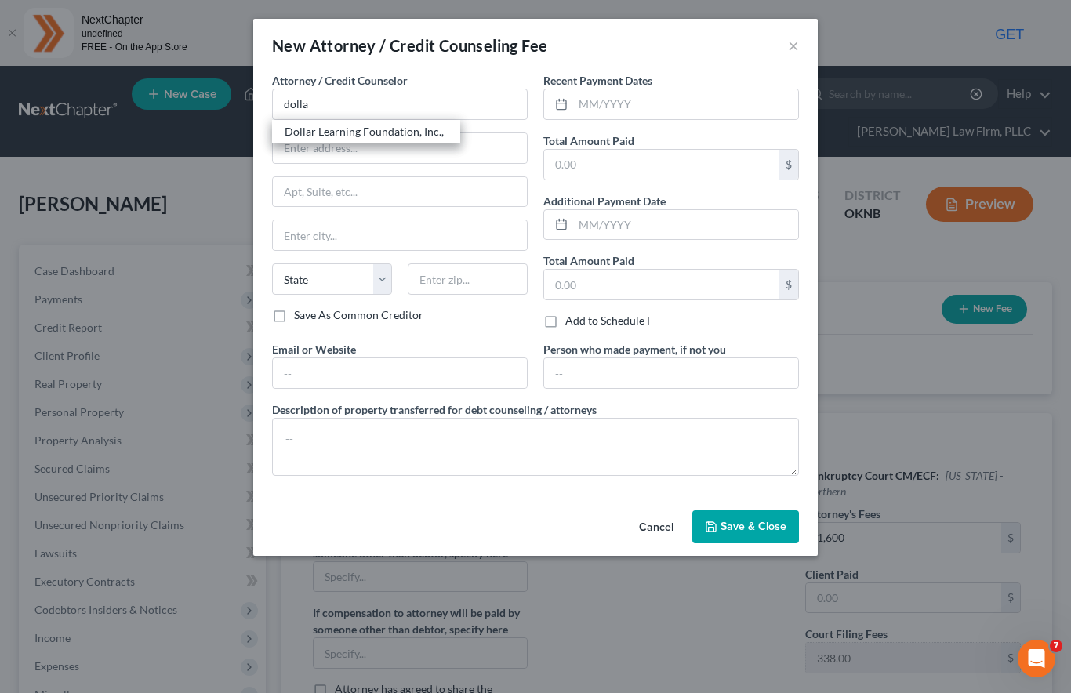
click at [391, 130] on div "Dollar Learning Foundation, Inc.," at bounding box center [366, 132] width 163 height 16
type input "Dollar Learning Foundation, Inc.,"
type input "21550 Oxnard Street 3rd Floor #48"
type input "Woodland Hills"
select select "4"
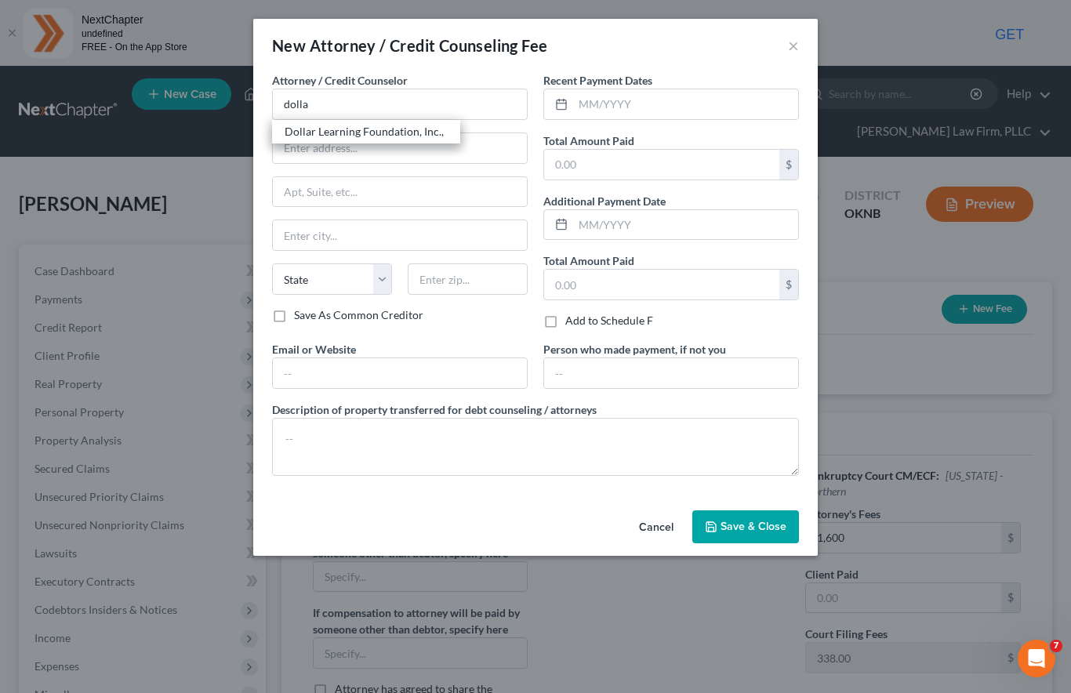
type input "91367"
click at [632, 110] on input "text" at bounding box center [685, 104] width 225 height 30
click at [606, 158] on input "text" at bounding box center [661, 165] width 235 height 30
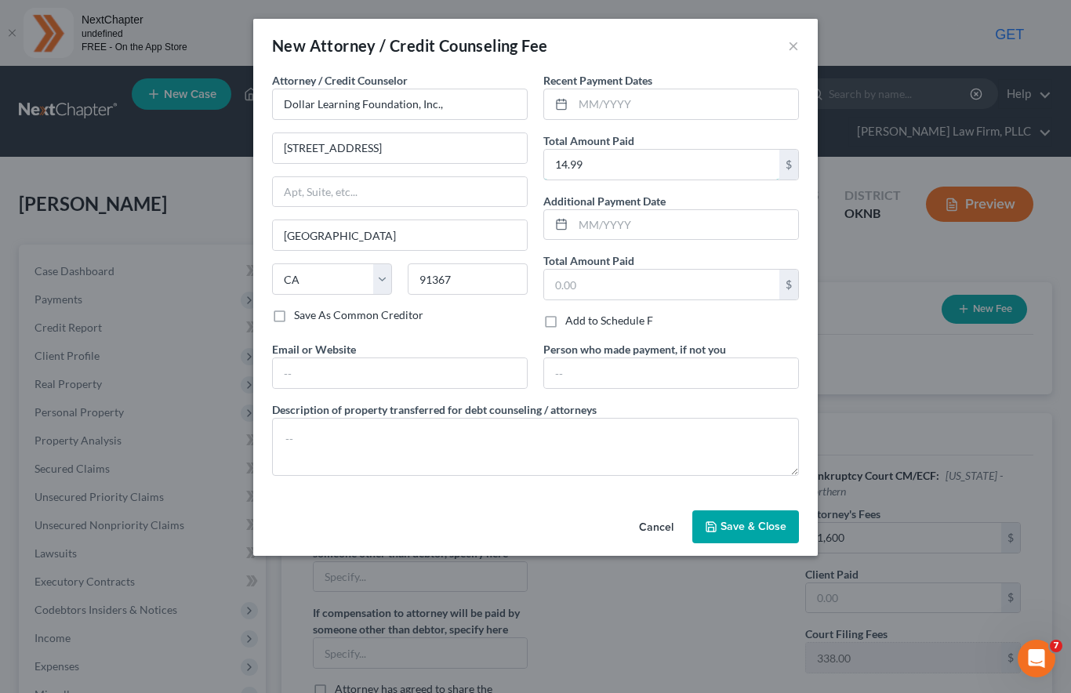
type input "14.99"
click at [759, 533] on button "Save & Close" at bounding box center [746, 527] width 107 height 33
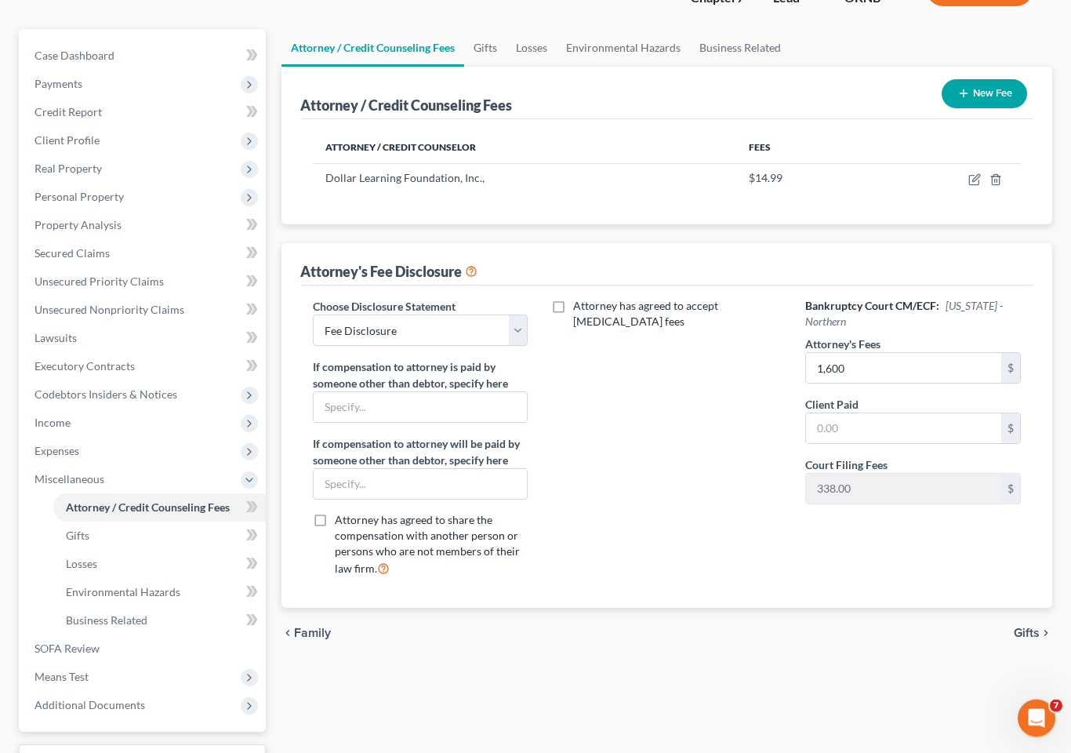
scroll to position [315, 0]
